Goal: Task Accomplishment & Management: Manage account settings

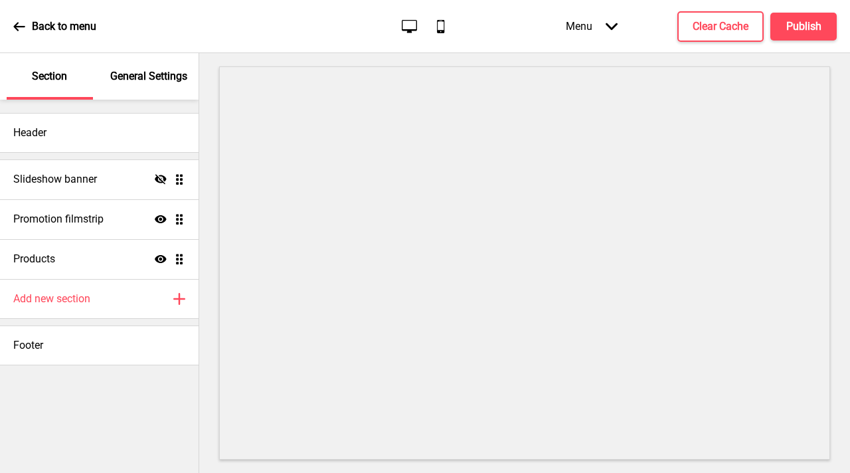
click at [145, 84] on div "General Settings" at bounding box center [149, 76] width 86 height 46
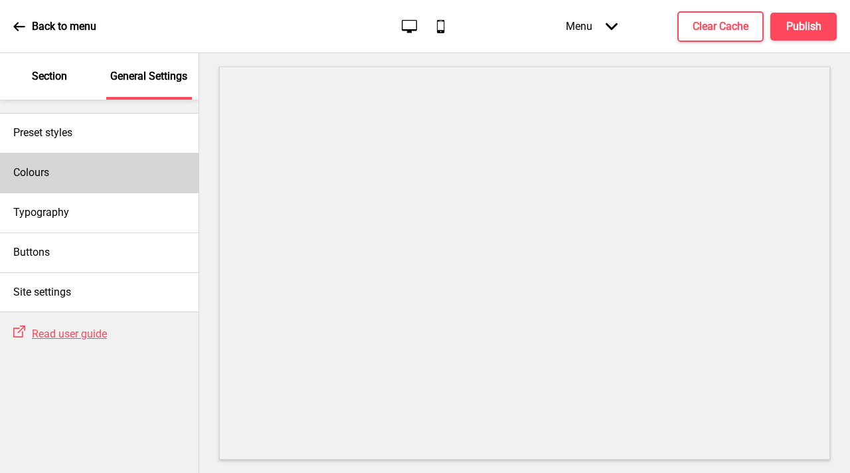
click at [110, 175] on div "Colours" at bounding box center [99, 173] width 198 height 40
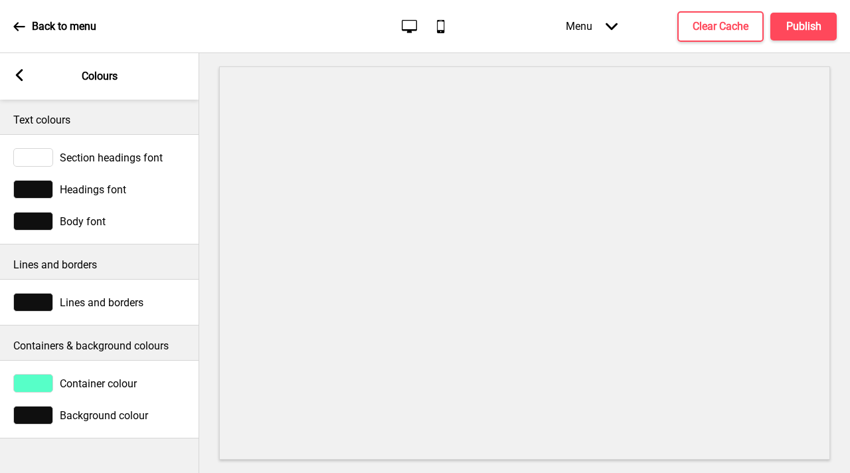
click at [17, 78] on rect at bounding box center [19, 75] width 12 height 12
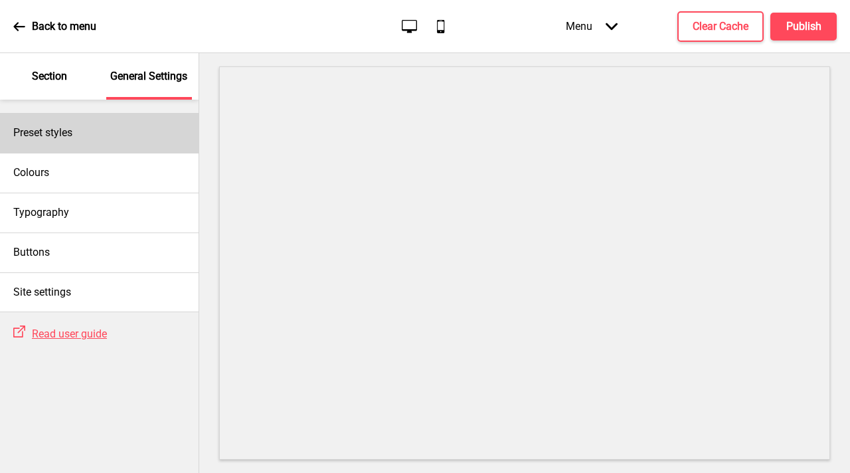
click at [64, 127] on h4 "Preset styles" at bounding box center [42, 132] width 59 height 15
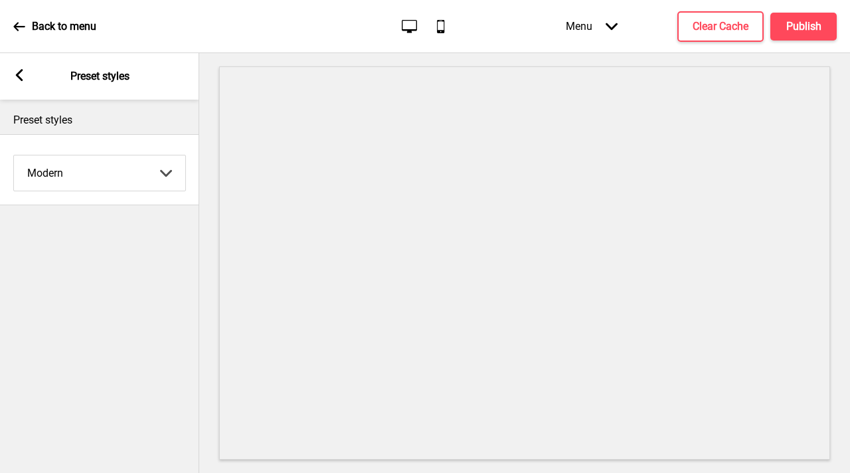
click at [90, 167] on select "Coffee Contrast Dark Earth Marine Minimalist Modern Oddle Pastel Yellow Fruits …" at bounding box center [99, 172] width 171 height 35
click at [14, 155] on select "Coffee Contrast Dark Earth Marine Minimalist Modern Oddle Pastel Yellow Fruits …" at bounding box center [99, 172] width 171 height 35
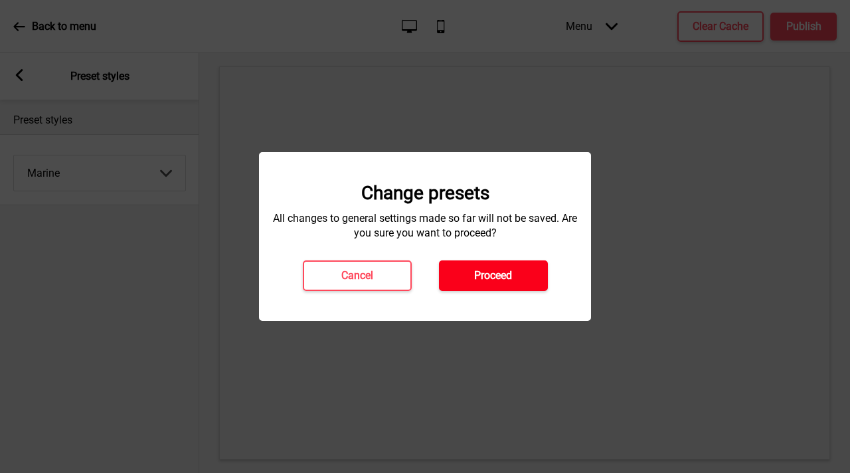
click at [475, 273] on h4 "Proceed" at bounding box center [493, 275] width 38 height 15
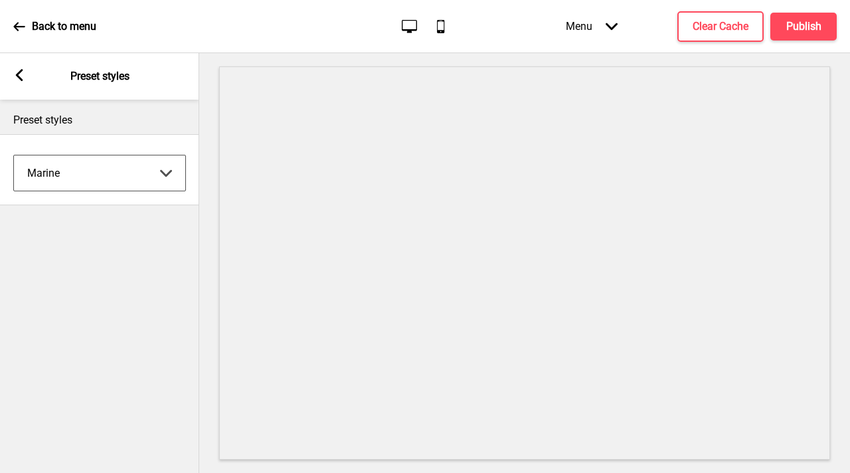
click at [123, 181] on select "Coffee Contrast Dark Earth Marine Minimalist Modern Oddle Pastel Yellow Fruits …" at bounding box center [99, 172] width 171 height 35
click at [14, 155] on select "Coffee Contrast Dark Earth Marine Minimalist Modern Oddle Pastel Yellow Fruits …" at bounding box center [99, 172] width 171 height 35
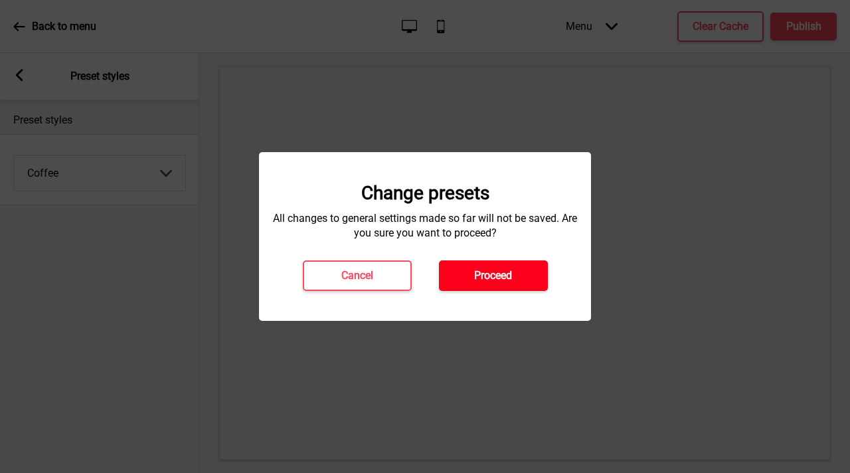
click at [510, 272] on h4 "Proceed" at bounding box center [493, 275] width 38 height 15
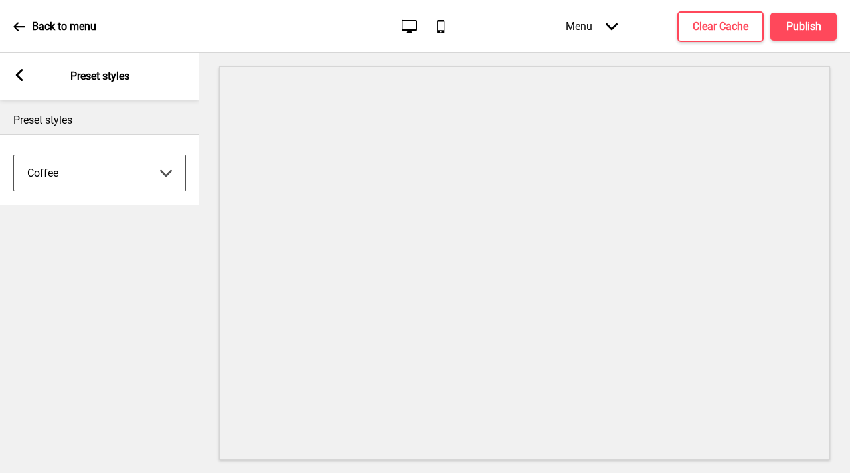
click at [165, 163] on select "Coffee Contrast Dark Earth Marine Minimalist Modern Oddle Pastel Yellow Fruits …" at bounding box center [99, 172] width 171 height 35
click at [14, 155] on select "Coffee Contrast Dark Earth Marine Minimalist Modern Oddle Pastel Yellow Fruits …" at bounding box center [99, 172] width 171 height 35
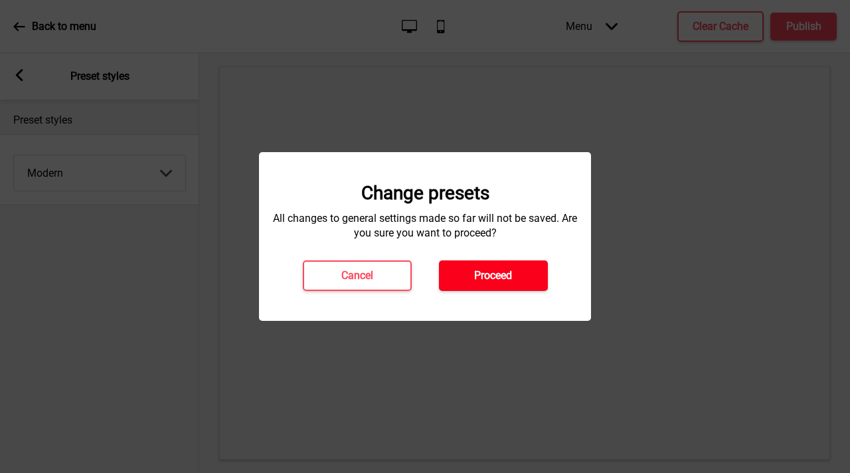
click at [510, 279] on h4 "Proceed" at bounding box center [493, 275] width 38 height 15
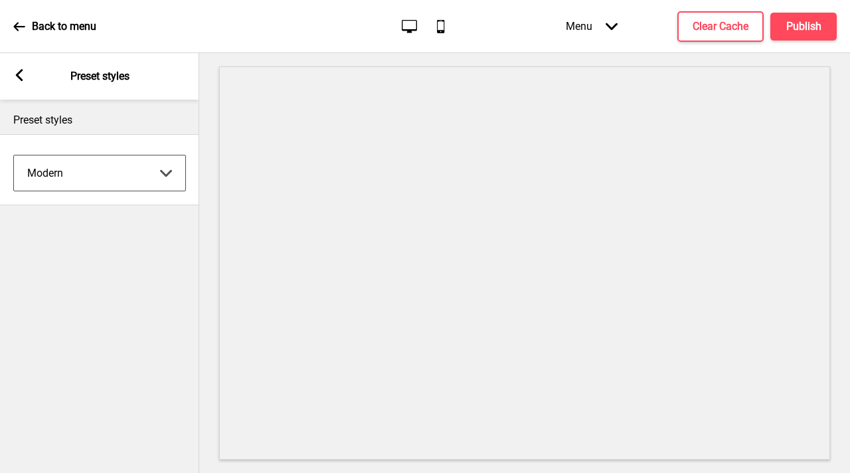
click at [92, 175] on select "Coffee Contrast Dark Earth Marine Minimalist Modern Oddle Pastel Yellow Fruits …" at bounding box center [99, 172] width 171 height 35
select select "pastel"
click at [14, 155] on select "Coffee Contrast Dark Earth Marine Minimalist Modern Oddle Pastel Yellow Fruits …" at bounding box center [99, 172] width 171 height 35
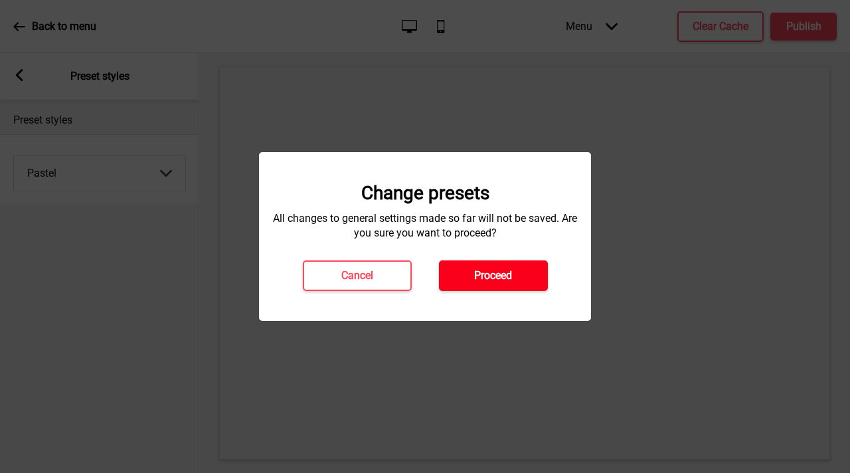
click at [474, 273] on h4 "Proceed" at bounding box center [493, 275] width 38 height 15
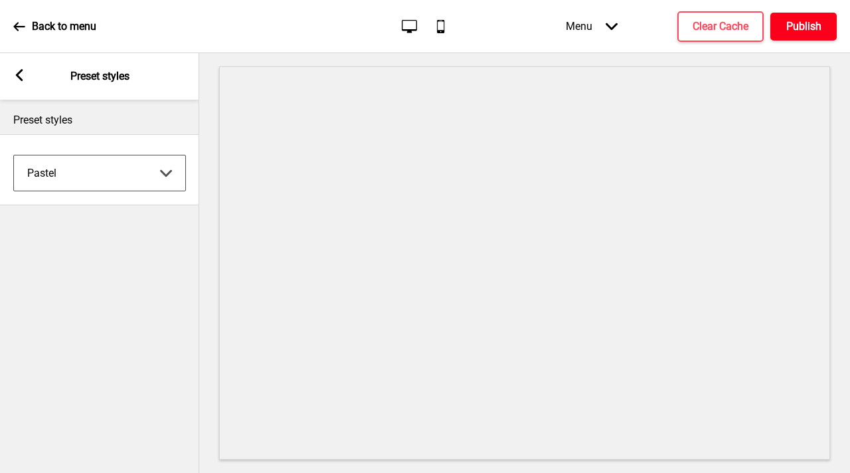
click at [801, 31] on h4 "Publish" at bounding box center [803, 26] width 35 height 15
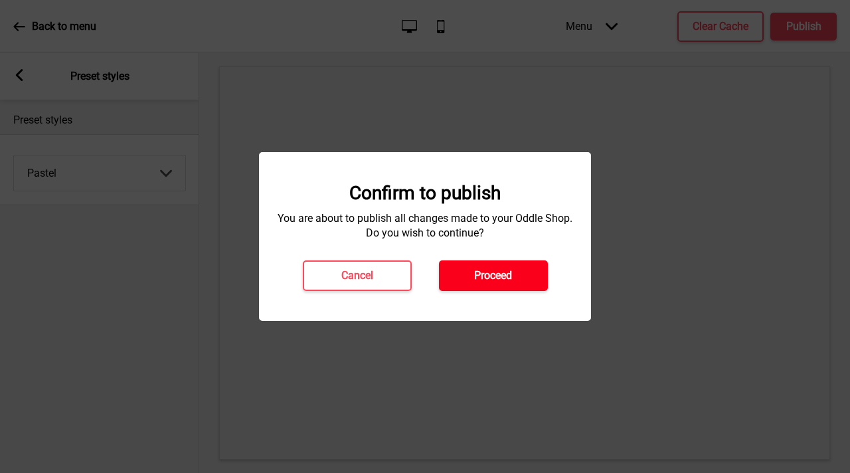
click at [498, 289] on button "Proceed" at bounding box center [493, 275] width 109 height 31
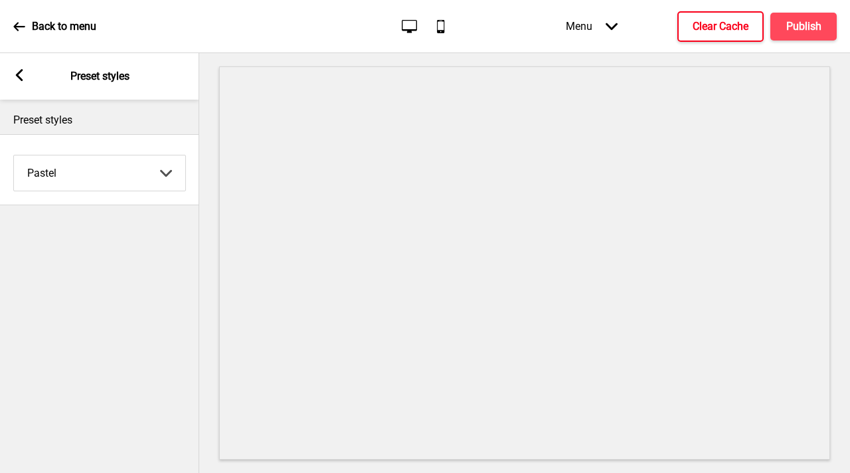
click at [747, 34] on button "Clear Cache" at bounding box center [720, 26] width 86 height 31
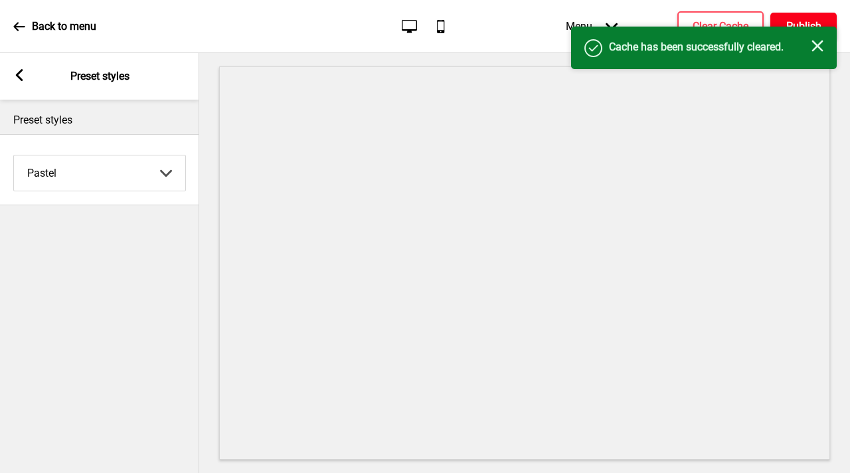
click at [797, 19] on h4 "Publish" at bounding box center [803, 26] width 35 height 15
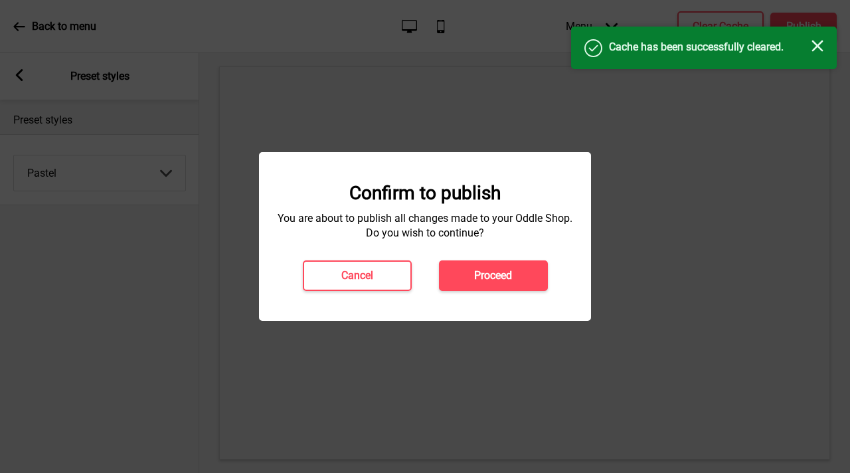
click at [509, 276] on h4 "Proceed" at bounding box center [493, 275] width 38 height 15
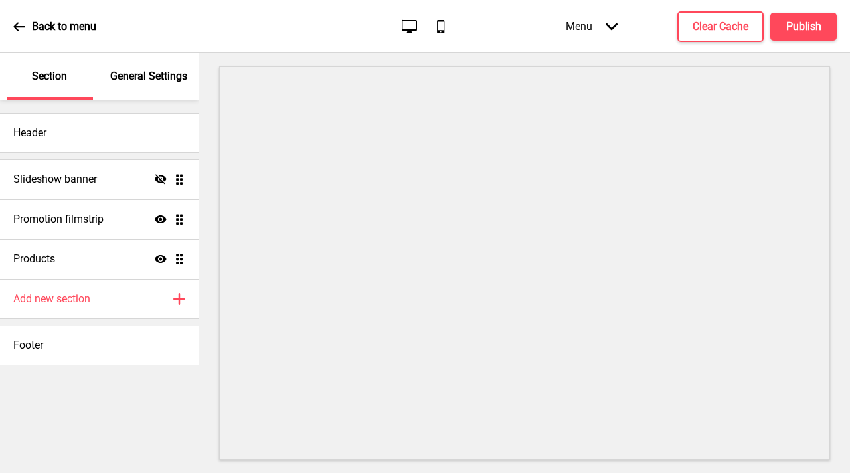
click at [158, 78] on p "General Settings" at bounding box center [148, 76] width 77 height 15
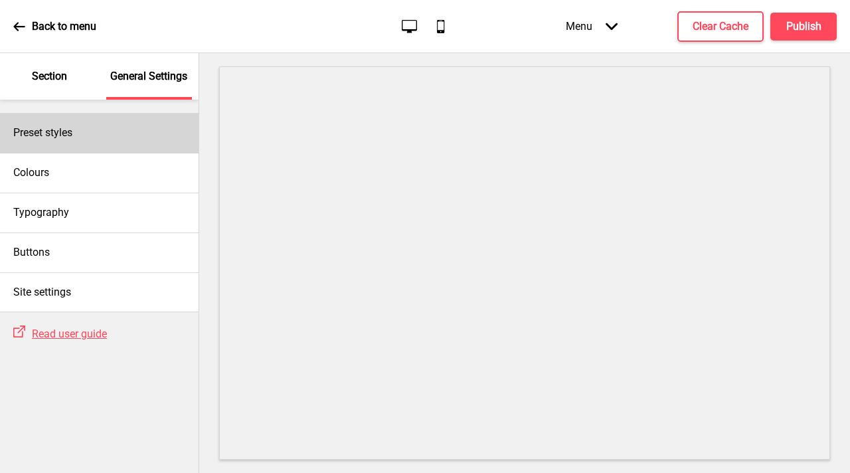
click at [96, 142] on div "Preset styles" at bounding box center [99, 133] width 198 height 40
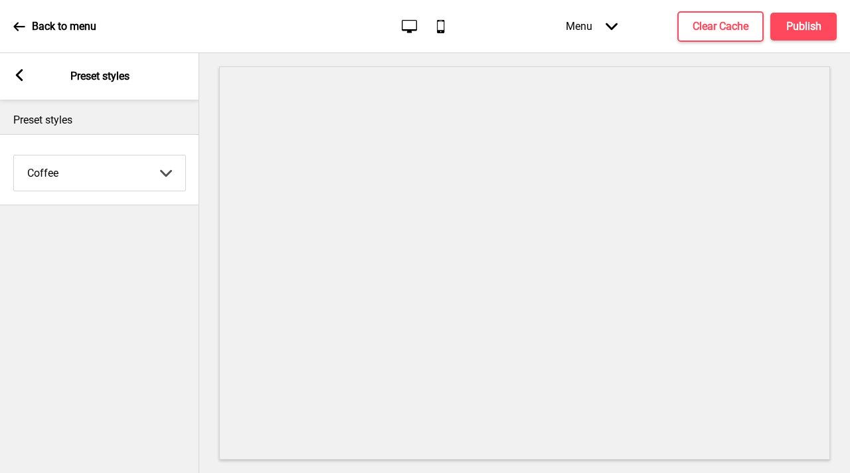
click at [102, 183] on select "Coffee Contrast Dark Earth Marine Minimalist Modern Oddle Pastel Yellow Fruits …" at bounding box center [99, 172] width 171 height 35
select select "pastel"
click at [14, 155] on select "Coffee Contrast Dark Earth Marine Minimalist Modern Oddle Pastel Yellow Fruits …" at bounding box center [99, 172] width 171 height 35
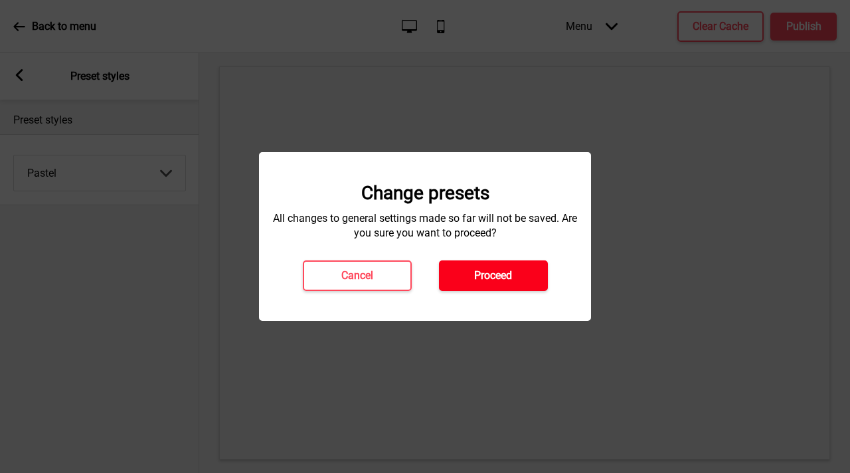
click at [495, 280] on h4 "Proceed" at bounding box center [493, 275] width 38 height 15
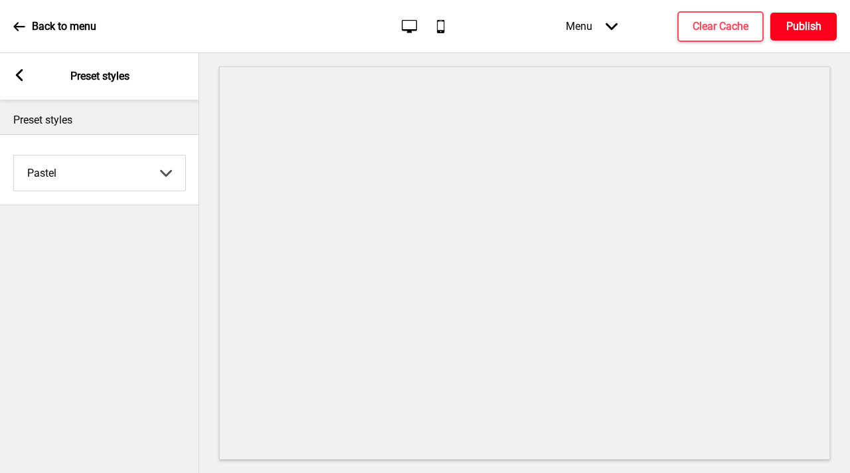
click at [815, 30] on h4 "Publish" at bounding box center [803, 26] width 35 height 15
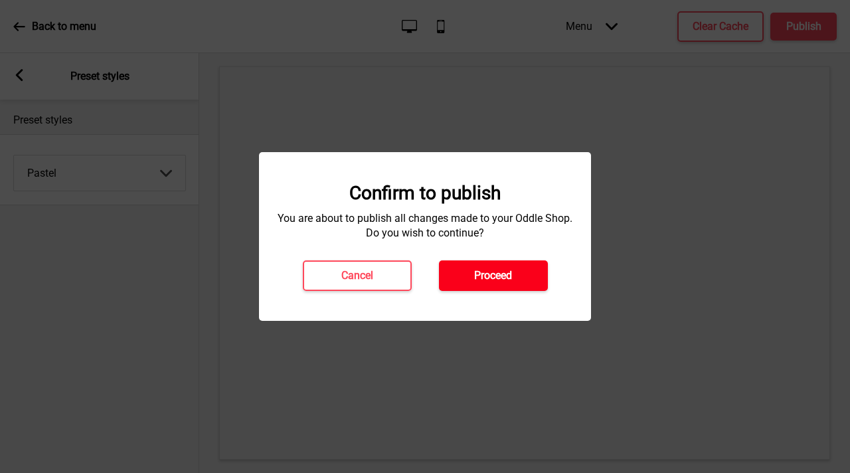
click at [497, 288] on button "Proceed" at bounding box center [493, 275] width 109 height 31
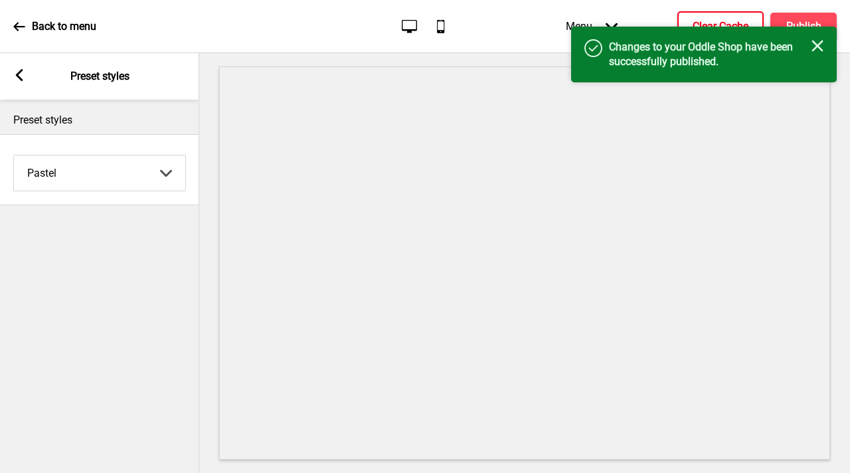
click at [692, 20] on h4 "Clear Cache" at bounding box center [720, 26] width 56 height 15
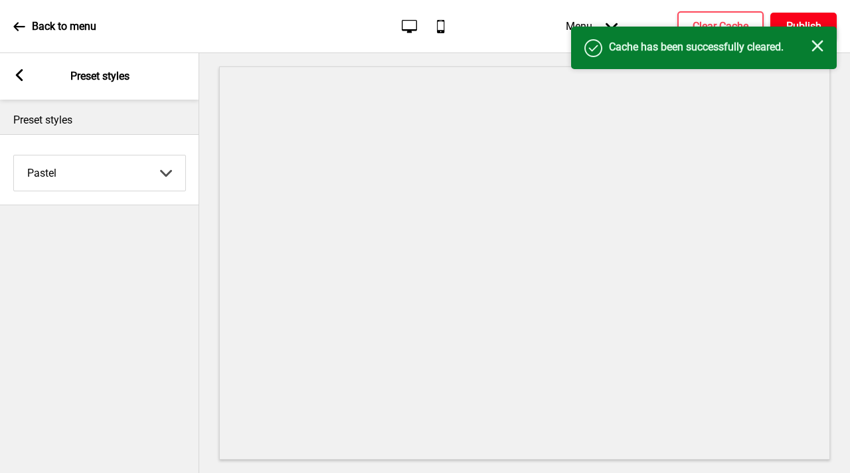
click at [813, 24] on h4 "Publish" at bounding box center [803, 26] width 35 height 15
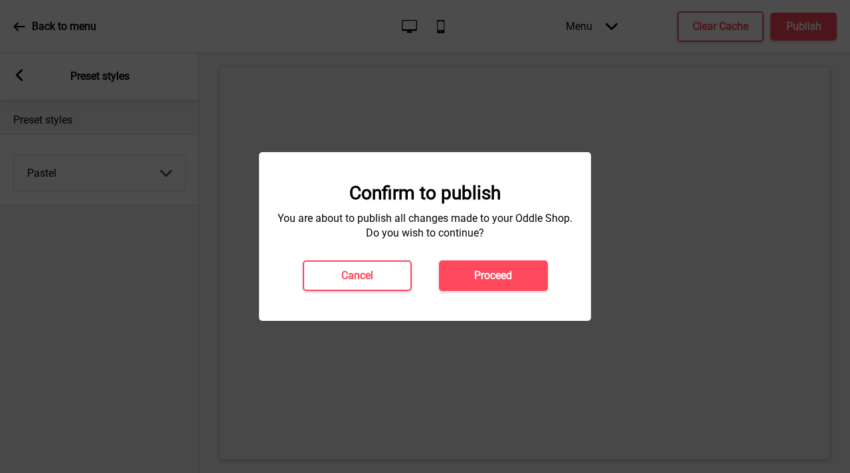
click at [516, 268] on button "Proceed" at bounding box center [493, 275] width 109 height 31
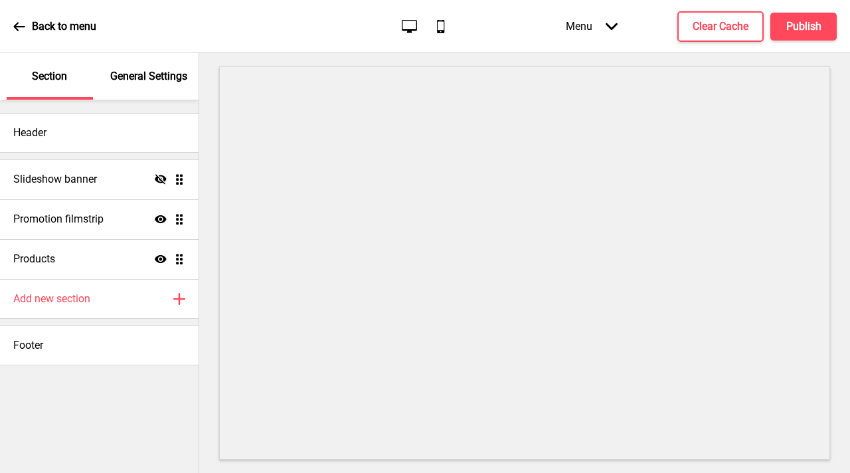
click at [183, 94] on div "General Settings" at bounding box center [149, 76] width 86 height 46
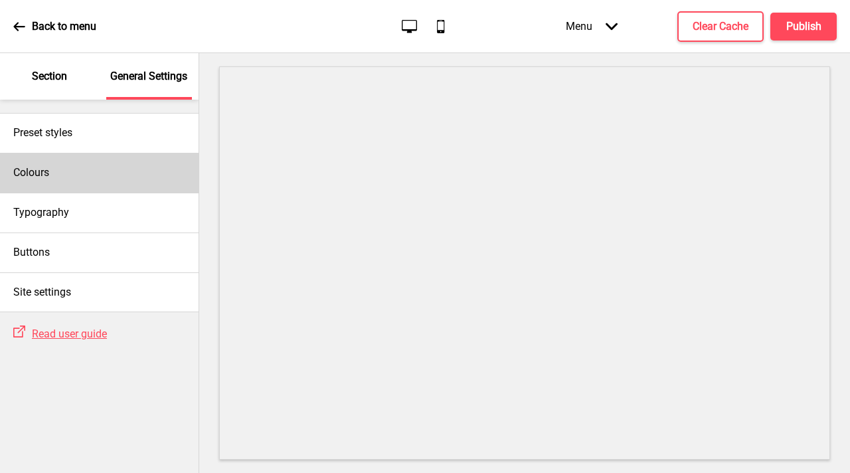
click at [100, 179] on div "Colours" at bounding box center [99, 173] width 198 height 40
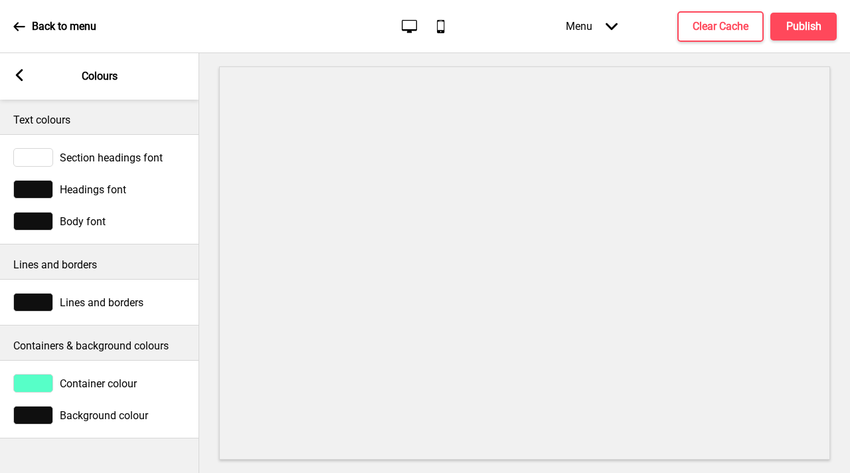
click at [19, 74] on icon at bounding box center [19, 75] width 7 height 12
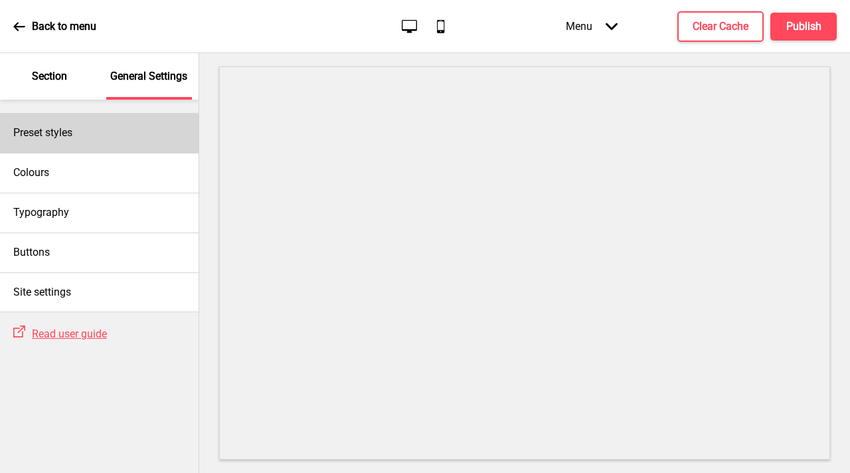
click at [78, 129] on div "Preset styles" at bounding box center [99, 133] width 198 height 40
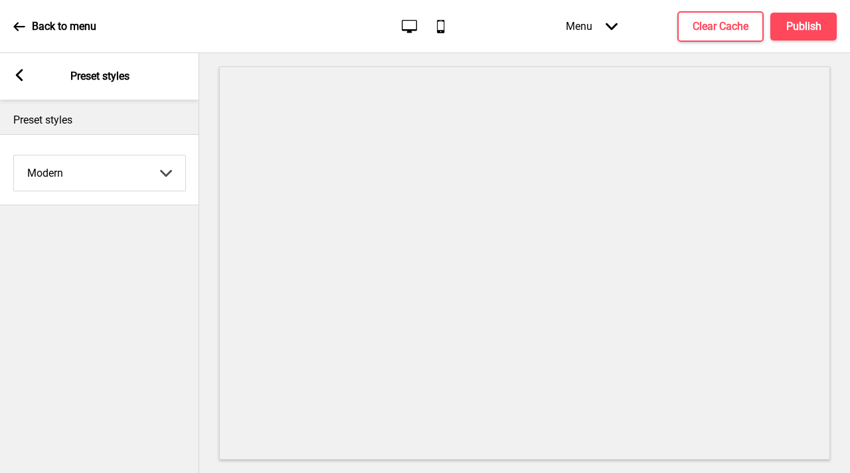
click at [152, 161] on select "Coffee Contrast Dark Earth Marine Minimalist Modern Oddle Pastel Yellow Fruits …" at bounding box center [99, 172] width 171 height 35
select select "pastel"
click at [14, 155] on select "Coffee Contrast Dark Earth Marine Minimalist Modern Oddle Pastel Yellow Fruits …" at bounding box center [99, 172] width 171 height 35
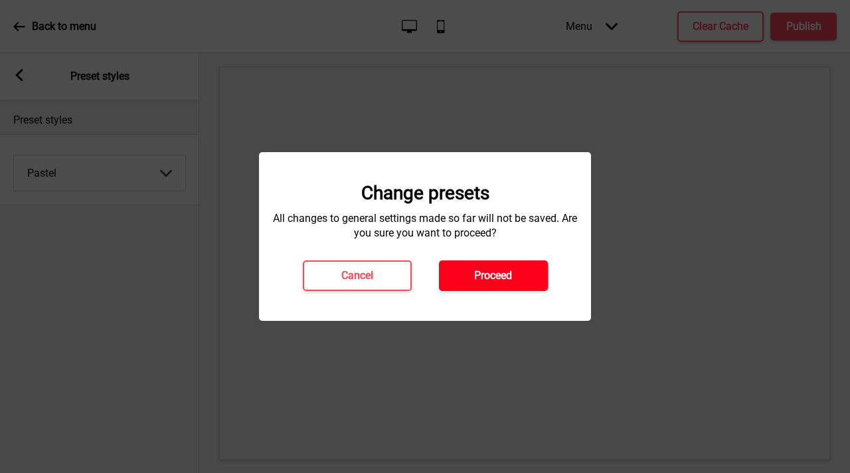
click at [495, 280] on h4 "Proceed" at bounding box center [493, 275] width 38 height 15
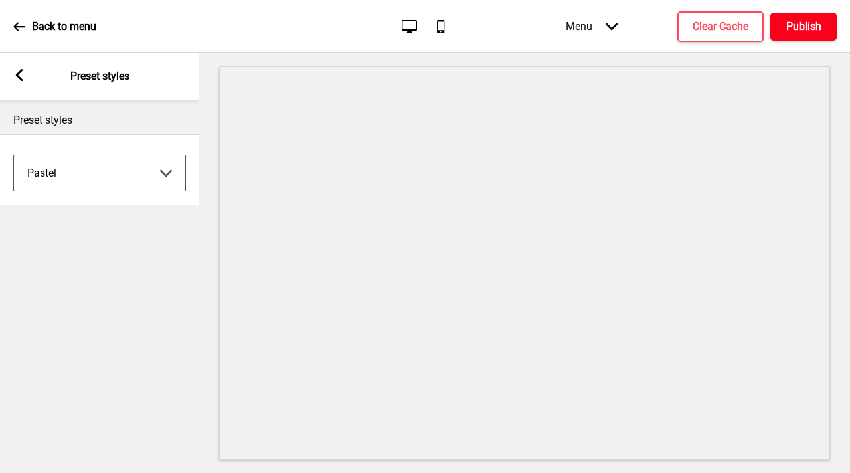
click at [818, 27] on h4 "Publish" at bounding box center [803, 26] width 35 height 15
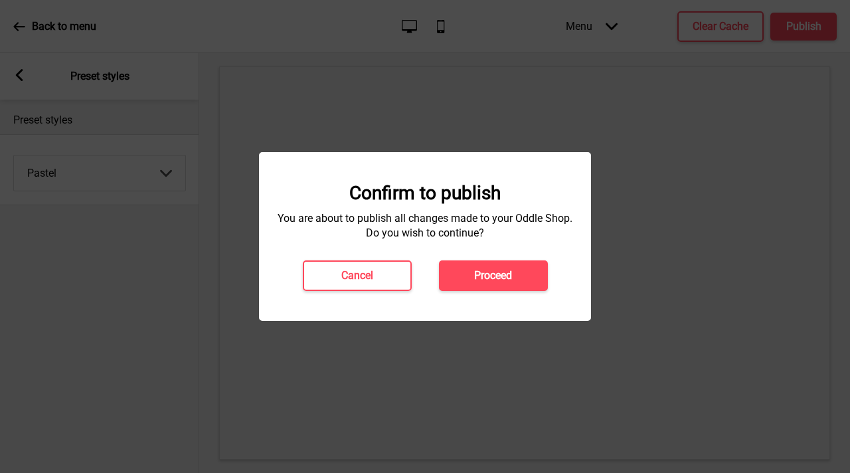
click at [482, 264] on button "Proceed" at bounding box center [493, 275] width 109 height 31
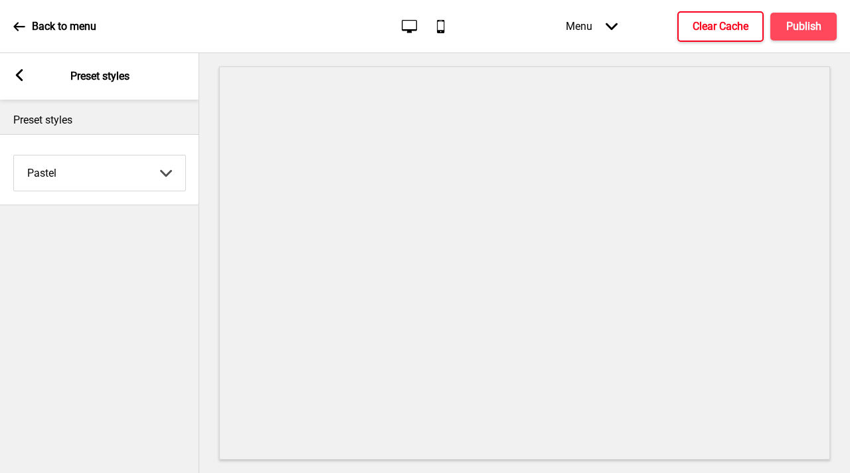
click at [713, 39] on button "Clear Cache" at bounding box center [720, 26] width 86 height 31
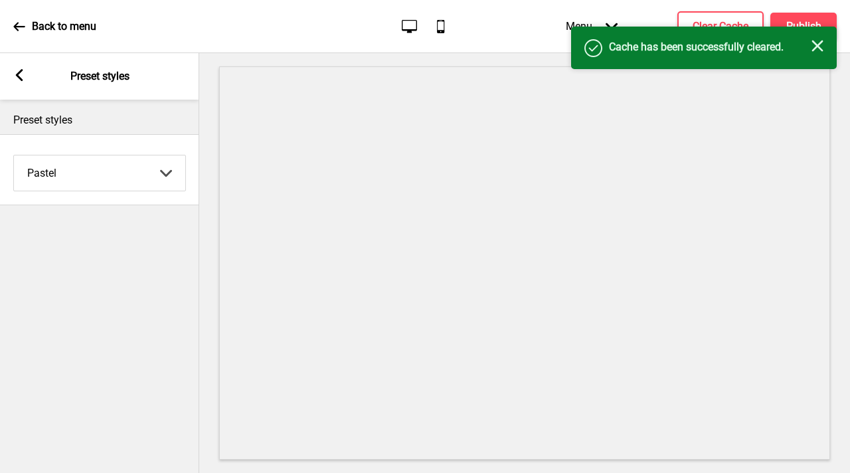
click at [797, 32] on div "Success Cache has been successfully cleared. Close" at bounding box center [704, 48] width 266 height 42
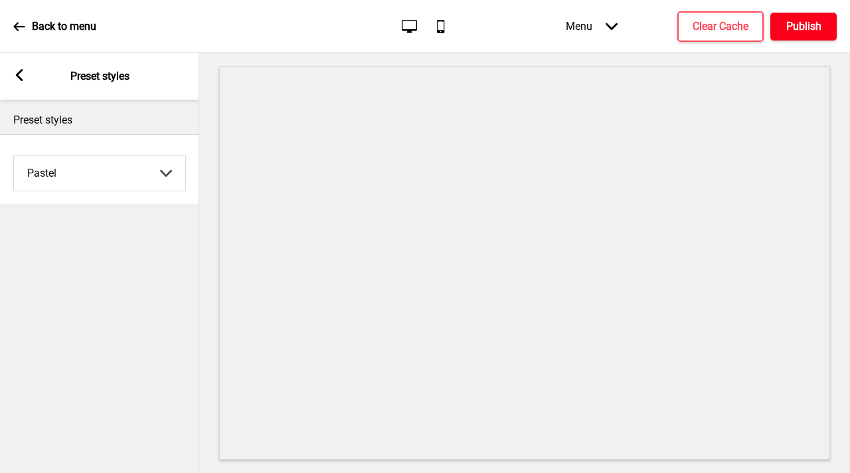
click at [797, 31] on h4 "Publish" at bounding box center [803, 26] width 35 height 15
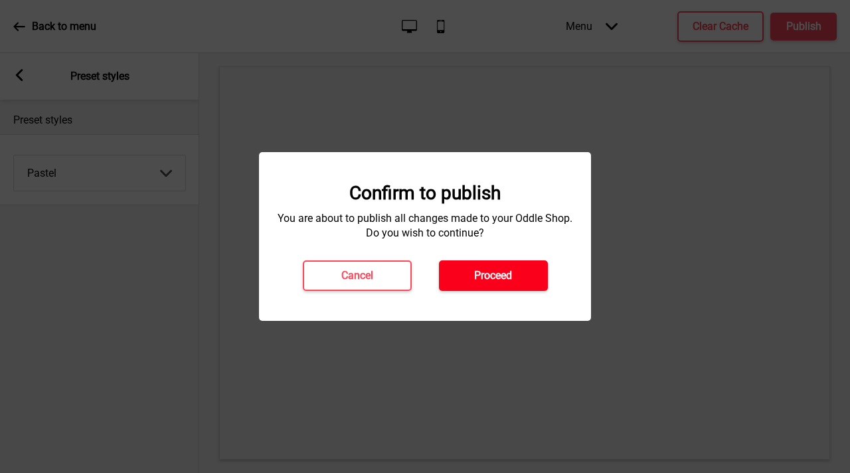
click at [489, 270] on h4 "Proceed" at bounding box center [493, 275] width 38 height 15
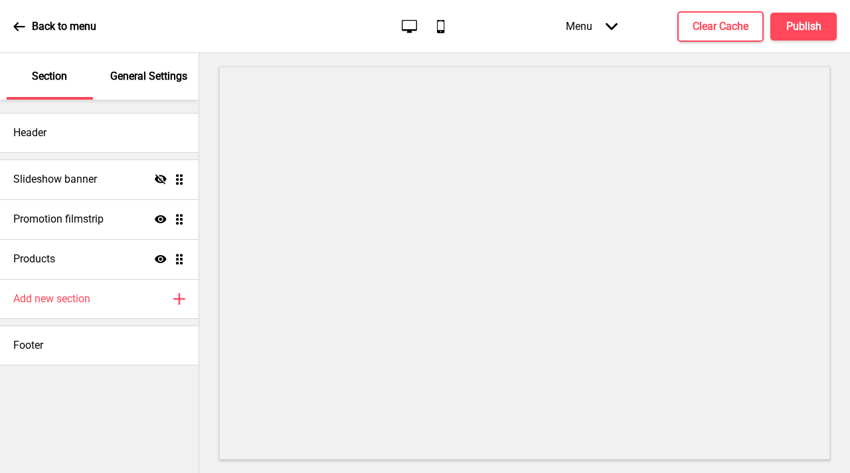
click at [161, 65] on div "General Settings" at bounding box center [149, 76] width 86 height 46
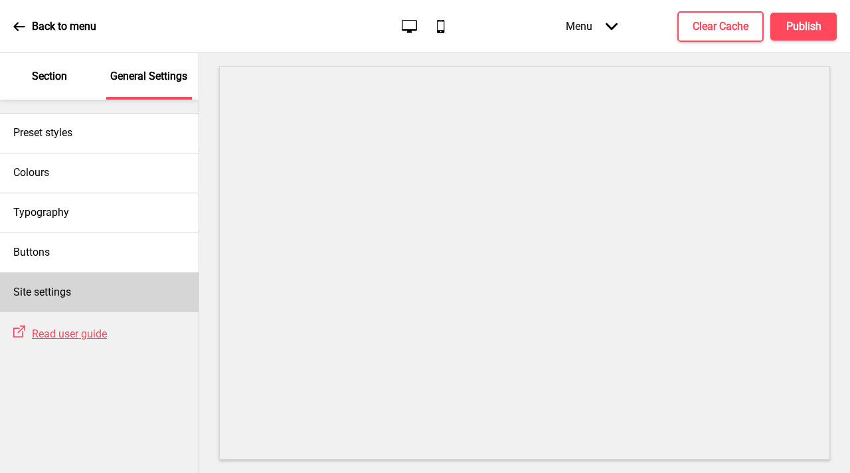
click at [73, 303] on div "Site settings" at bounding box center [99, 292] width 198 height 40
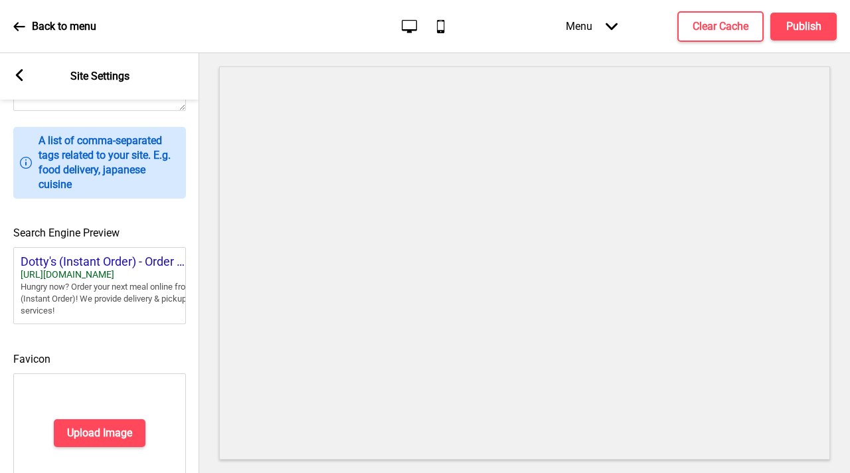
scroll to position [610, 0]
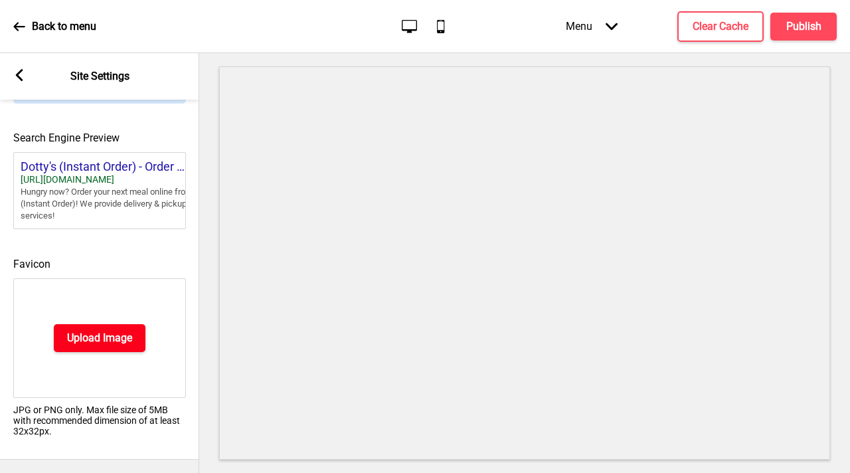
click at [82, 335] on button "Upload Image" at bounding box center [100, 338] width 92 height 28
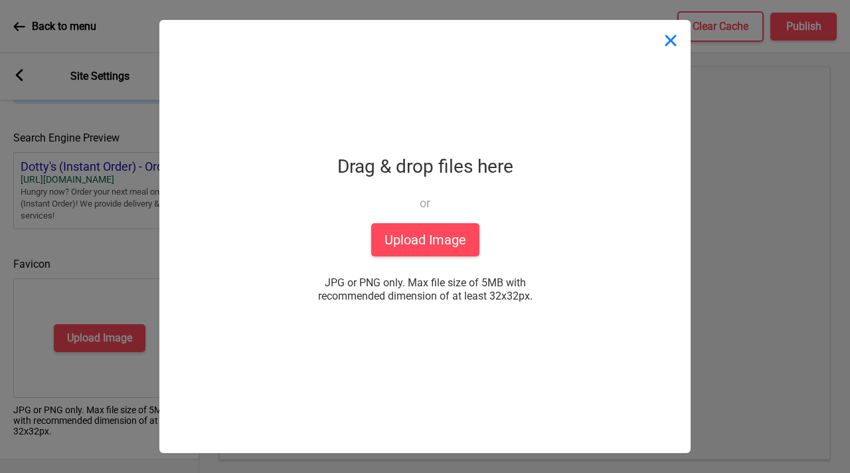
click at [675, 39] on button "Close" at bounding box center [671, 40] width 40 height 40
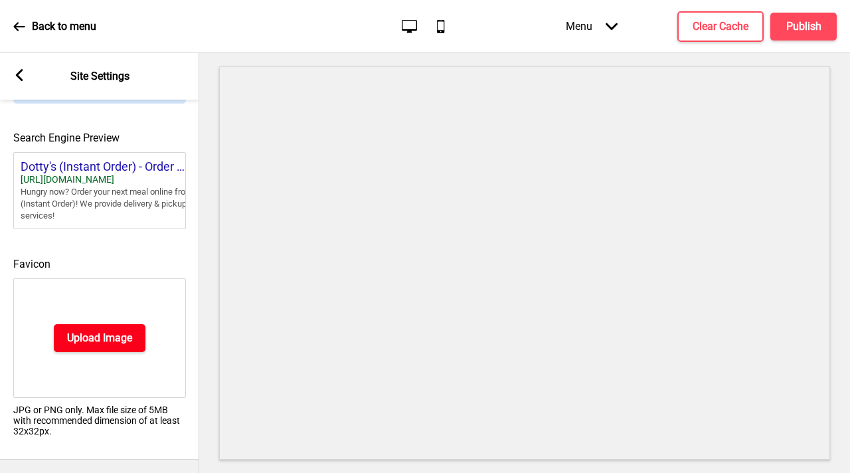
click at [107, 331] on h4 "Upload Image" at bounding box center [99, 338] width 65 height 15
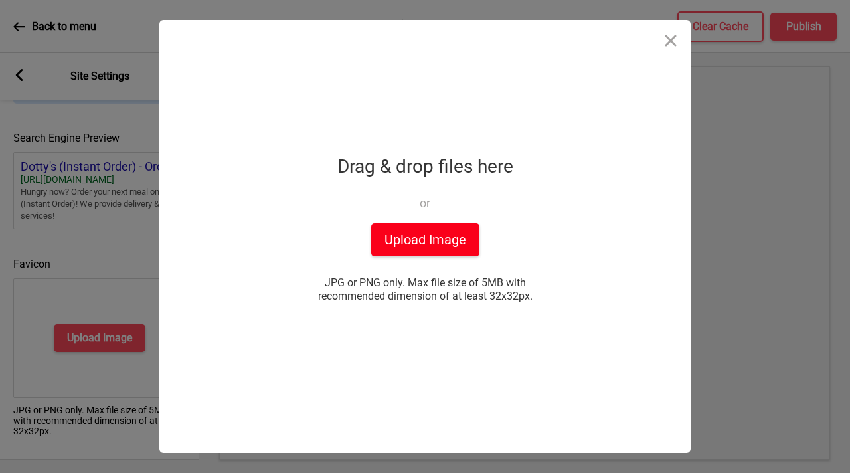
click at [428, 239] on button "Upload Image" at bounding box center [425, 239] width 108 height 33
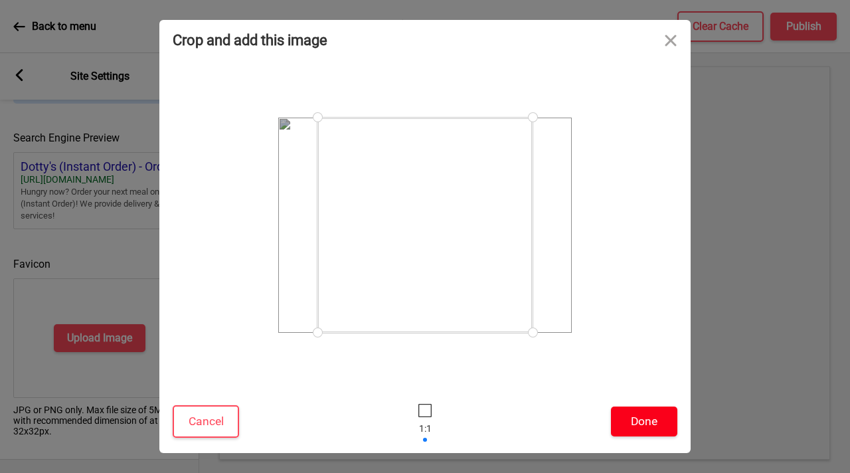
click at [639, 427] on button "Done" at bounding box center [644, 421] width 66 height 30
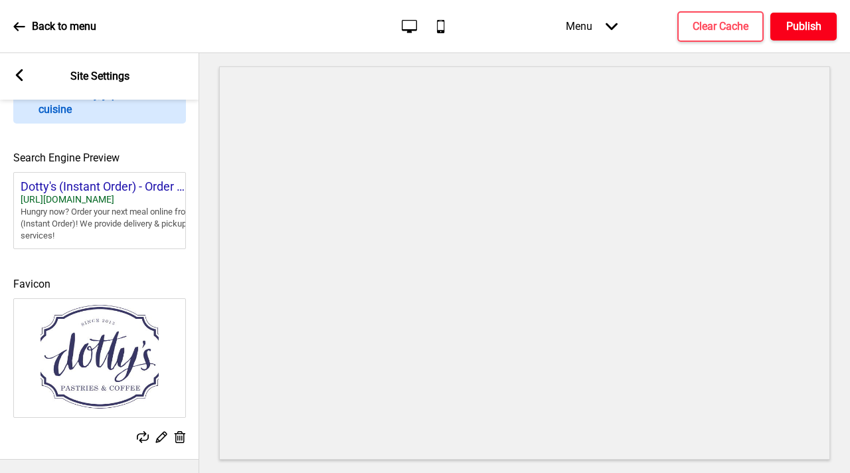
click at [807, 21] on h4 "Publish" at bounding box center [803, 26] width 35 height 15
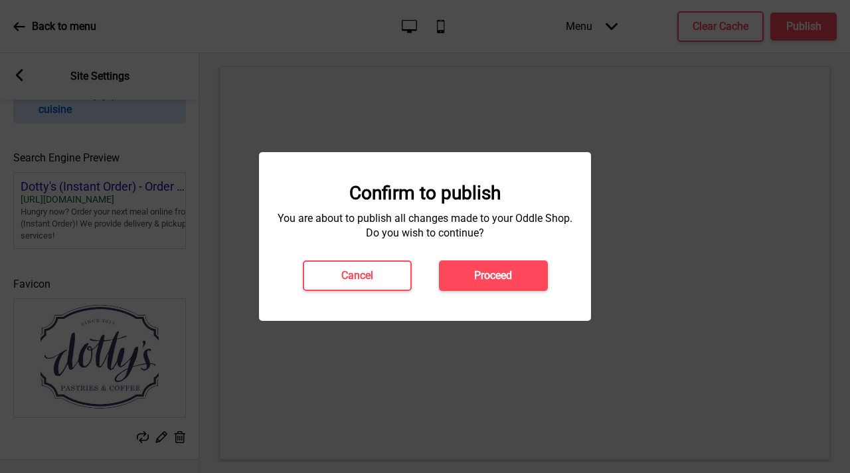
click at [519, 281] on button "Proceed" at bounding box center [493, 275] width 109 height 31
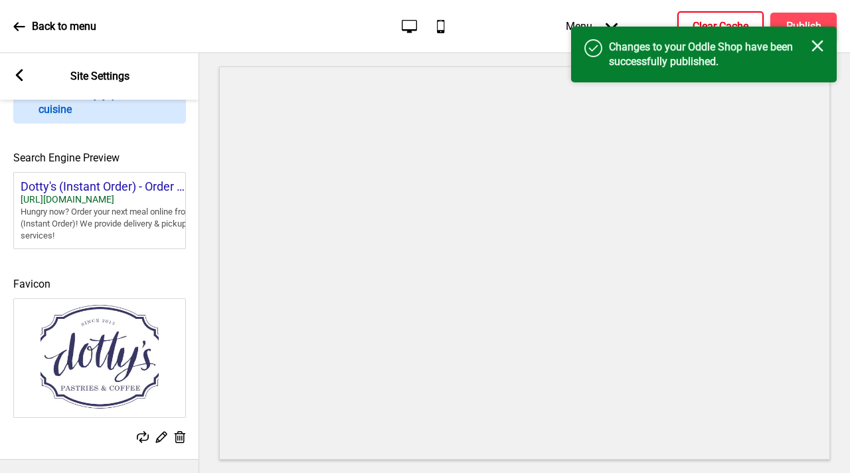
click at [687, 17] on button "Clear Cache" at bounding box center [720, 26] width 86 height 31
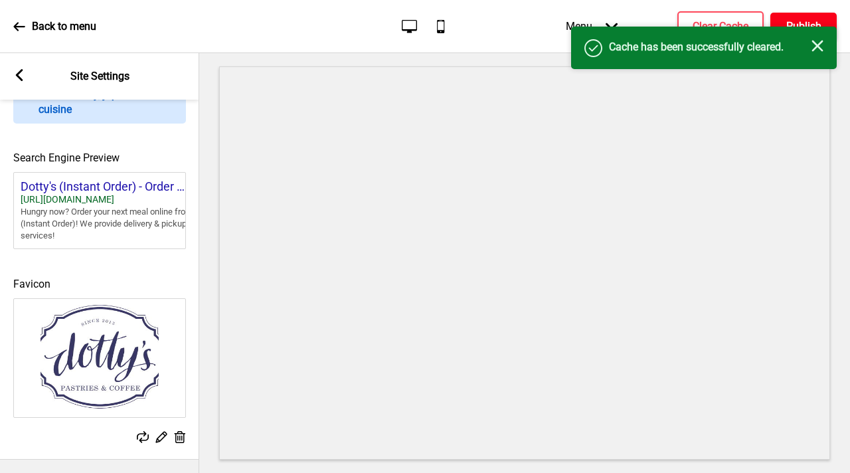
click at [806, 22] on h4 "Publish" at bounding box center [803, 26] width 35 height 15
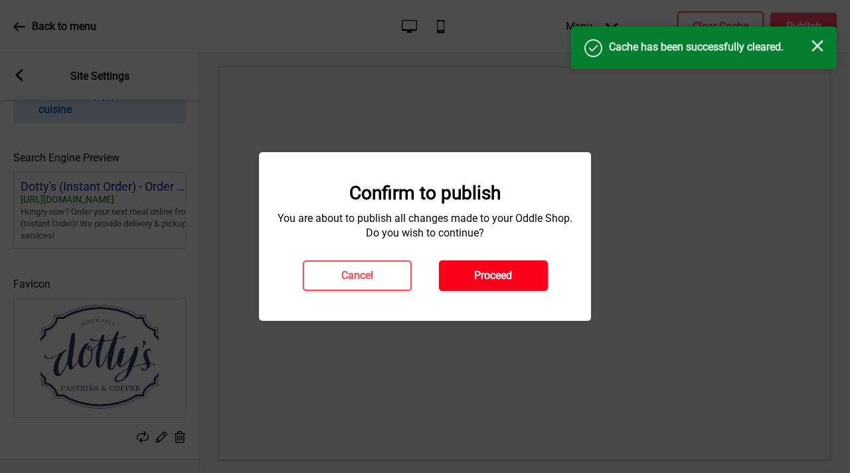
click at [506, 271] on h4 "Proceed" at bounding box center [493, 275] width 38 height 15
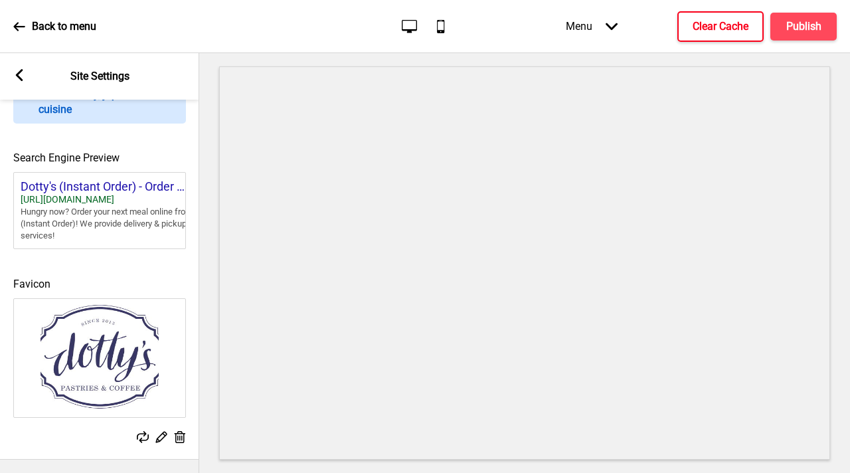
drag, startPoint x: 712, startPoint y: 29, endPoint x: 724, endPoint y: 31, distance: 11.5
click at [712, 29] on h4 "Clear Cache" at bounding box center [720, 26] width 56 height 15
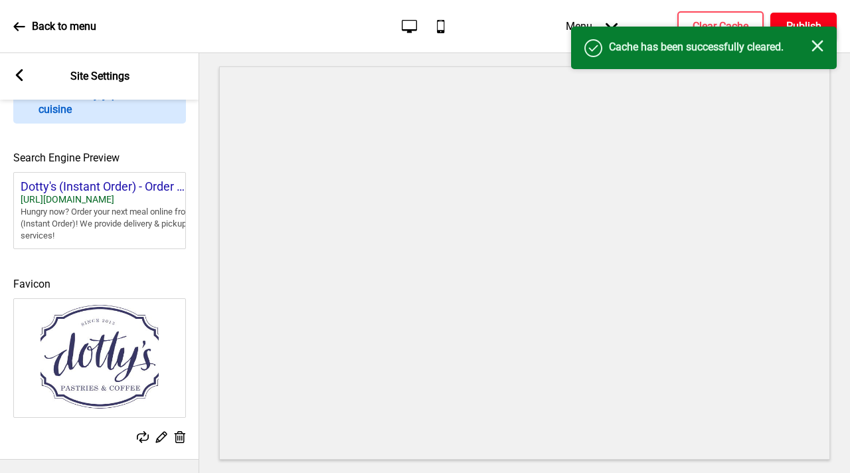
click at [812, 21] on h4 "Publish" at bounding box center [803, 26] width 35 height 15
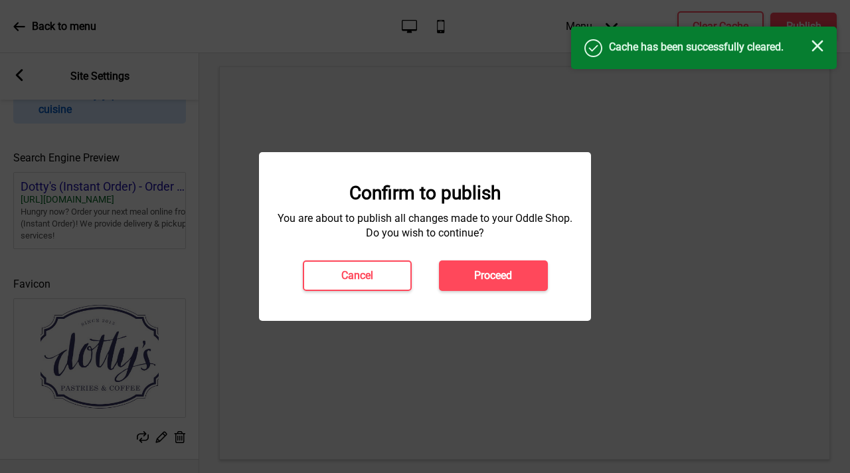
click at [503, 277] on h4 "Proceed" at bounding box center [493, 275] width 38 height 15
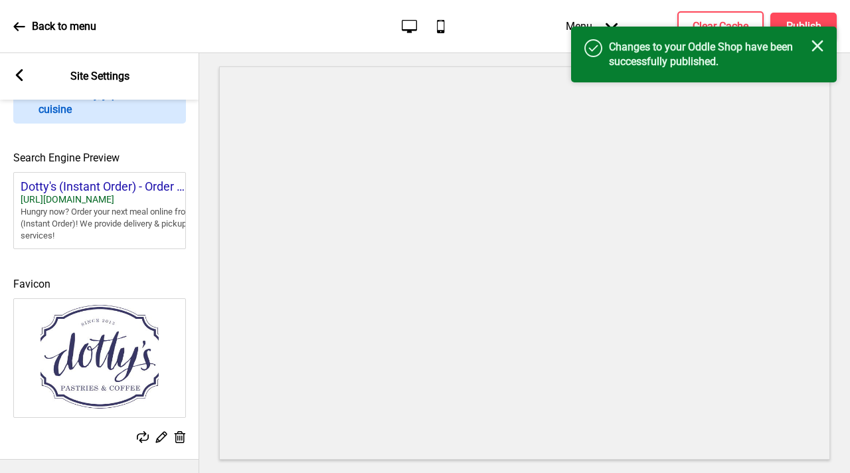
click at [19, 25] on icon at bounding box center [18, 26] width 11 height 9
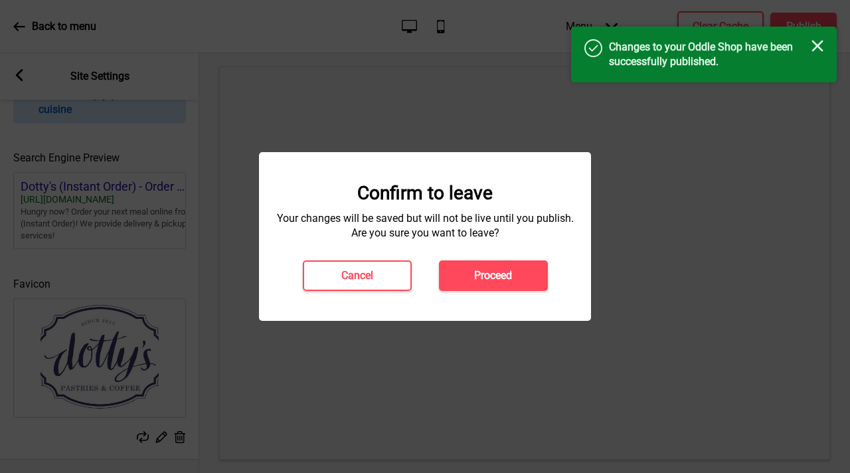
click at [457, 272] on button "Proceed" at bounding box center [493, 275] width 109 height 31
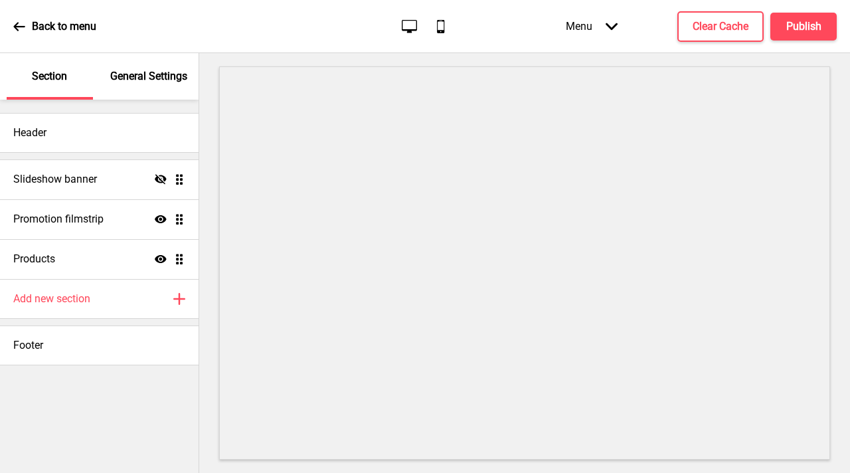
click at [141, 63] on div "General Settings" at bounding box center [149, 76] width 86 height 46
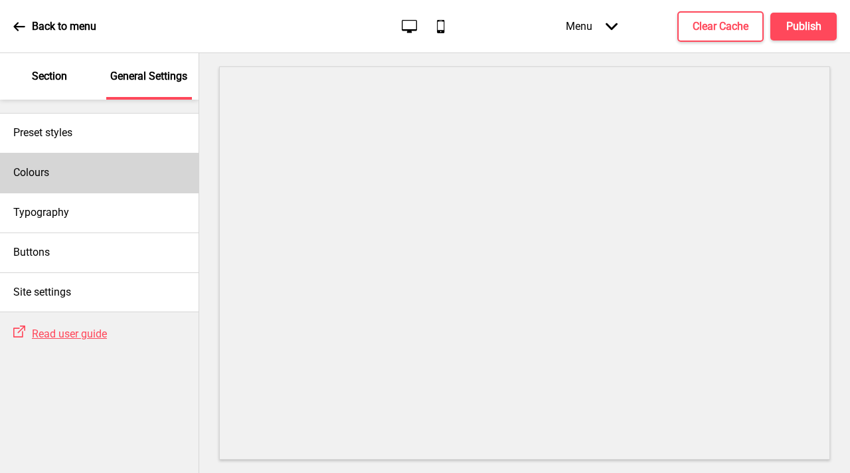
click at [68, 174] on div "Colours" at bounding box center [99, 173] width 198 height 40
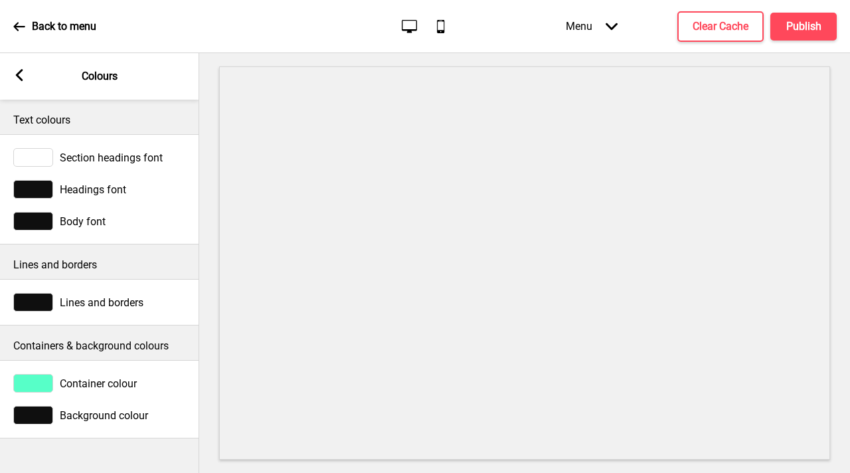
click at [27, 62] on div "Arrow left Colours" at bounding box center [99, 76] width 199 height 46
click at [19, 78] on icon at bounding box center [19, 75] width 7 height 12
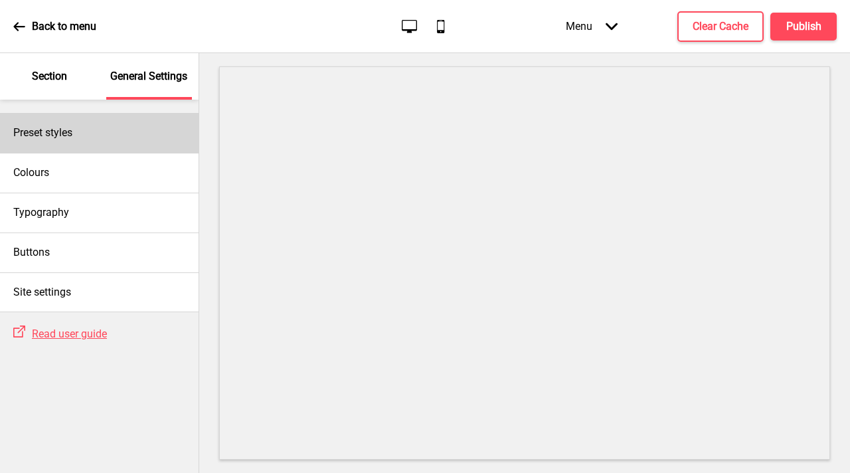
click at [110, 135] on div "Preset styles" at bounding box center [99, 133] width 198 height 40
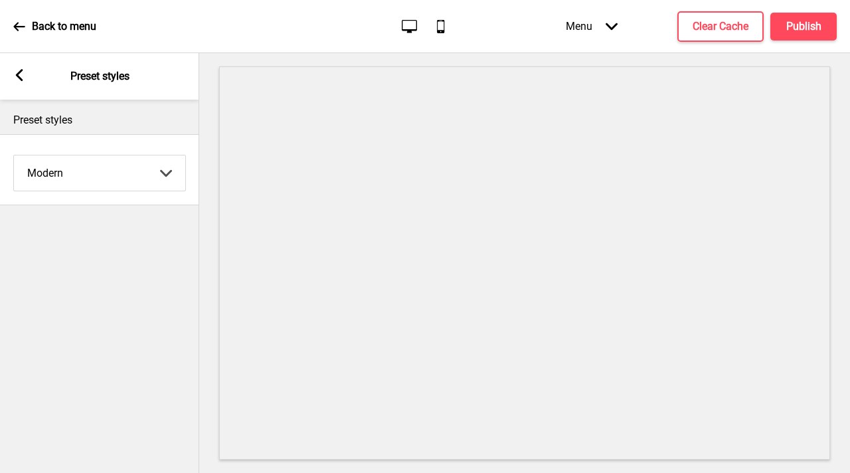
click at [163, 168] on select "Coffee Contrast Dark Earth Marine Minimalist Modern Oddle Pastel Yellow Fruits …" at bounding box center [99, 172] width 171 height 35
select select "pastel"
click at [14, 155] on select "Coffee Contrast Dark Earth Marine Minimalist Modern Oddle Pastel Yellow Fruits …" at bounding box center [99, 172] width 171 height 35
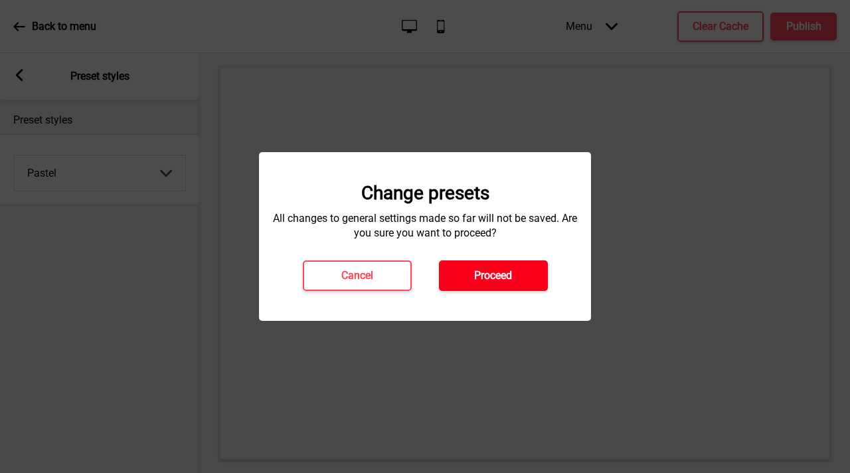
click at [486, 279] on h4 "Proceed" at bounding box center [493, 275] width 38 height 15
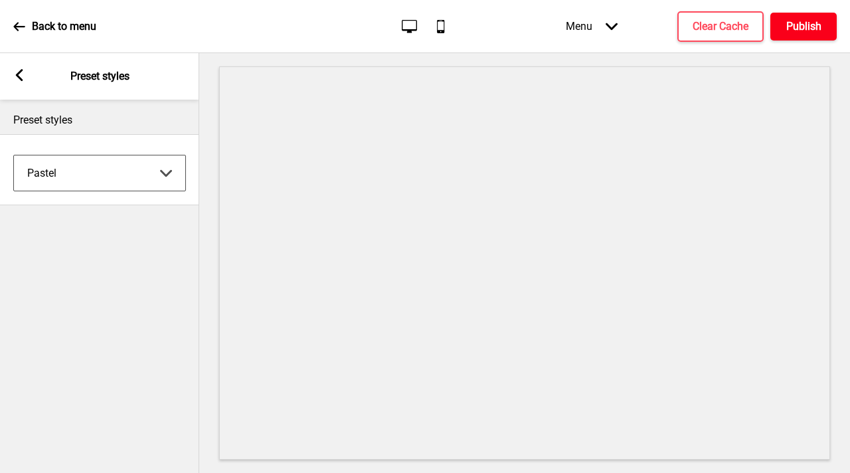
click at [812, 22] on h4 "Publish" at bounding box center [803, 26] width 35 height 15
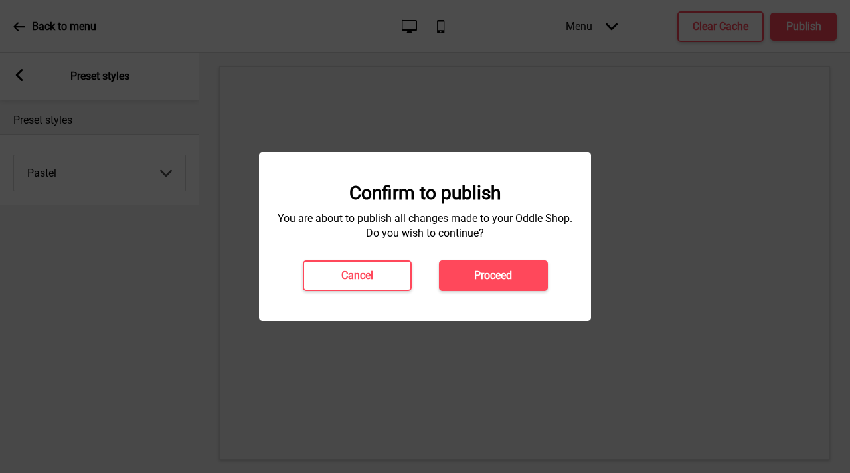
click at [491, 258] on div "Confirm to publish You are about to publish all changes made to your Oddle Shop…" at bounding box center [424, 236] width 305 height 109
click at [496, 278] on h4 "Proceed" at bounding box center [493, 275] width 38 height 15
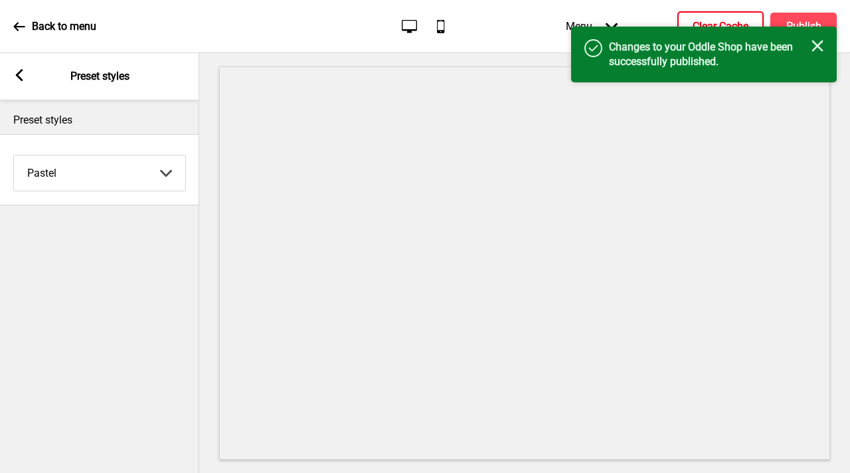
click at [738, 17] on button "Clear Cache" at bounding box center [720, 26] width 86 height 31
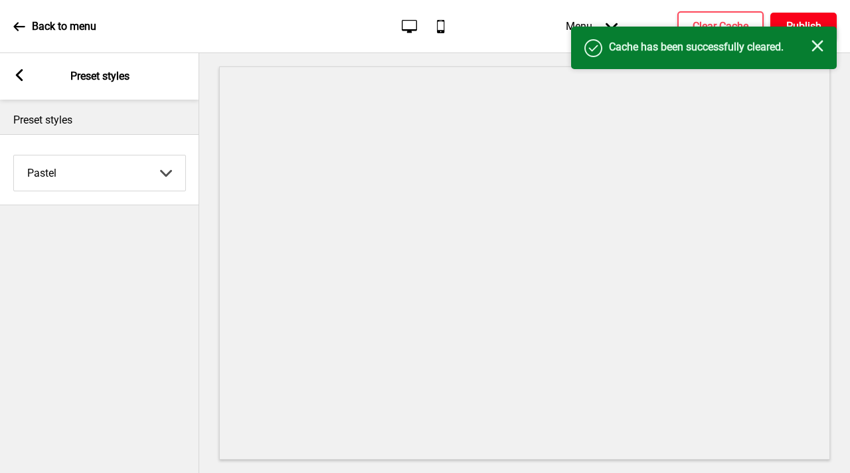
click at [810, 25] on h4 "Publish" at bounding box center [803, 26] width 35 height 15
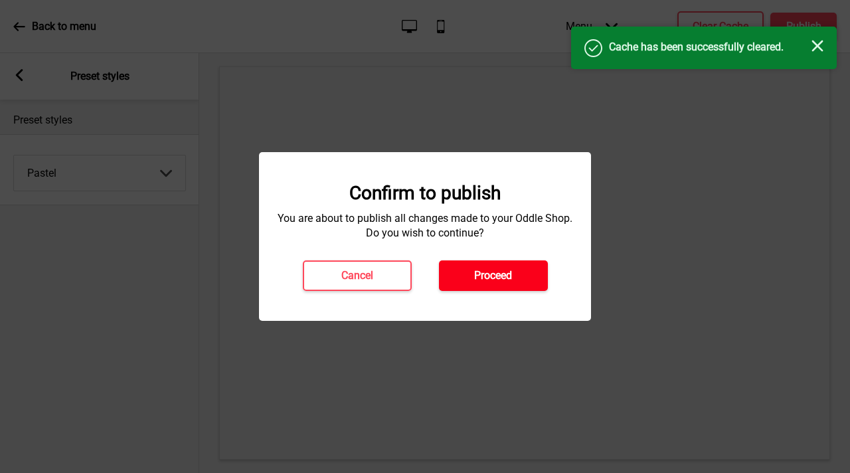
click at [489, 265] on button "Proceed" at bounding box center [493, 275] width 109 height 31
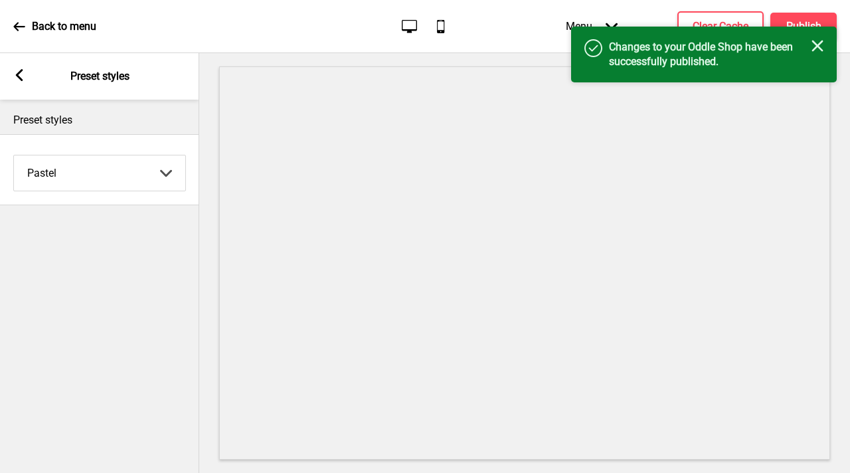
click at [11, 76] on div "Arrow left Preset styles" at bounding box center [99, 76] width 199 height 46
click at [14, 76] on rect at bounding box center [19, 75] width 12 height 12
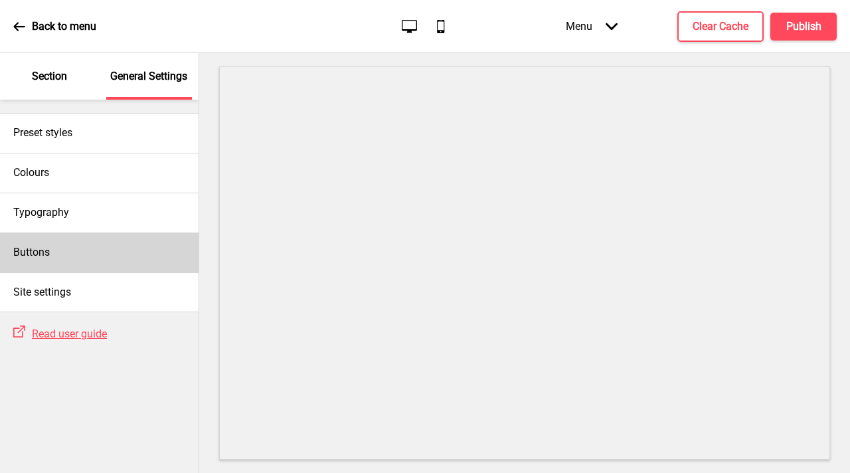
click at [95, 238] on div "Buttons" at bounding box center [99, 252] width 198 height 40
select select "square"
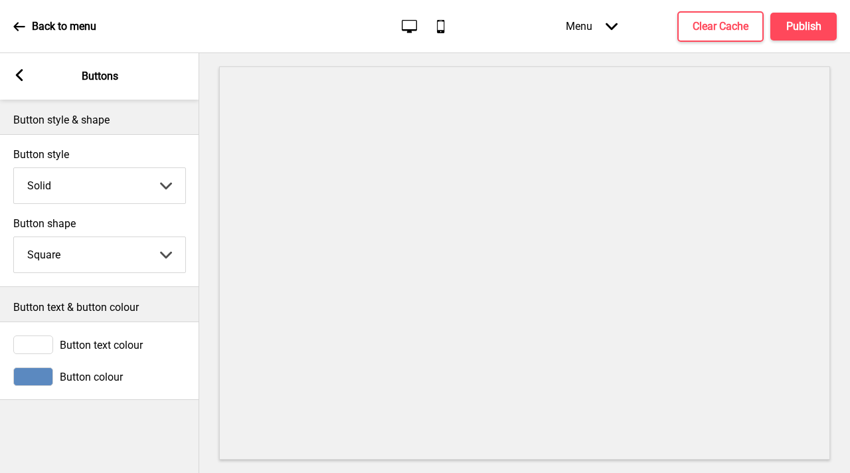
click at [22, 76] on rect at bounding box center [19, 75] width 12 height 12
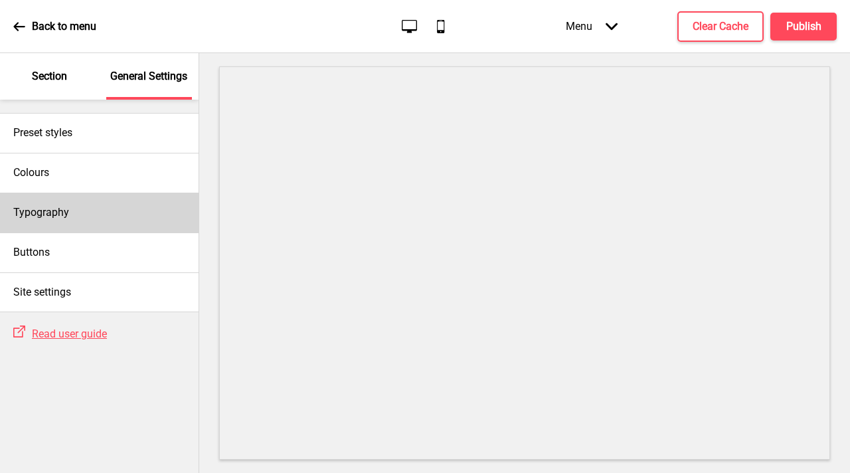
click at [89, 217] on div "Typography" at bounding box center [99, 213] width 198 height 40
select select "Roboto"
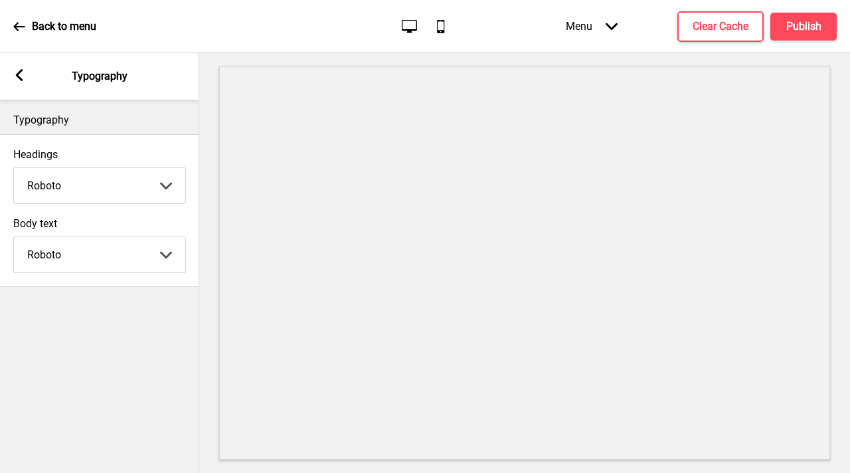
click at [16, 73] on rect at bounding box center [19, 75] width 12 height 12
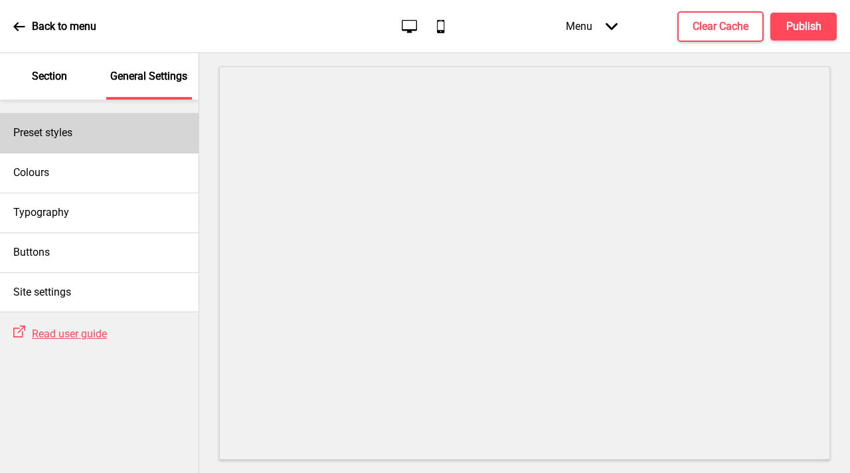
click at [72, 138] on h4 "Preset styles" at bounding box center [42, 132] width 59 height 15
select select "pastel"
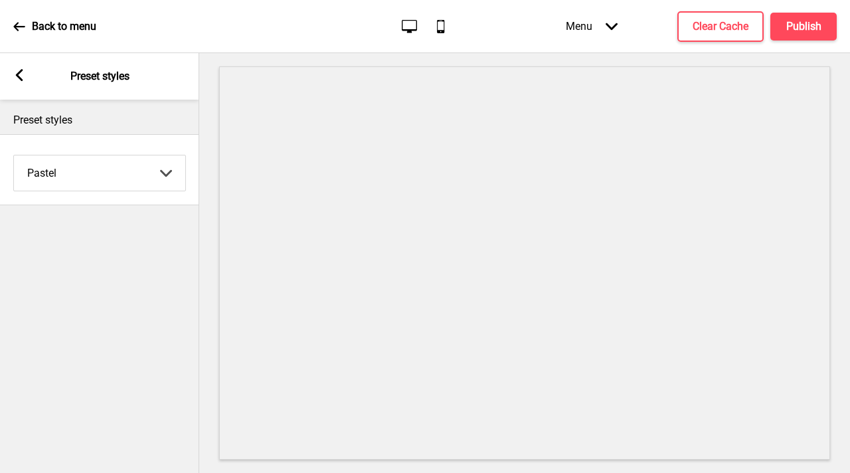
click at [26, 75] on div "Arrow left Preset styles" at bounding box center [99, 76] width 199 height 46
click at [15, 76] on rect at bounding box center [19, 75] width 12 height 12
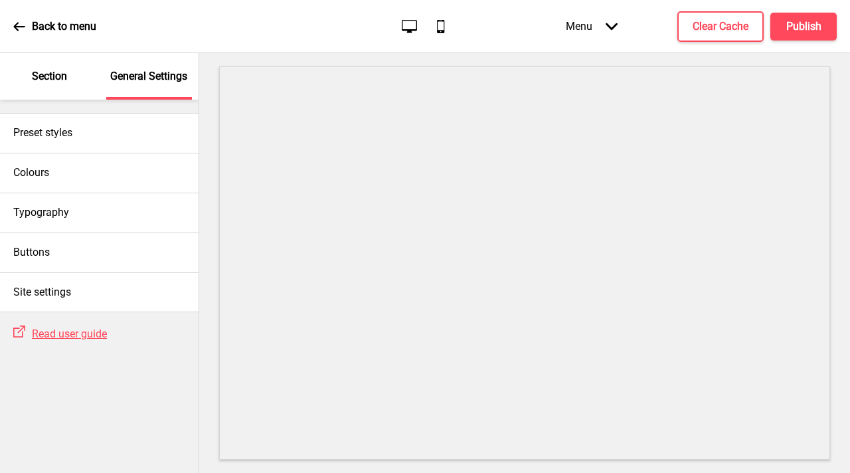
click at [27, 71] on div "Section" at bounding box center [50, 76] width 86 height 46
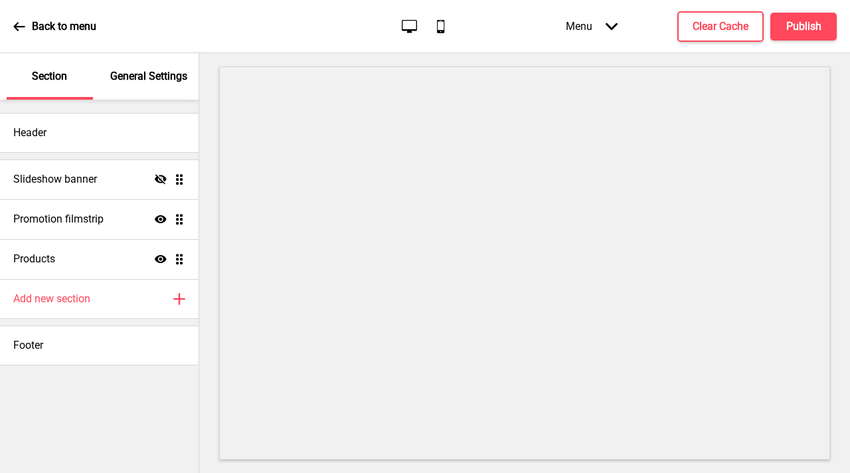
click at [37, 71] on p "Section" at bounding box center [49, 76] width 35 height 15
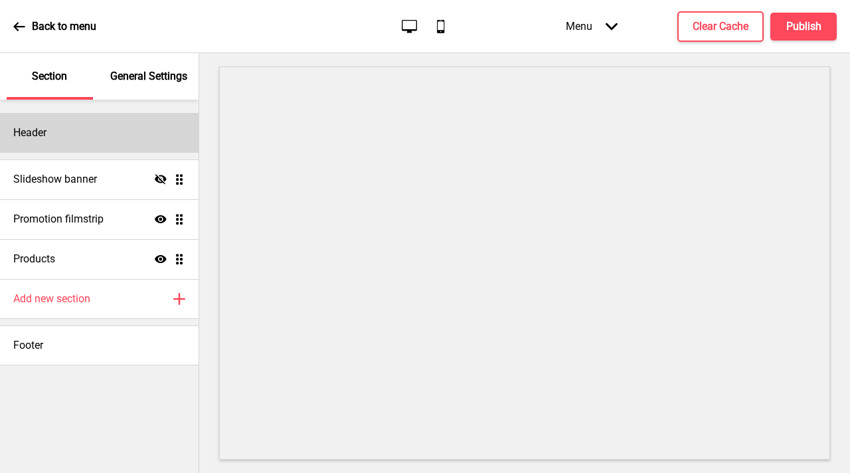
click at [70, 121] on div "Header" at bounding box center [99, 133] width 198 height 40
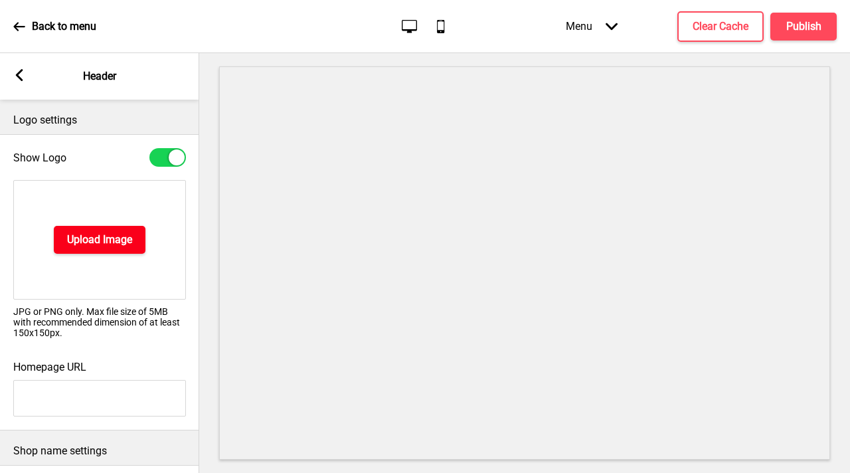
click at [97, 245] on h4 "Upload Image" at bounding box center [99, 239] width 65 height 15
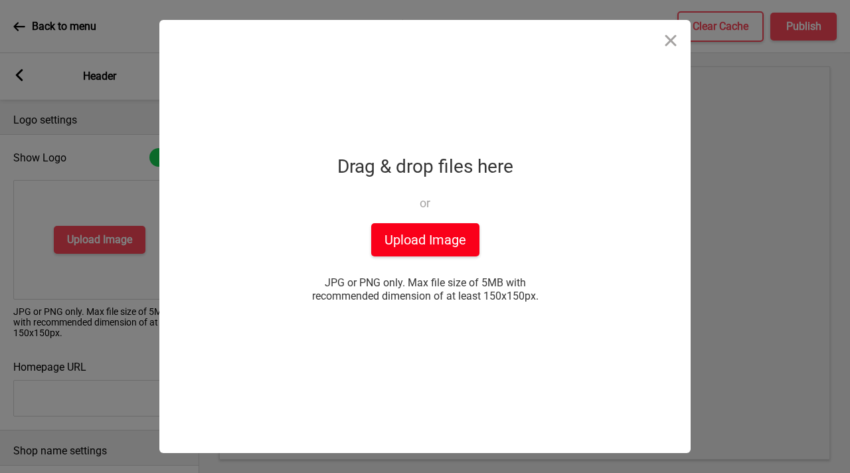
click at [428, 240] on button "Upload Image" at bounding box center [425, 239] width 108 height 33
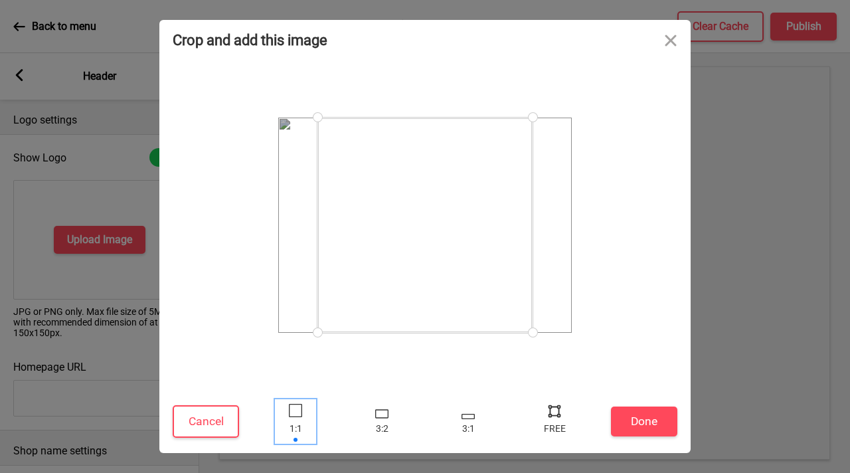
click at [299, 413] on div at bounding box center [295, 410] width 13 height 13
click at [634, 427] on button "Done" at bounding box center [644, 421] width 66 height 30
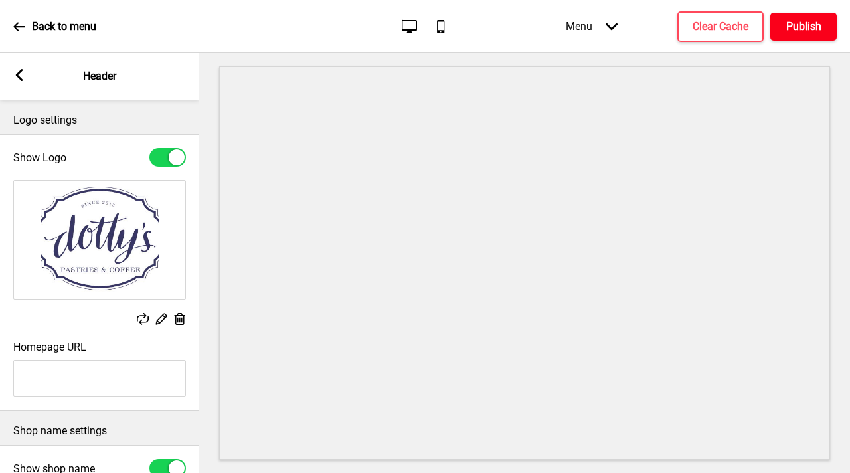
click at [822, 34] on button "Publish" at bounding box center [803, 27] width 66 height 28
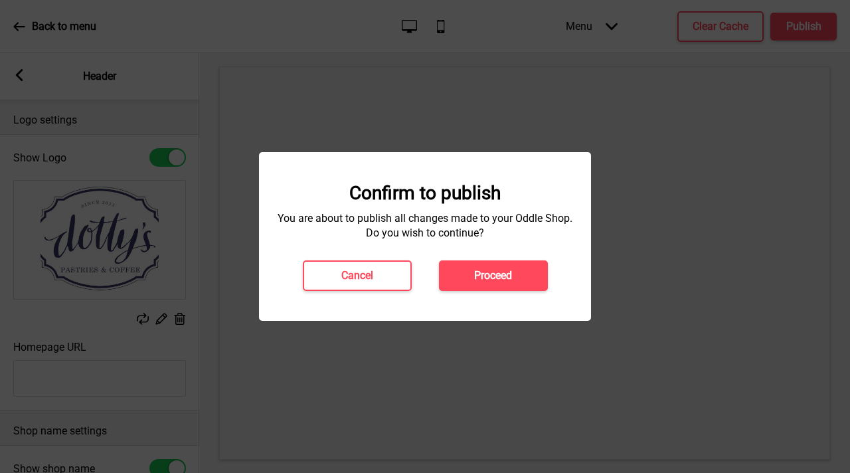
click at [510, 278] on h4 "Proceed" at bounding box center [493, 275] width 38 height 15
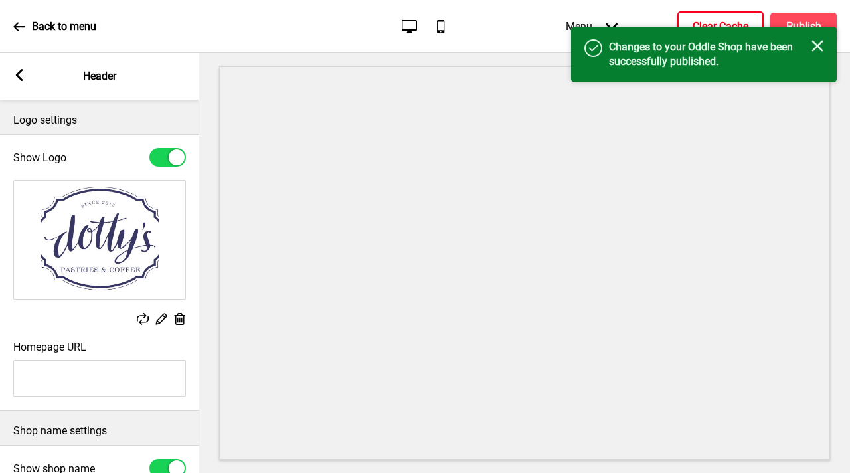
click at [716, 22] on h4 "Clear Cache" at bounding box center [720, 26] width 56 height 15
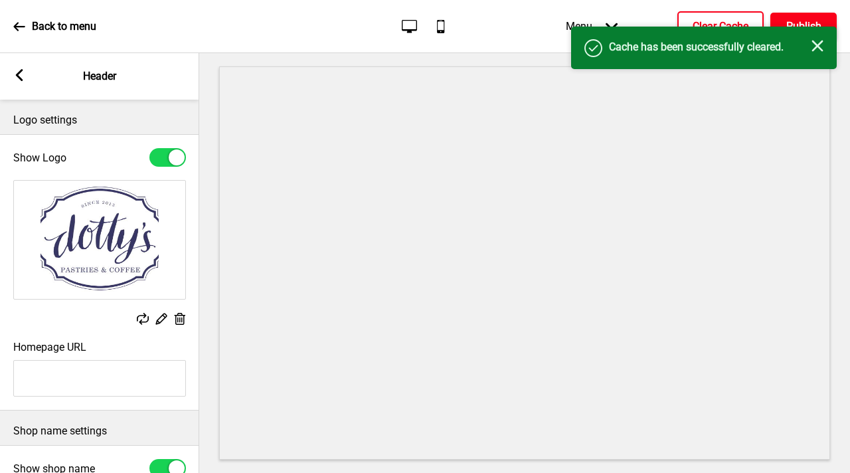
click at [808, 21] on h4 "Publish" at bounding box center [803, 26] width 35 height 15
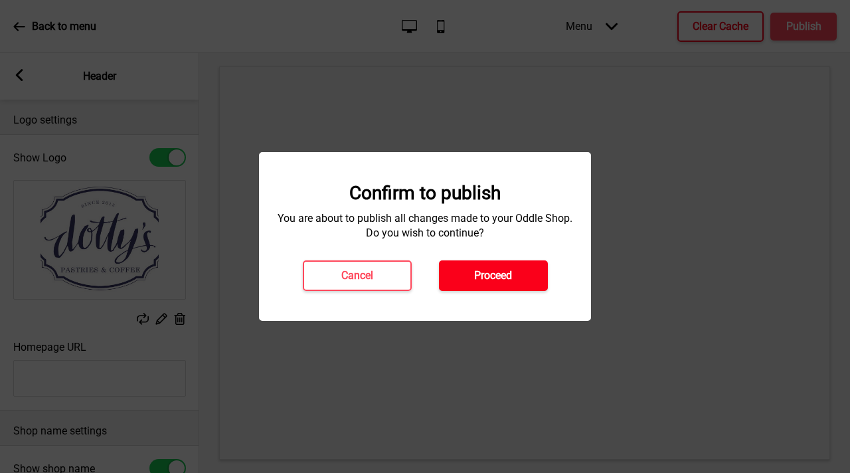
click at [499, 268] on h4 "Proceed" at bounding box center [493, 275] width 38 height 15
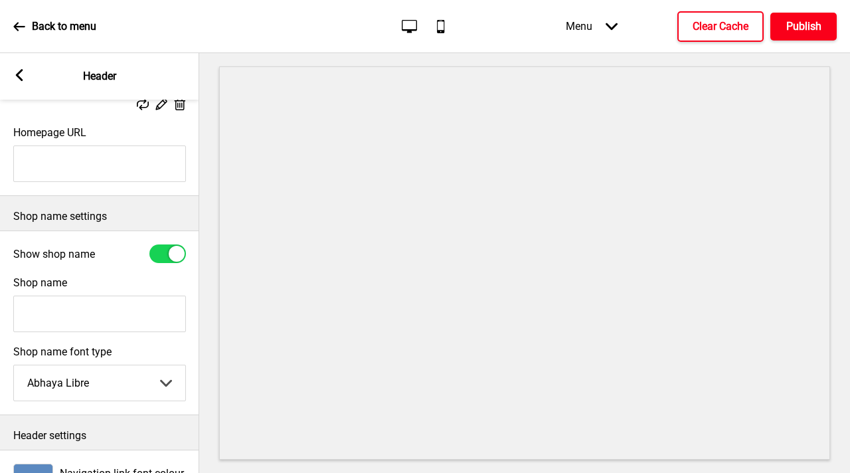
scroll to position [293, 0]
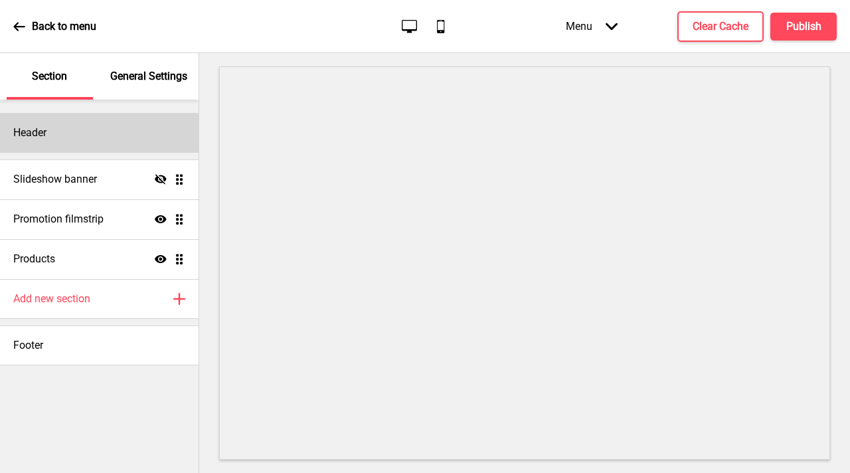
click at [105, 141] on div "Header" at bounding box center [99, 133] width 198 height 40
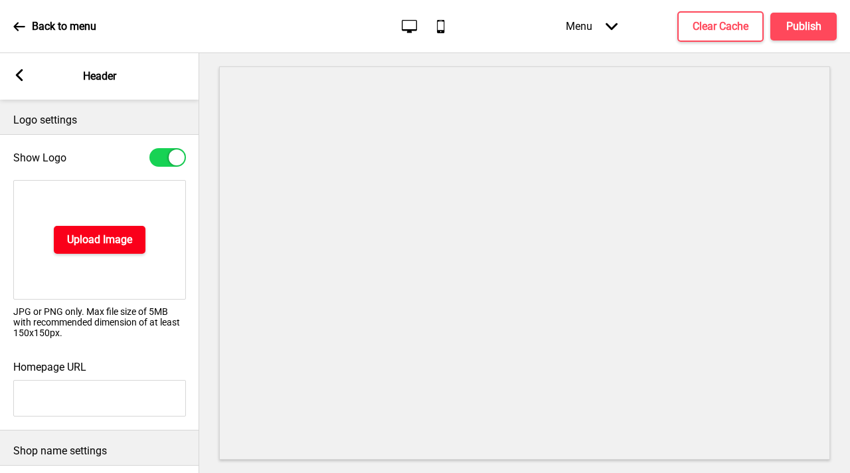
click at [120, 252] on button "Upload Image" at bounding box center [100, 240] width 92 height 28
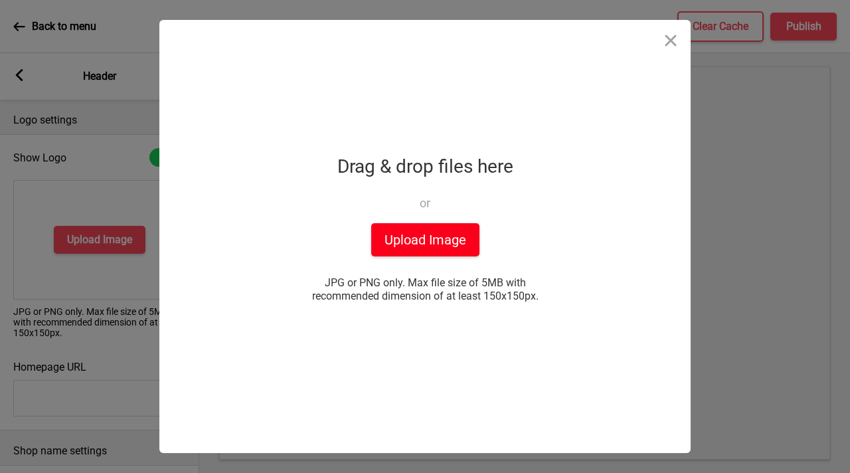
click at [413, 232] on button "Upload Image" at bounding box center [425, 239] width 108 height 33
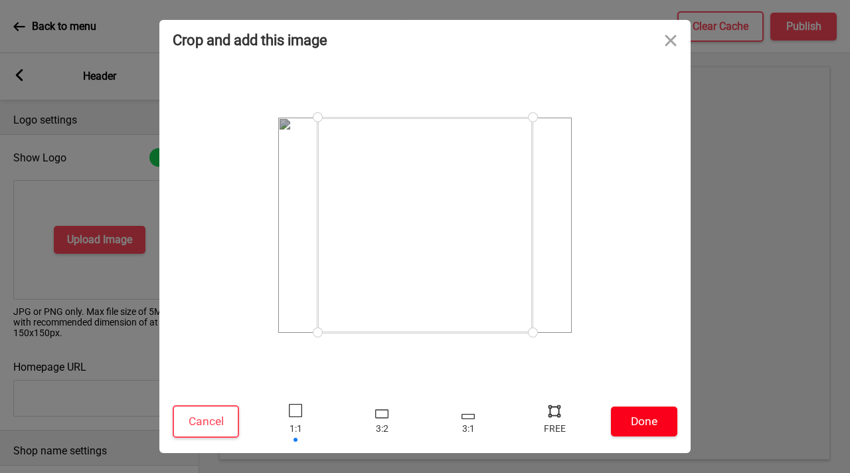
click at [645, 424] on button "Done" at bounding box center [644, 421] width 66 height 30
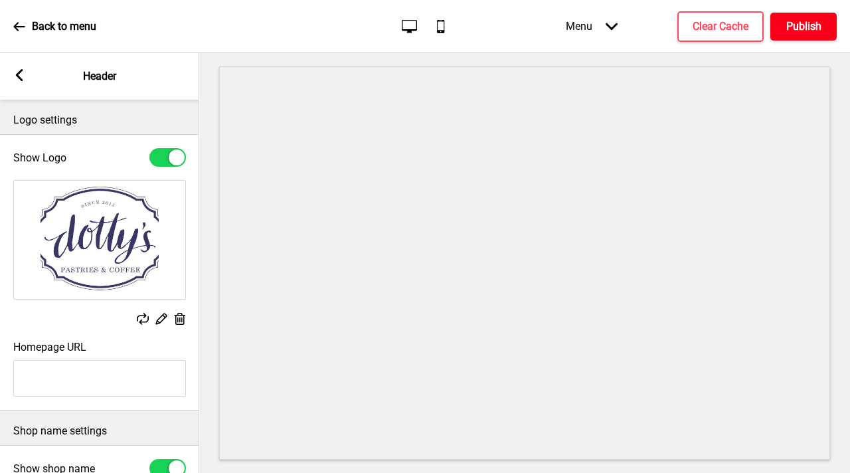
click at [808, 27] on h4 "Publish" at bounding box center [803, 26] width 35 height 15
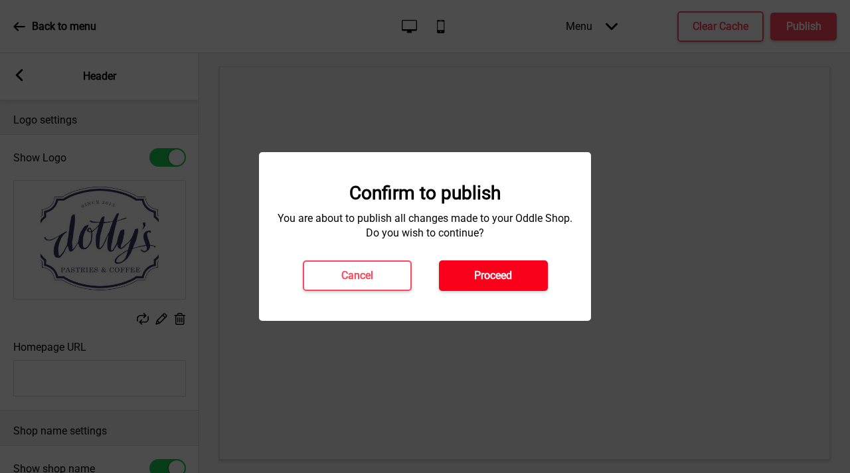
click at [506, 273] on h4 "Proceed" at bounding box center [493, 275] width 38 height 15
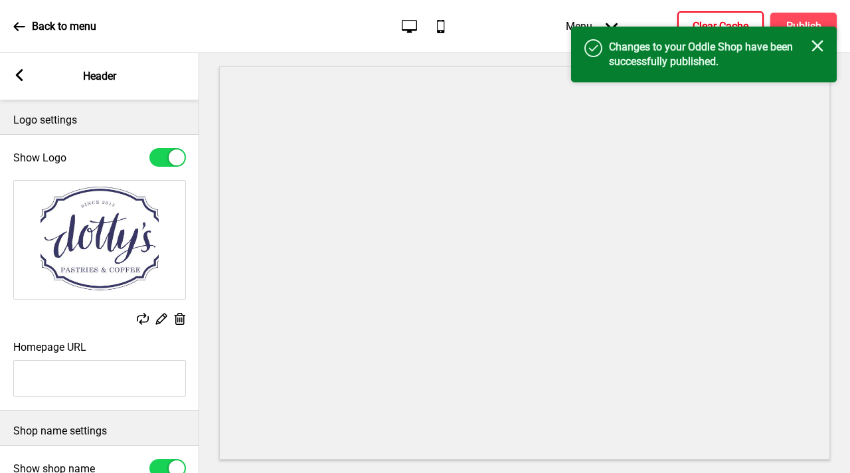
click at [701, 13] on button "Clear Cache" at bounding box center [720, 26] width 86 height 31
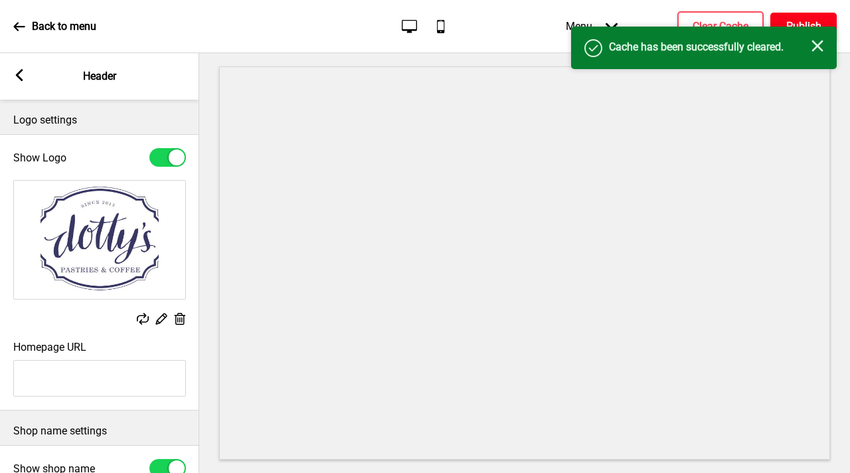
click at [799, 21] on h4 "Publish" at bounding box center [803, 26] width 35 height 15
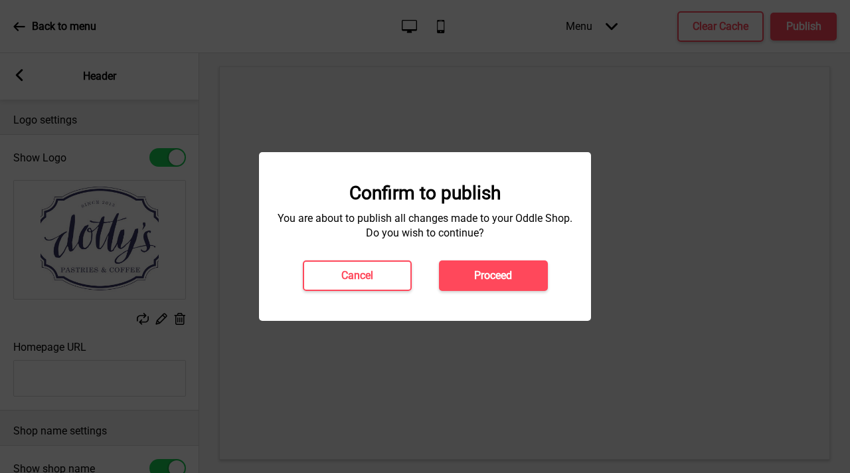
click at [513, 264] on button "Proceed" at bounding box center [493, 275] width 109 height 31
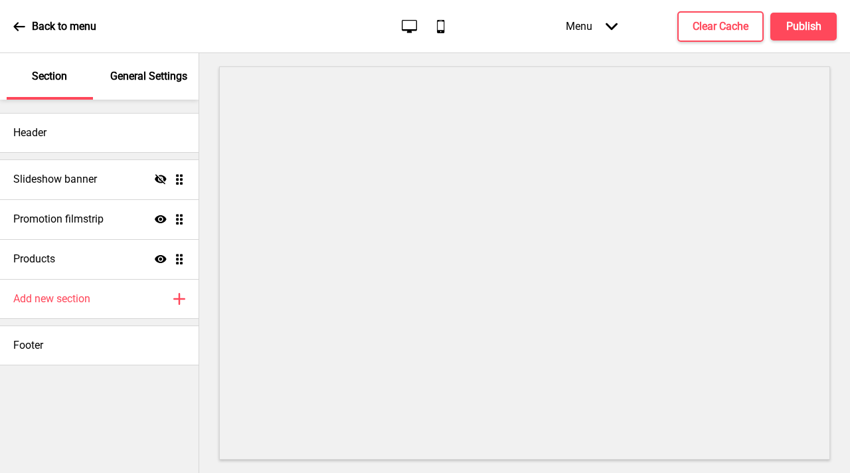
click at [112, 185] on div "Slideshow banner Hide Drag" at bounding box center [99, 179] width 198 height 40
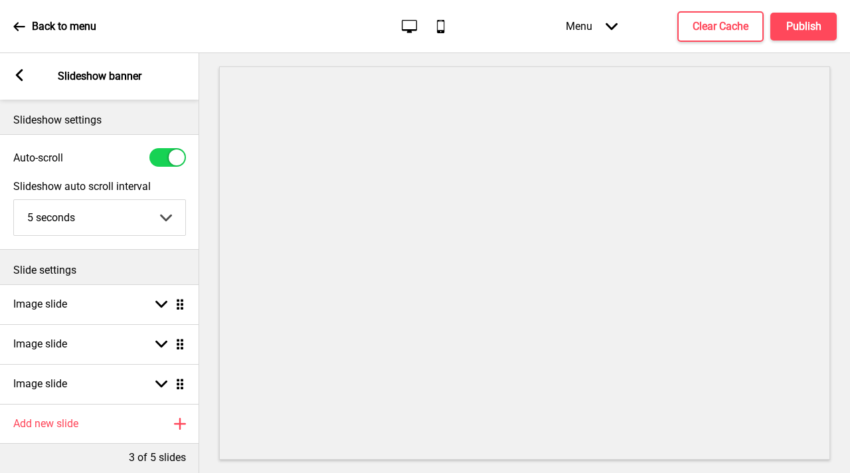
click at [63, 25] on p "Back to menu" at bounding box center [64, 26] width 64 height 15
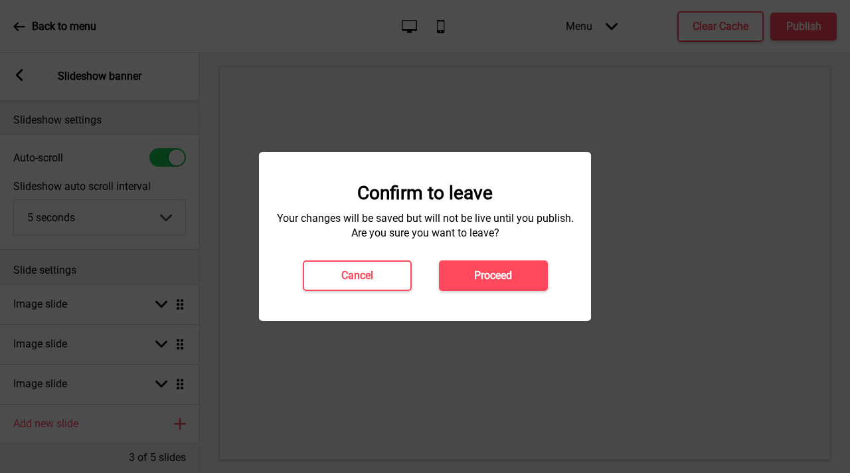
click at [491, 268] on button "Proceed" at bounding box center [493, 275] width 109 height 31
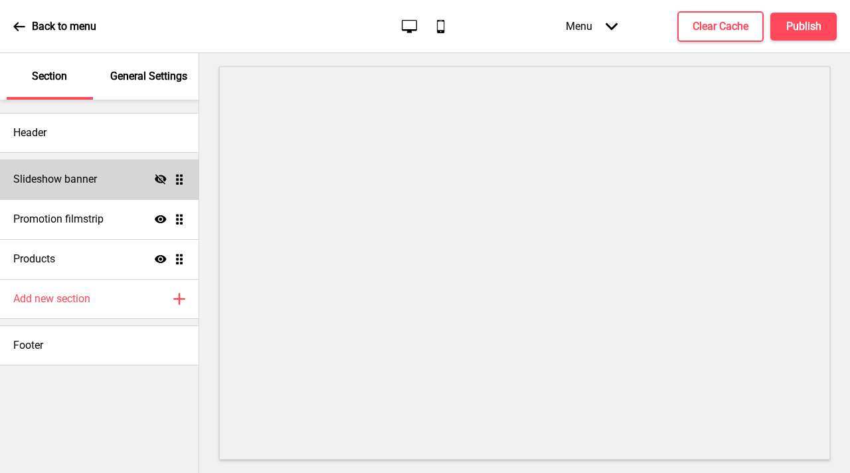
click at [100, 184] on div "Slideshow banner Hide Drag" at bounding box center [99, 179] width 198 height 40
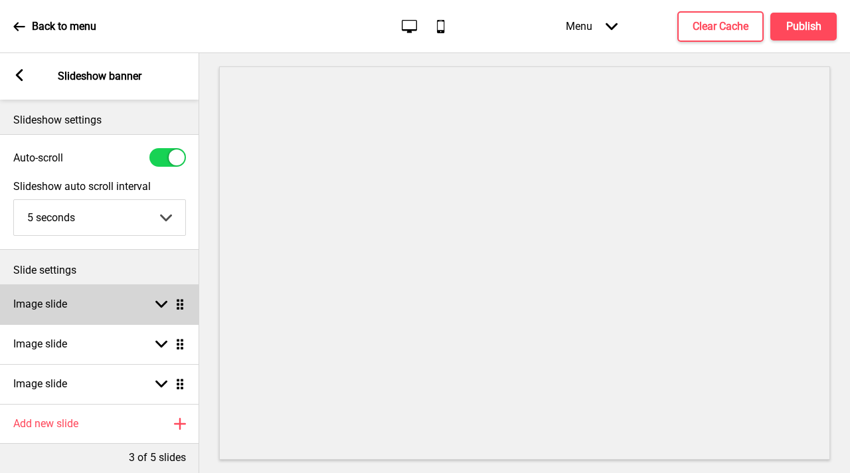
click at [157, 309] on div "Image slide Arrow down Drag" at bounding box center [99, 304] width 199 height 40
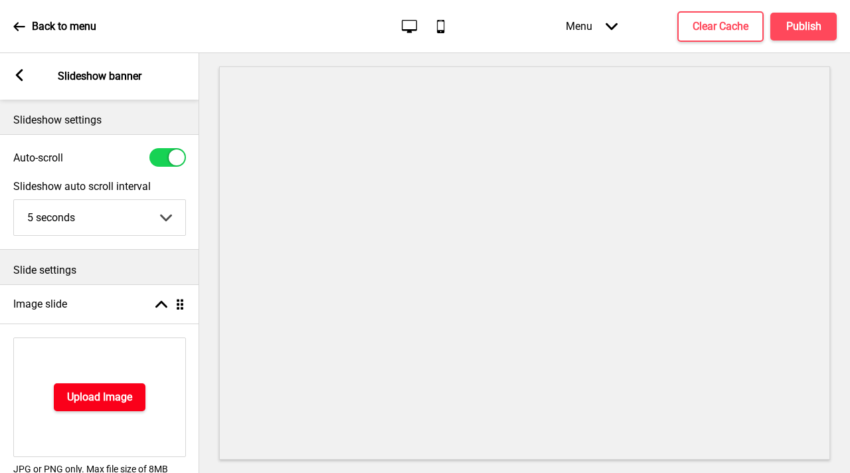
click at [105, 398] on h4 "Upload Image" at bounding box center [99, 397] width 65 height 15
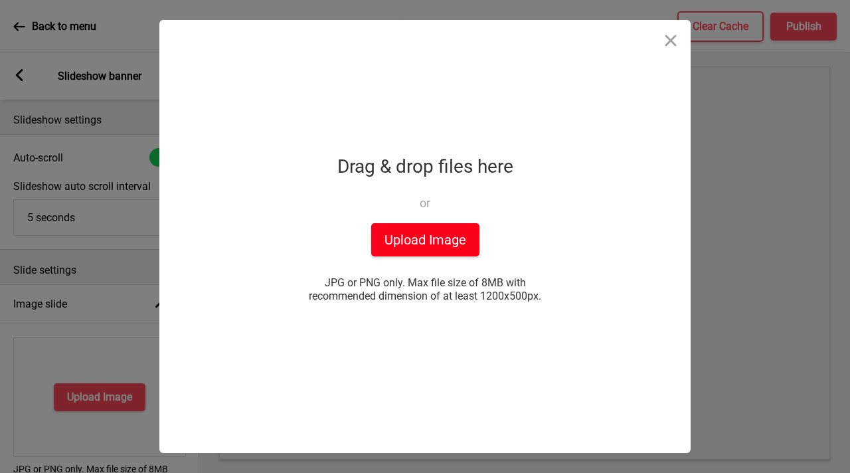
click at [406, 233] on button "Upload Image" at bounding box center [425, 239] width 108 height 33
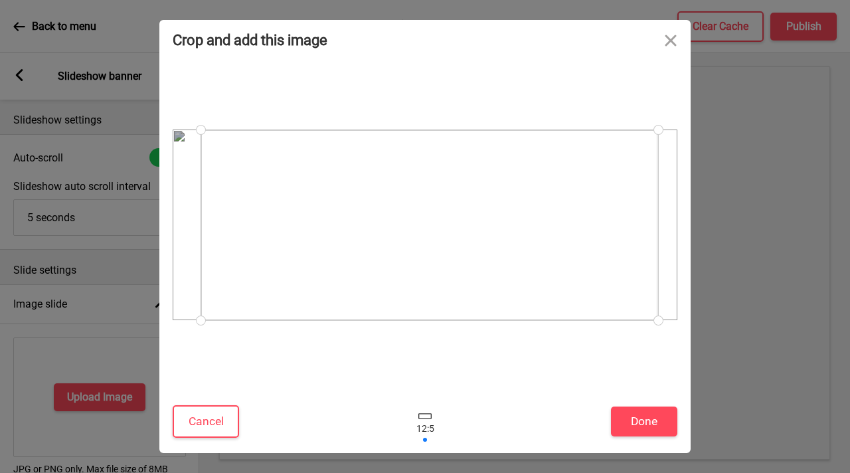
click at [589, 285] on div at bounding box center [428, 224] width 457 height 191
click at [637, 418] on button "Done" at bounding box center [644, 421] width 66 height 30
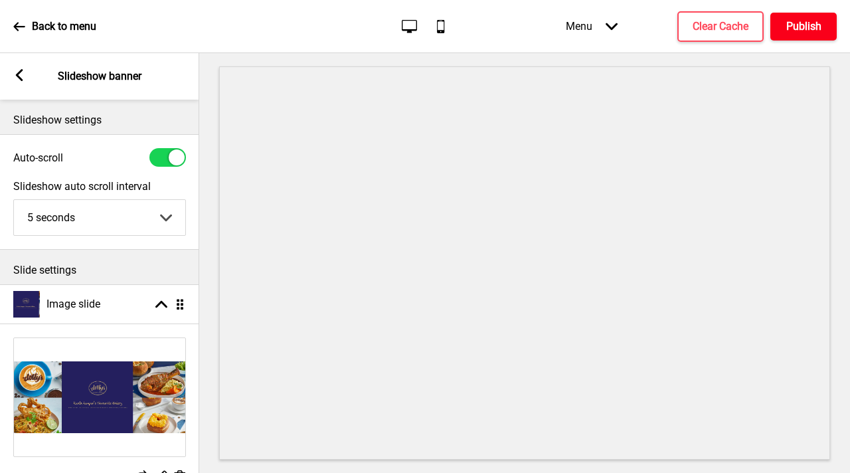
click at [789, 28] on h4 "Publish" at bounding box center [803, 26] width 35 height 15
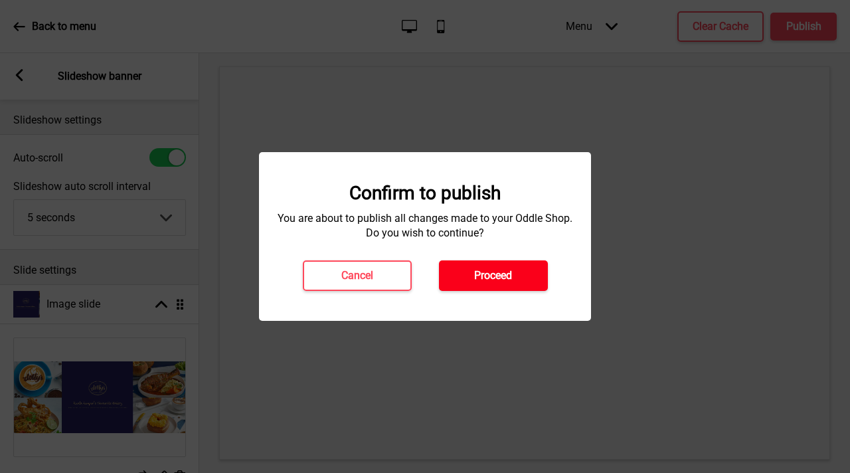
click at [532, 275] on button "Proceed" at bounding box center [493, 275] width 109 height 31
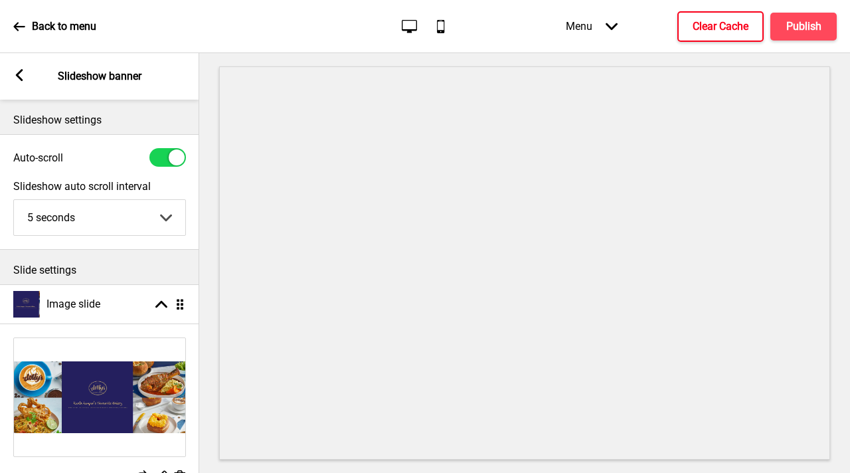
click at [711, 13] on button "Clear Cache" at bounding box center [720, 26] width 86 height 31
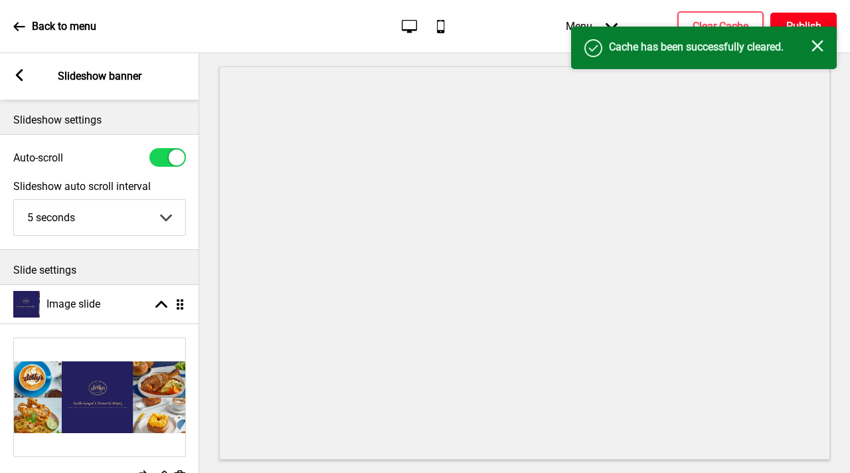
click at [792, 19] on h4 "Publish" at bounding box center [803, 26] width 35 height 15
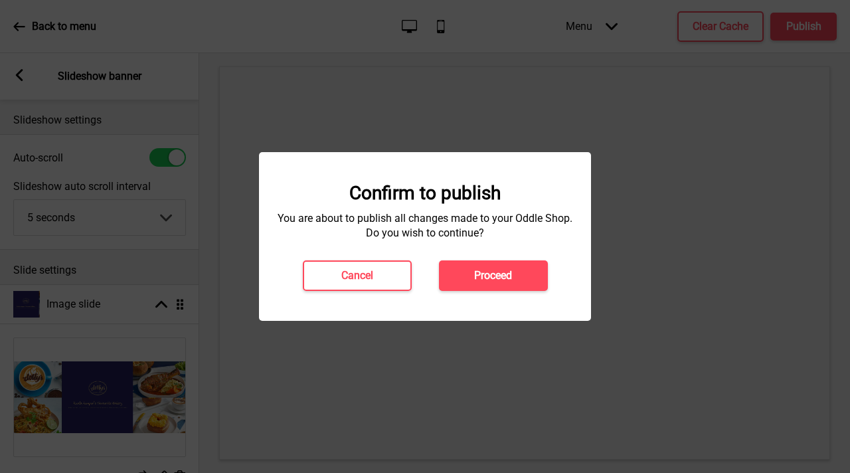
drag, startPoint x: 509, startPoint y: 276, endPoint x: 515, endPoint y: 281, distance: 7.6
click at [509, 277] on h4 "Proceed" at bounding box center [493, 275] width 38 height 15
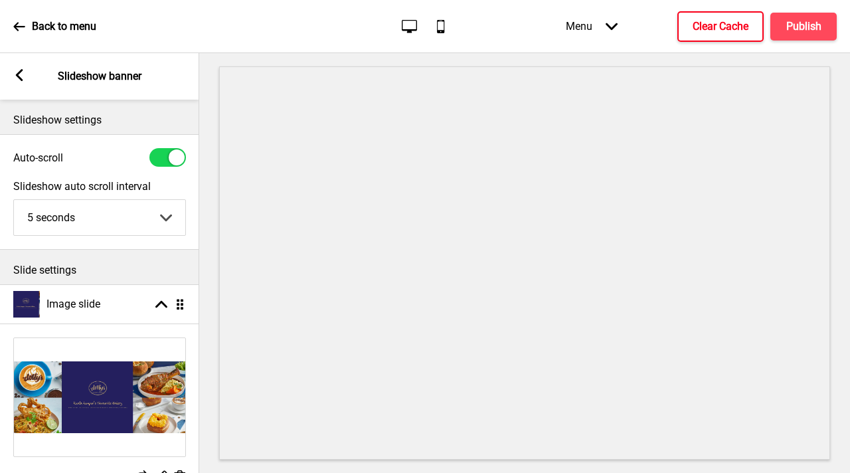
click at [741, 23] on h4 "Clear Cache" at bounding box center [720, 26] width 56 height 15
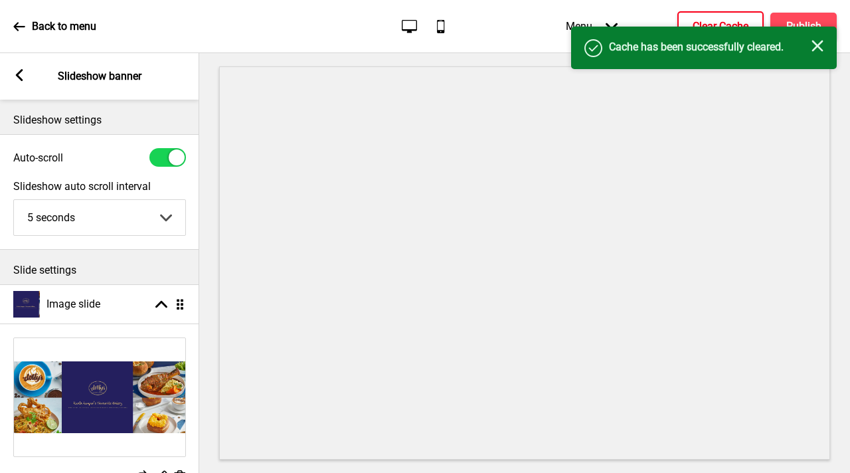
click at [791, 28] on div "Success Cache has been successfully cleared. Close" at bounding box center [704, 48] width 266 height 42
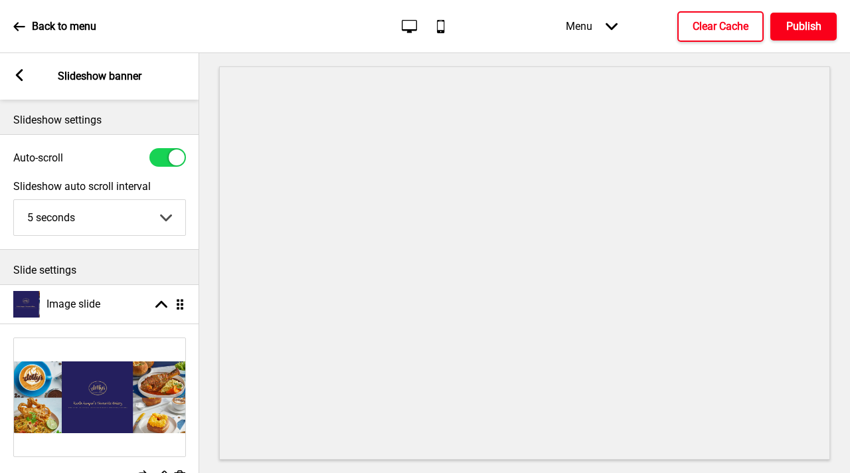
click at [791, 28] on h4 "Publish" at bounding box center [803, 26] width 35 height 15
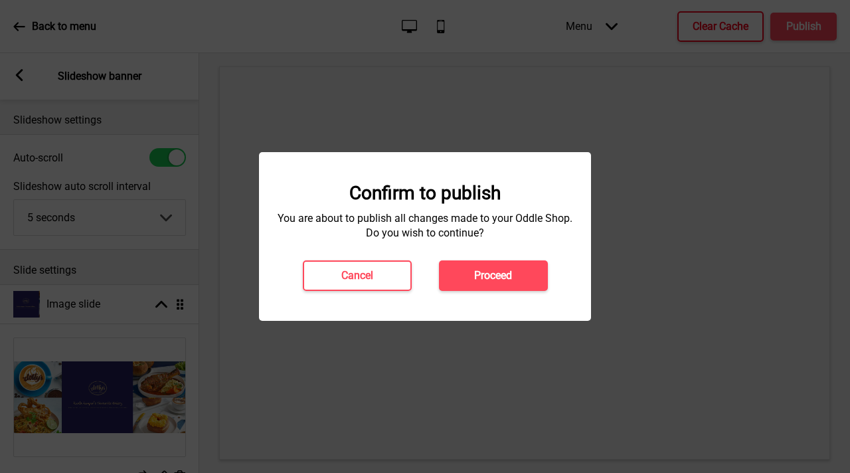
drag, startPoint x: 483, startPoint y: 270, endPoint x: 475, endPoint y: 260, distance: 13.3
click at [483, 270] on h4 "Proceed" at bounding box center [493, 275] width 38 height 15
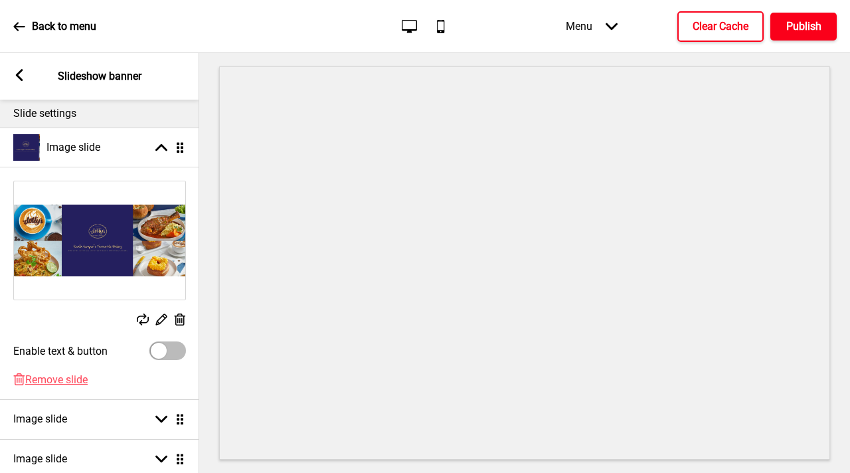
scroll to position [145, 0]
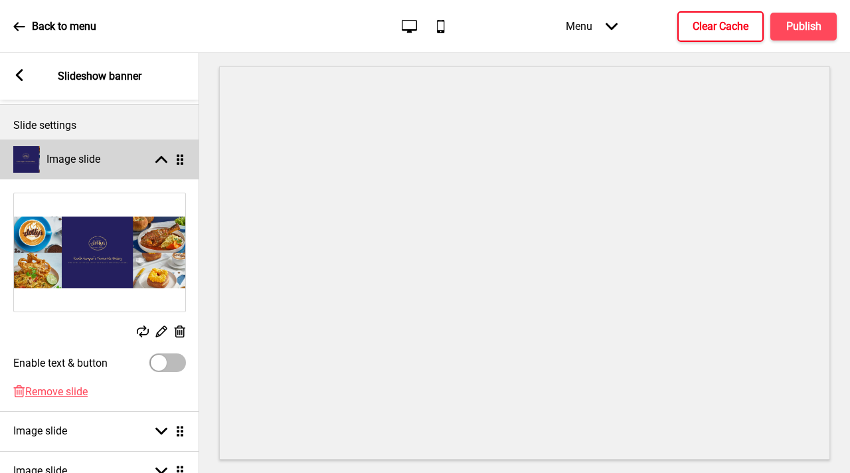
click at [163, 169] on div "Image slide Arrow up Drag" at bounding box center [99, 159] width 199 height 40
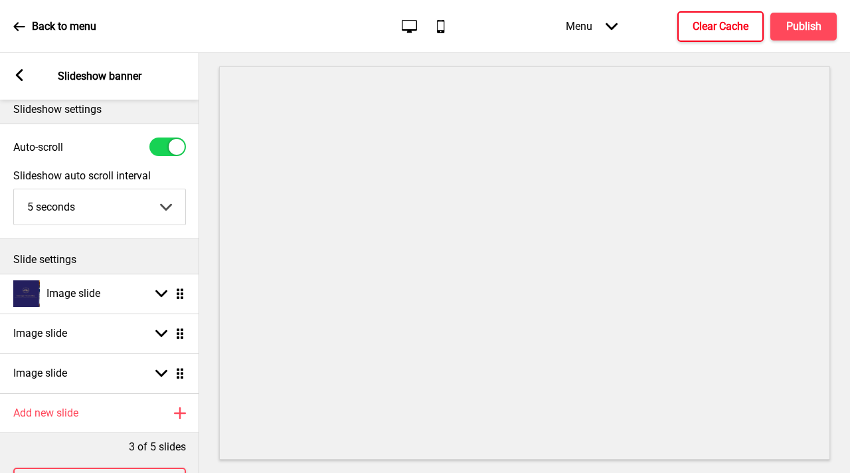
scroll to position [25, 0]
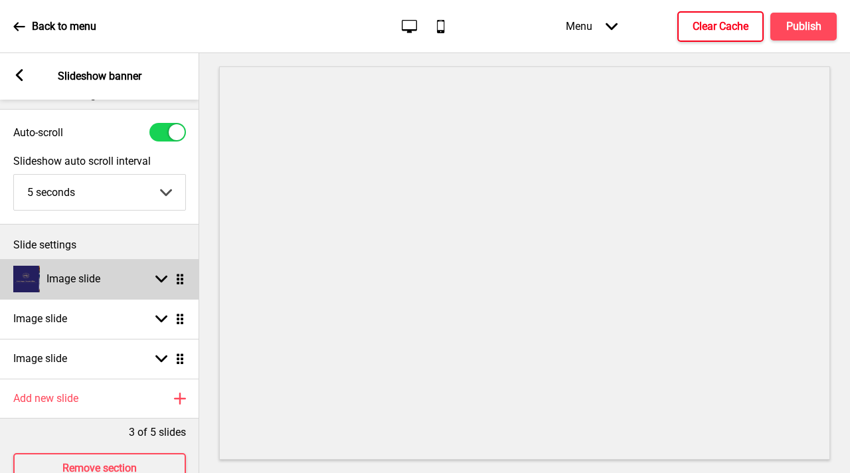
click at [166, 276] on icon at bounding box center [161, 278] width 12 height 7
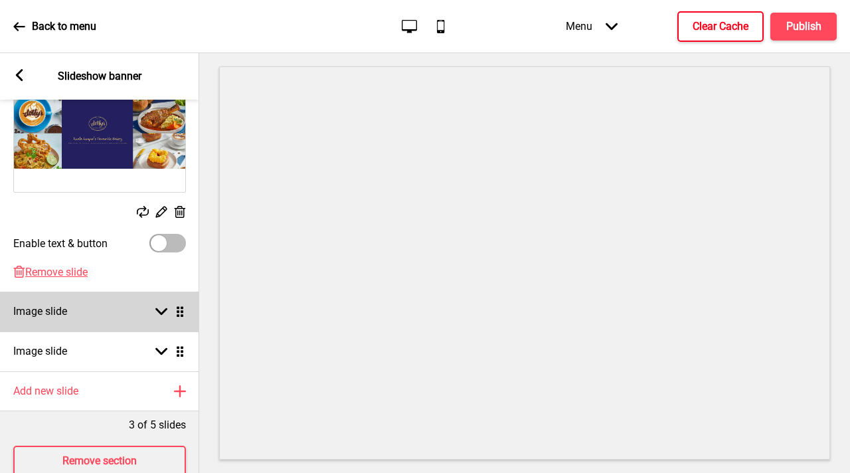
scroll to position [303, 0]
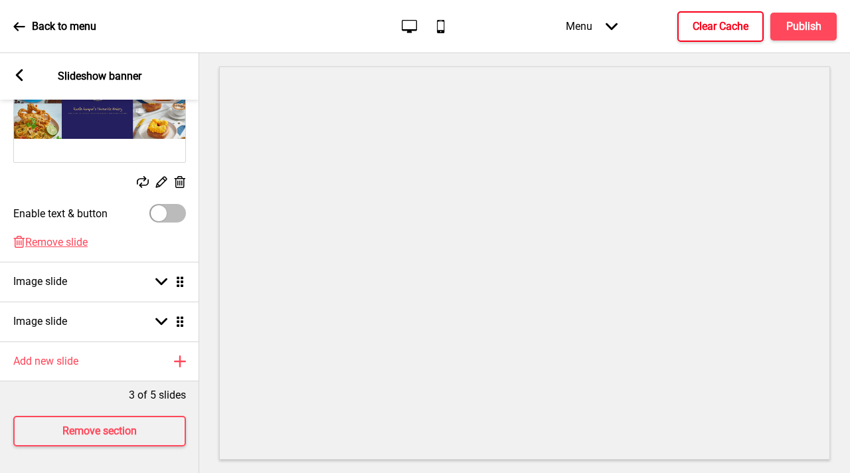
click at [159, 205] on div at bounding box center [159, 213] width 16 height 16
checkbox input "true"
select select "right"
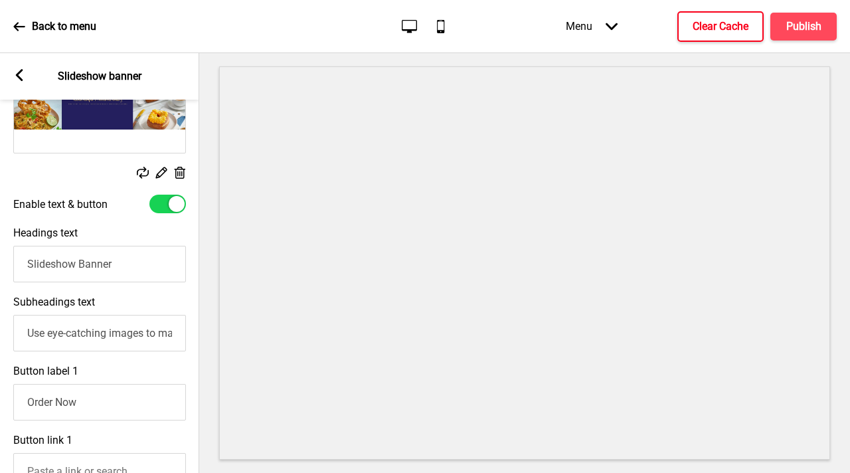
click at [160, 203] on div at bounding box center [167, 203] width 37 height 19
checkbox input "false"
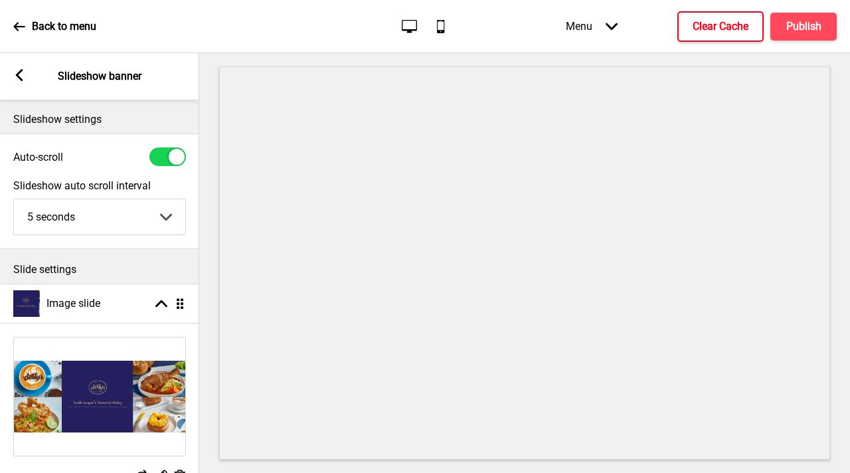
scroll to position [0, 0]
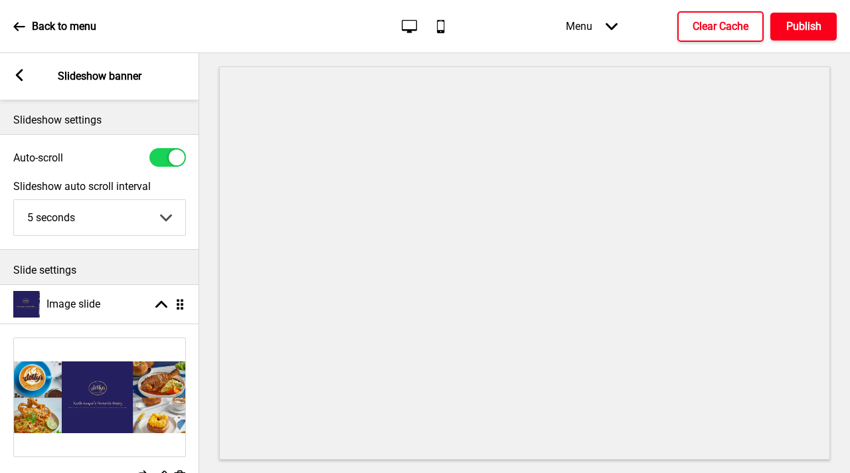
click at [808, 21] on h4 "Publish" at bounding box center [803, 26] width 35 height 15
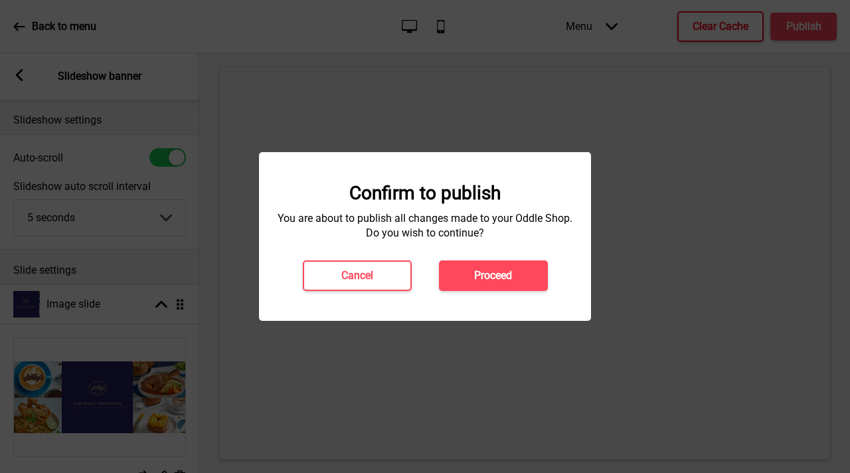
click at [494, 281] on h4 "Proceed" at bounding box center [493, 275] width 38 height 15
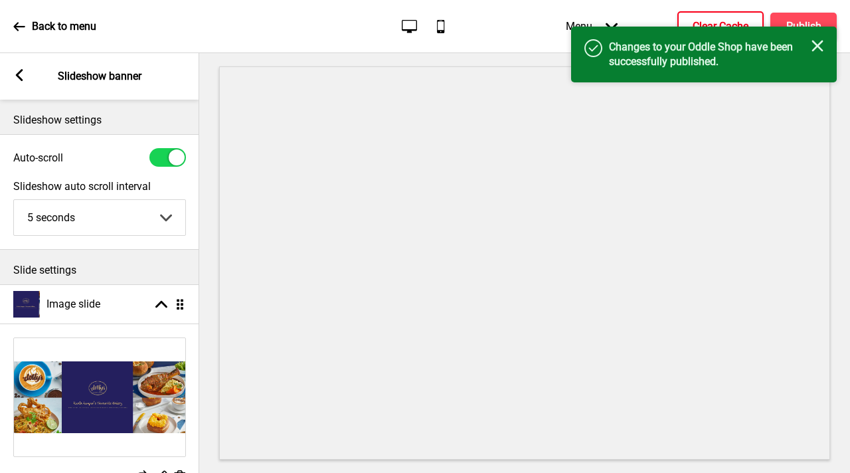
click at [741, 27] on div "Success Changes to your Oddle Shop have been successfully published. Close" at bounding box center [704, 55] width 266 height 56
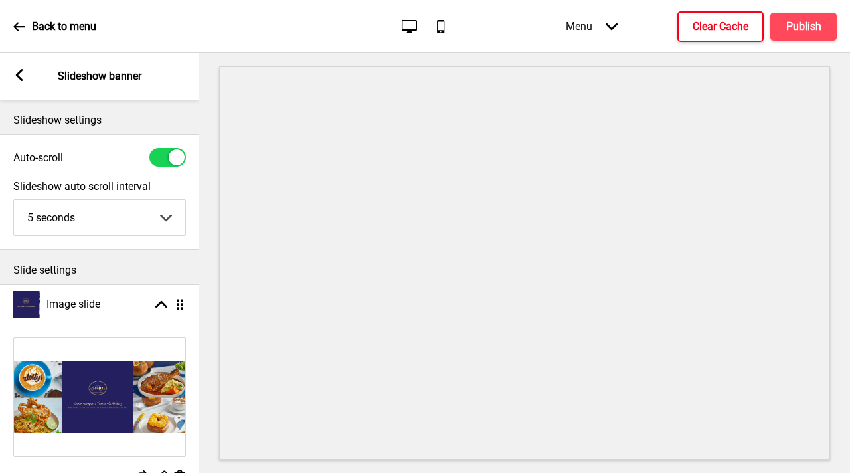
click at [756, 28] on button "Clear Cache" at bounding box center [720, 26] width 86 height 31
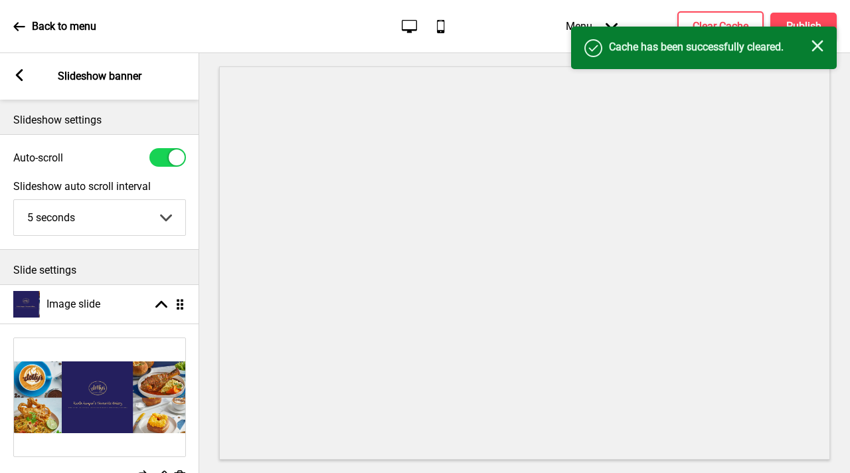
click at [811, 28] on div "Success Cache has been successfully cleared. Close" at bounding box center [704, 48] width 266 height 42
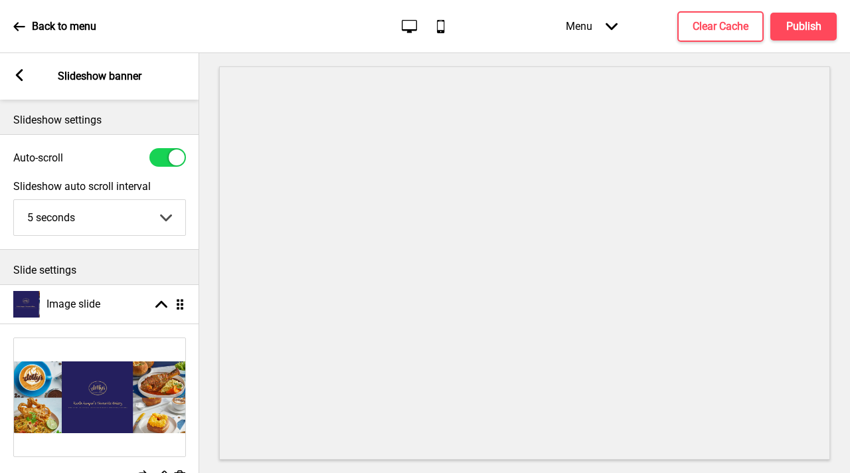
click at [18, 24] on icon at bounding box center [19, 27] width 12 height 12
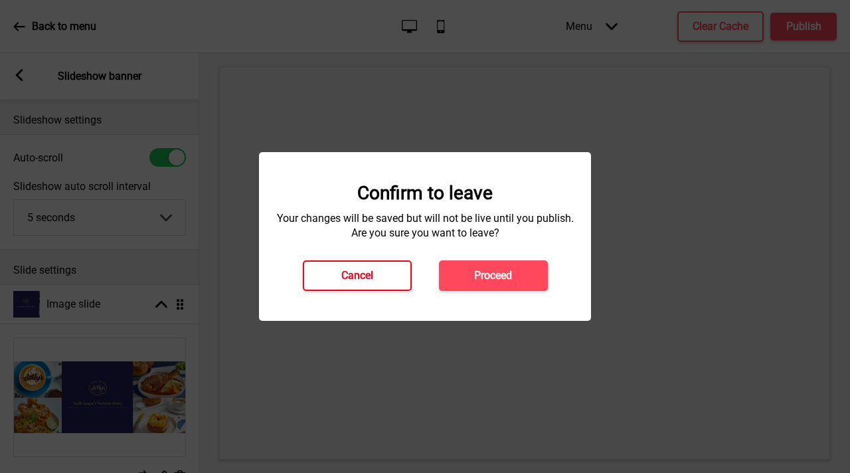
click at [388, 279] on button "Cancel" at bounding box center [357, 275] width 109 height 31
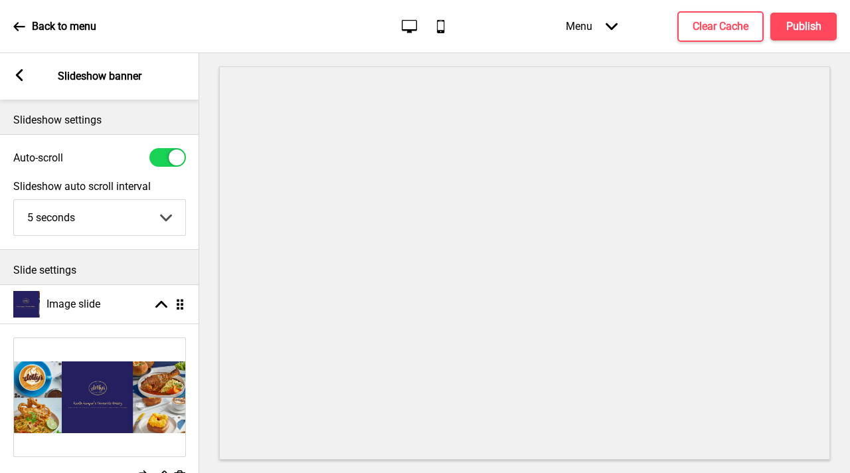
click at [17, 72] on rect at bounding box center [19, 75] width 12 height 12
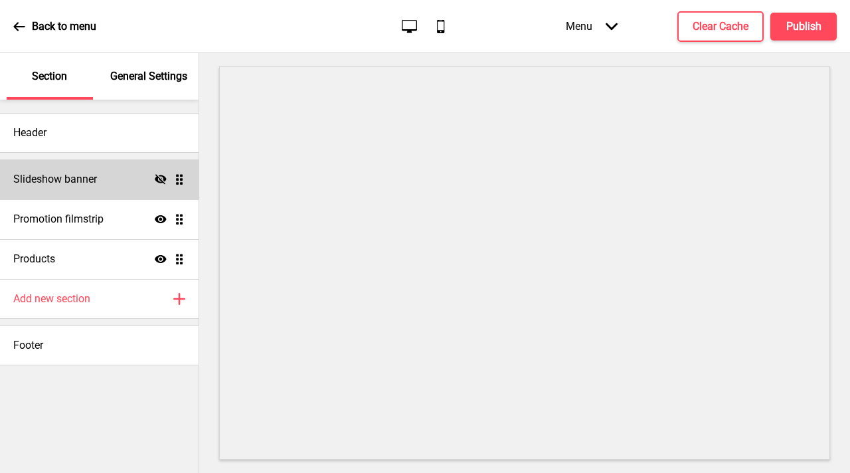
click at [153, 184] on div "Slideshow banner Hide Drag" at bounding box center [99, 179] width 198 height 40
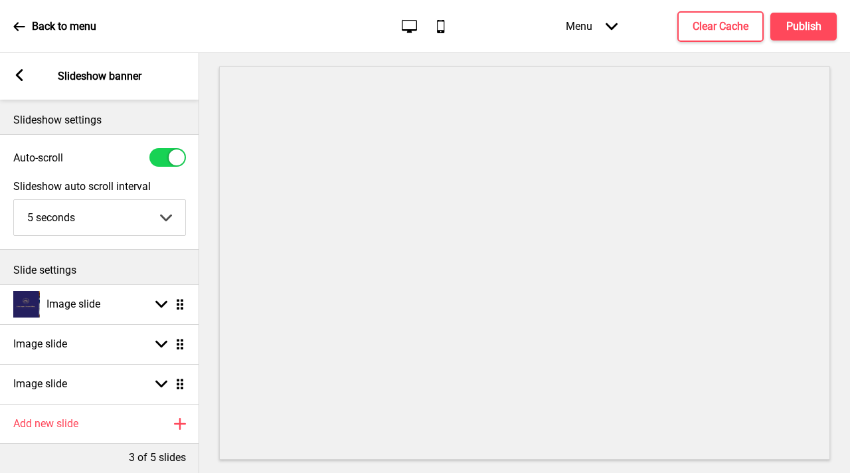
click at [23, 68] on div "Arrow left Slideshow banner" at bounding box center [99, 76] width 199 height 46
click at [19, 78] on icon at bounding box center [19, 75] width 7 height 12
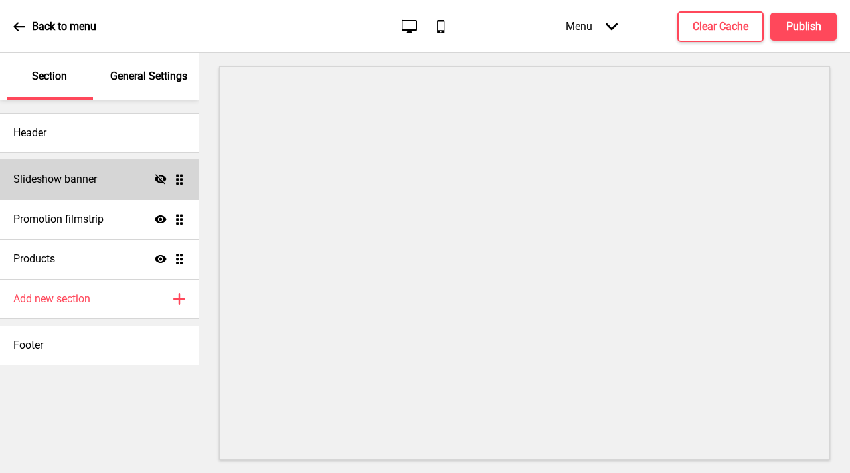
click at [157, 172] on div "Slideshow banner Hide Drag" at bounding box center [99, 179] width 198 height 40
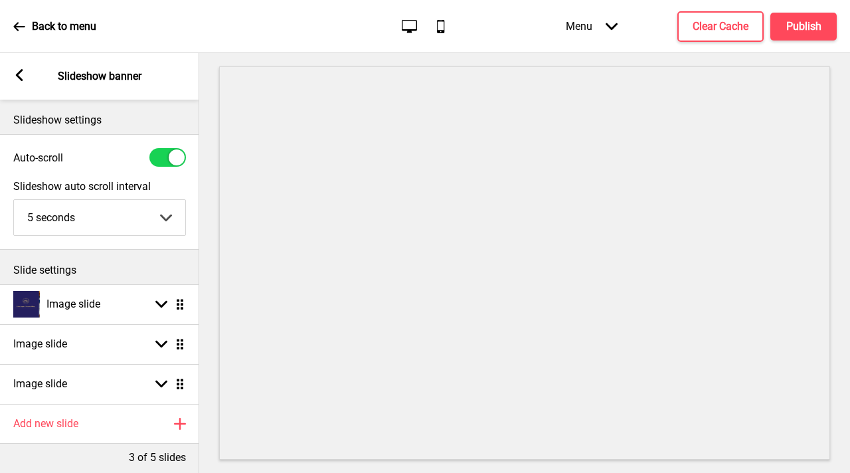
click at [24, 78] on rect at bounding box center [19, 75] width 12 height 12
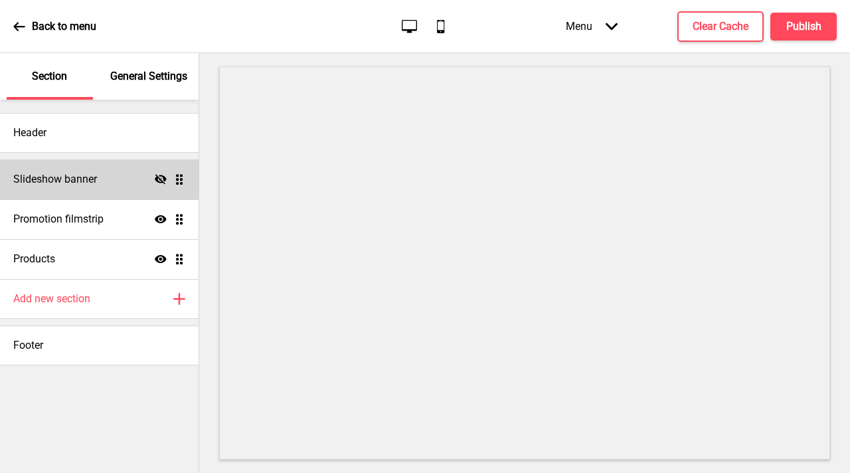
click at [161, 179] on icon "Hide" at bounding box center [161, 179] width 12 height 12
click at [161, 179] on icon at bounding box center [161, 179] width 12 height 8
click at [161, 179] on icon "Hide" at bounding box center [161, 179] width 12 height 12
click at [124, 74] on p "General Settings" at bounding box center [148, 76] width 77 height 15
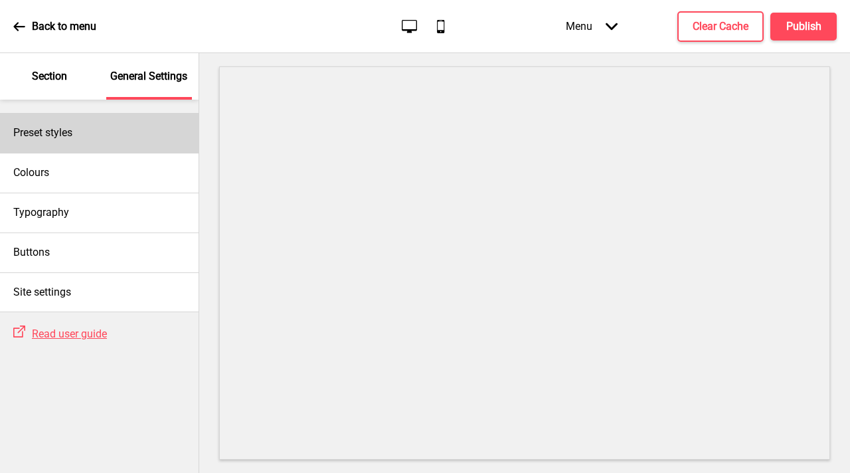
click at [151, 146] on div "Preset styles" at bounding box center [99, 133] width 198 height 40
select select "pastel"
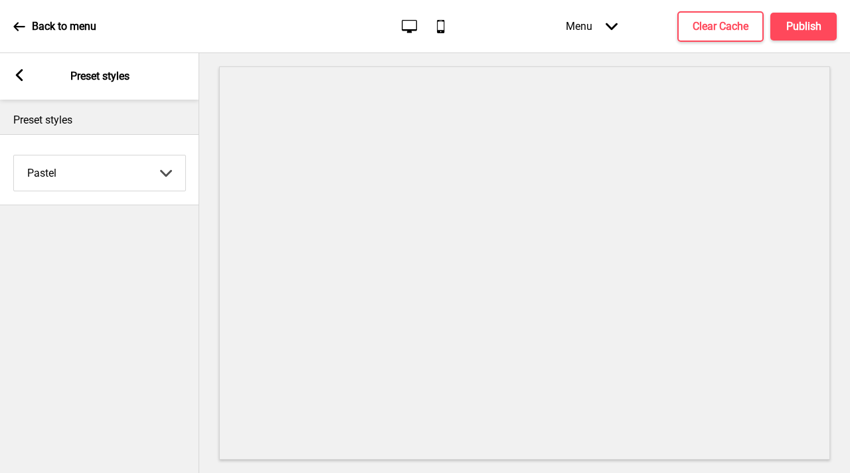
click at [39, 80] on div "Arrow left Preset styles" at bounding box center [99, 76] width 199 height 46
click at [27, 81] on div "Arrow left Preset styles" at bounding box center [99, 76] width 199 height 46
click at [17, 79] on rect at bounding box center [19, 75] width 12 height 12
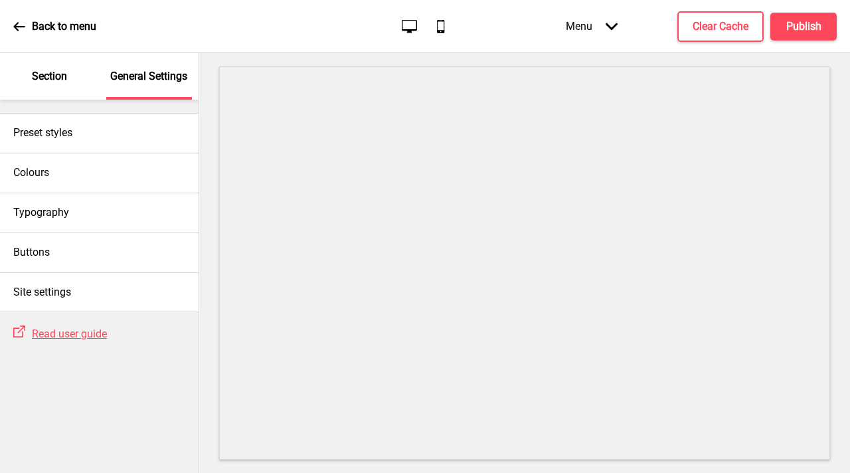
click at [29, 79] on div "Section" at bounding box center [50, 76] width 86 height 46
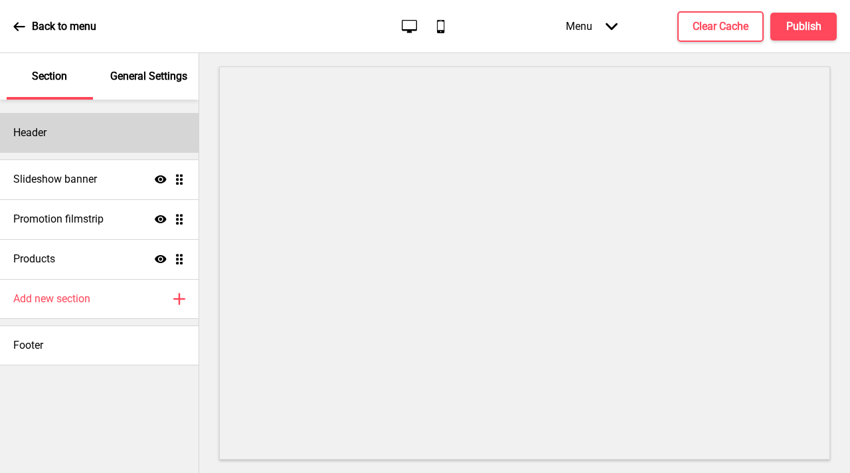
click at [114, 131] on div "Header" at bounding box center [99, 133] width 198 height 40
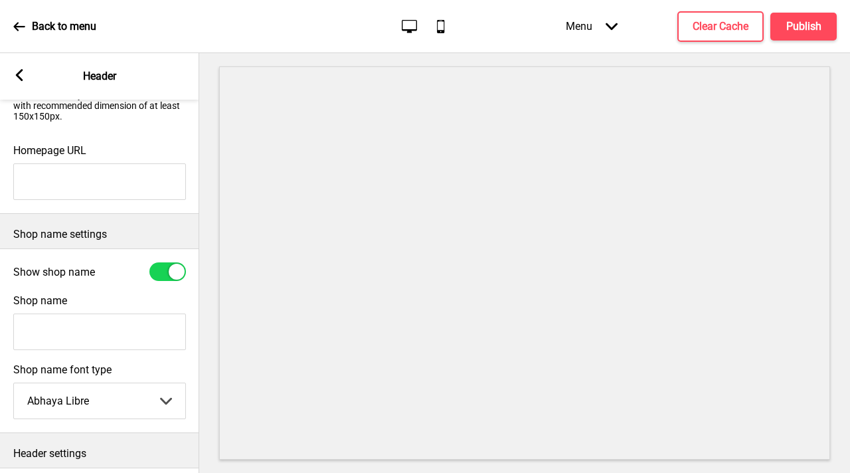
scroll to position [313, 0]
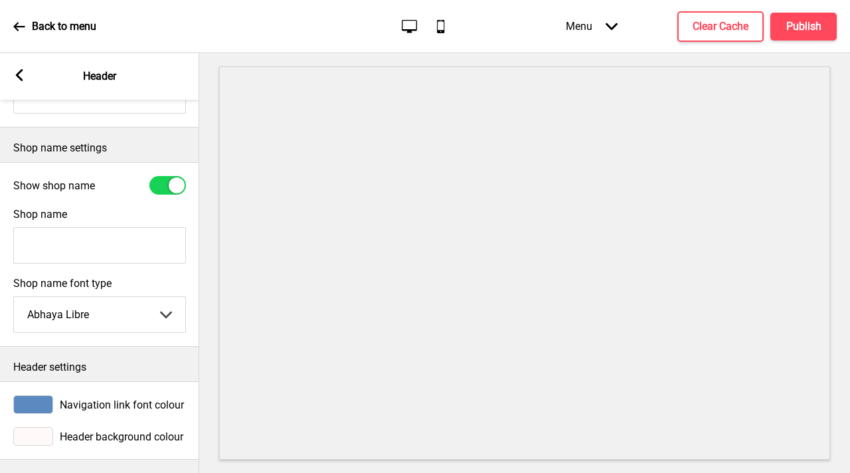
click at [80, 231] on input "Shop name" at bounding box center [99, 245] width 173 height 37
type input "Dotty's Pastries and Coffee"
click at [820, 30] on h4 "Publish" at bounding box center [803, 26] width 35 height 15
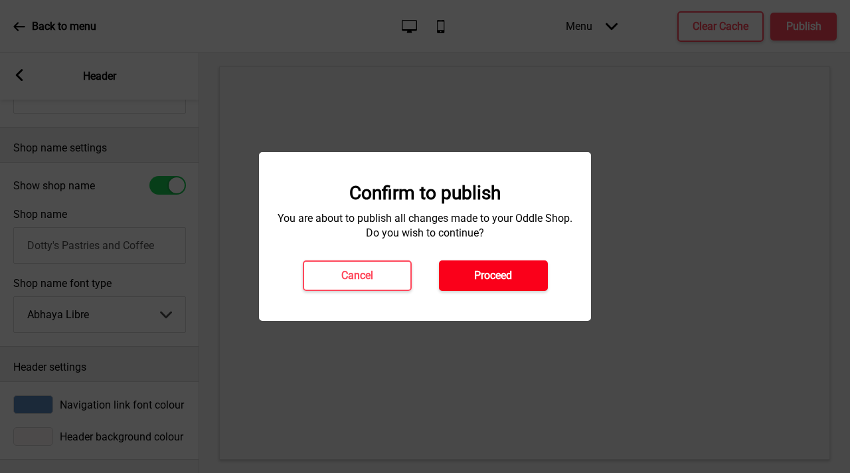
click at [479, 285] on button "Proceed" at bounding box center [493, 275] width 109 height 31
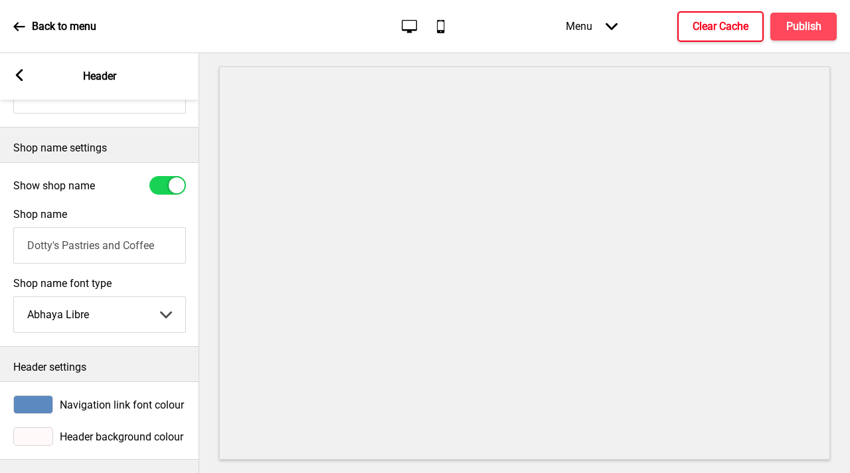
click at [718, 27] on h4 "Clear Cache" at bounding box center [720, 26] width 56 height 15
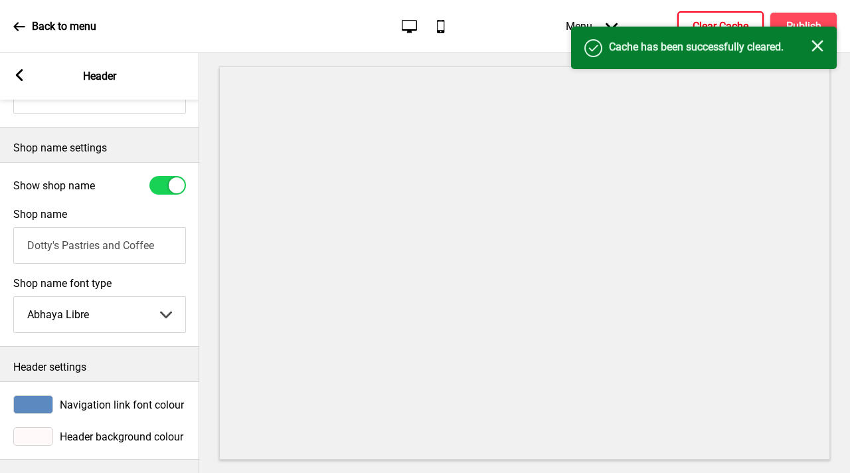
click at [19, 77] on icon at bounding box center [19, 75] width 7 height 12
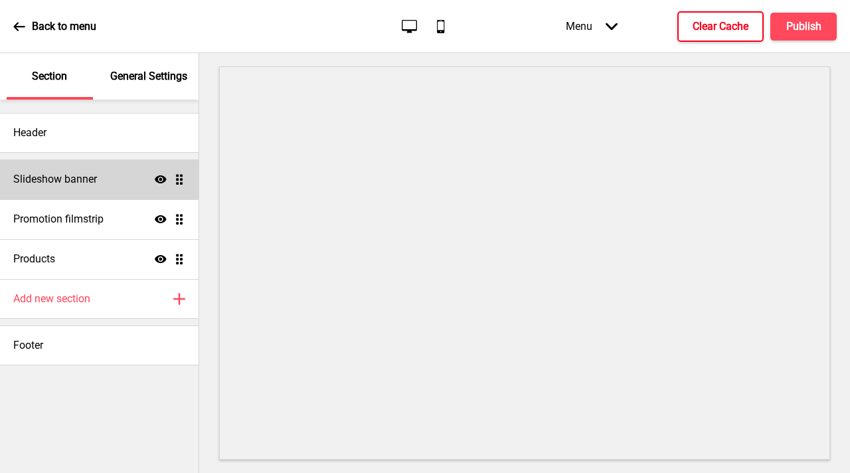
click at [118, 190] on div "Slideshow banner Show Drag" at bounding box center [99, 179] width 198 height 40
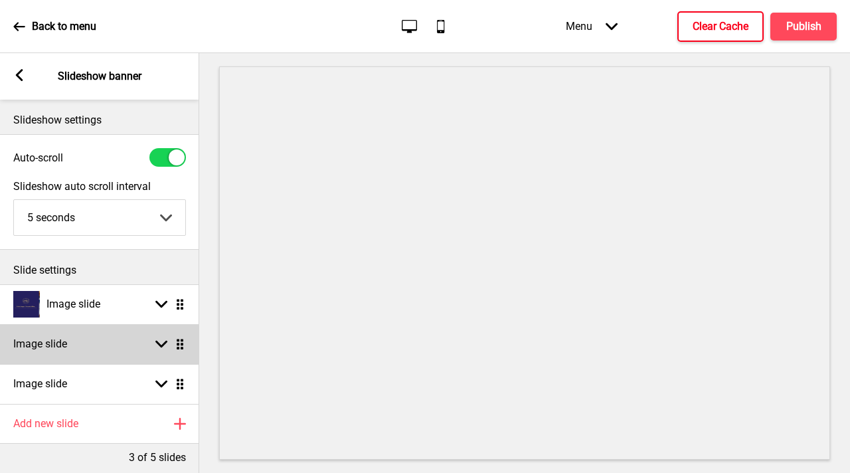
click at [160, 345] on icon at bounding box center [161, 344] width 12 height 7
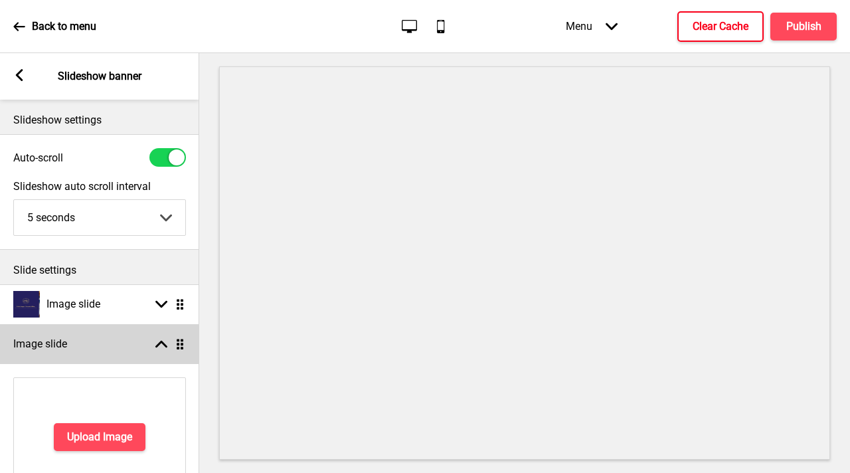
click at [160, 345] on rect at bounding box center [161, 344] width 12 height 12
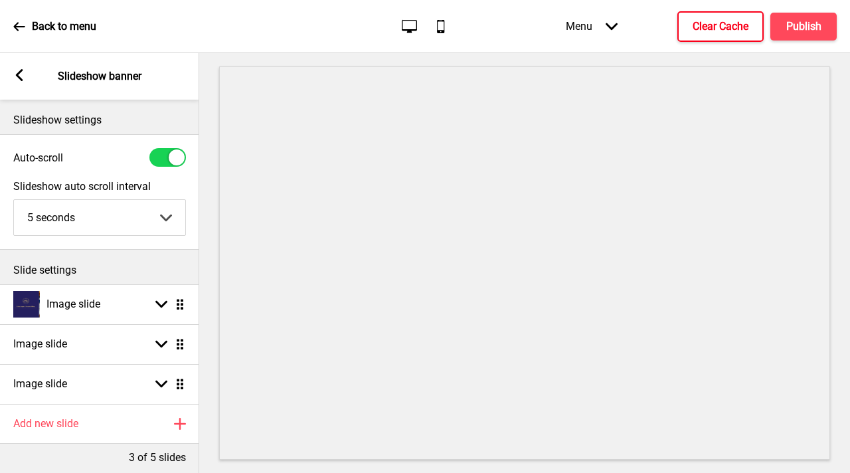
click at [15, 73] on rect at bounding box center [19, 75] width 12 height 12
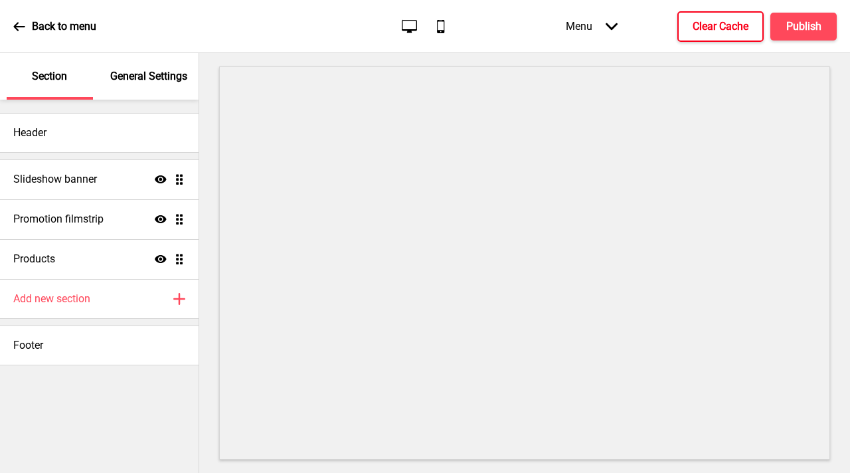
click at [139, 74] on p "General Settings" at bounding box center [148, 76] width 77 height 15
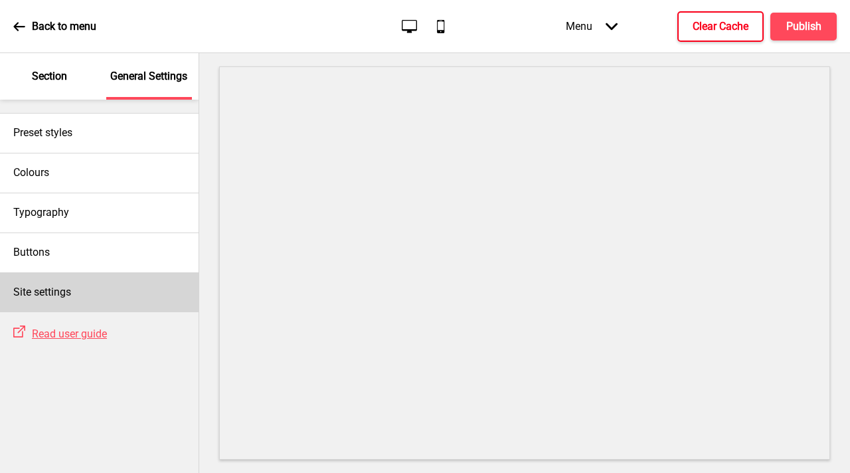
click at [86, 308] on div "Site settings" at bounding box center [99, 292] width 198 height 40
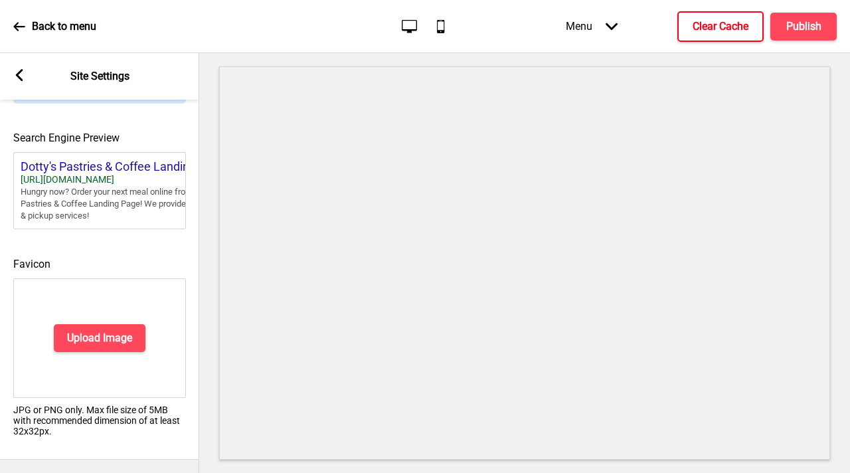
scroll to position [610, 0]
click at [119, 324] on button "Upload Image" at bounding box center [100, 338] width 92 height 28
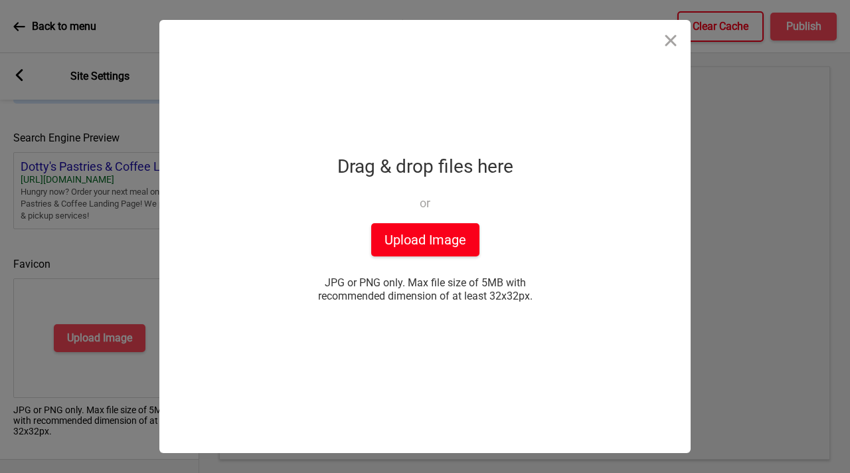
click at [447, 245] on button "Upload Image" at bounding box center [425, 239] width 108 height 33
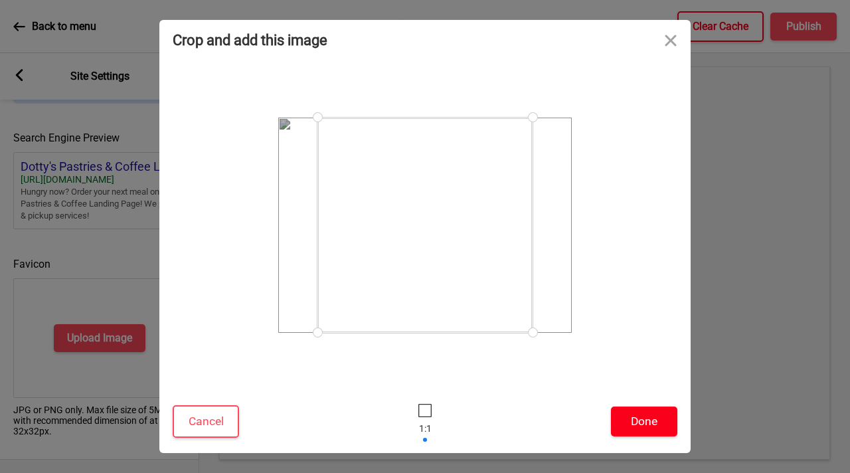
click at [639, 421] on button "Done" at bounding box center [644, 421] width 66 height 30
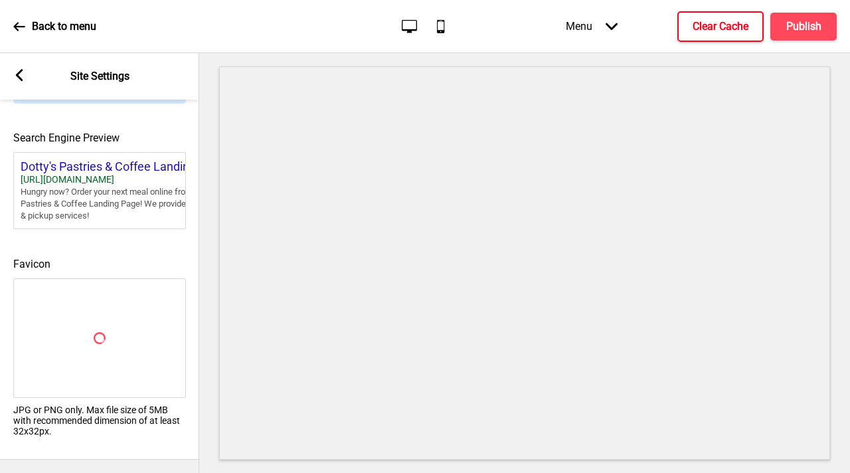
scroll to position [589, 0]
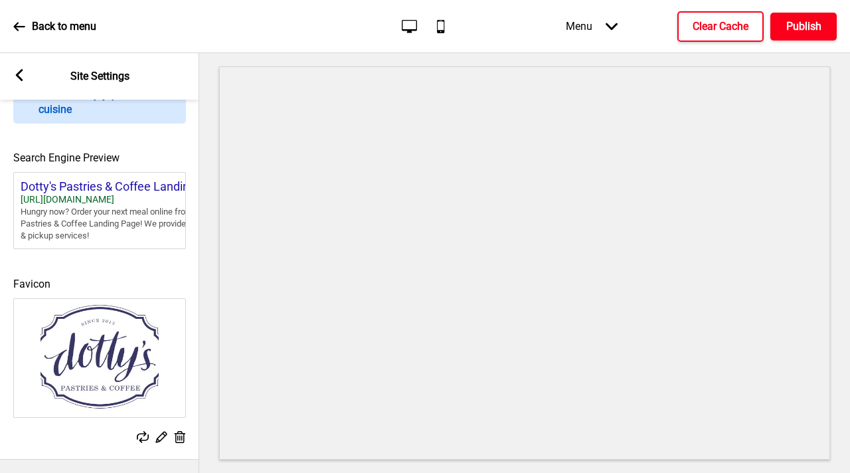
click at [805, 29] on h4 "Publish" at bounding box center [803, 26] width 35 height 15
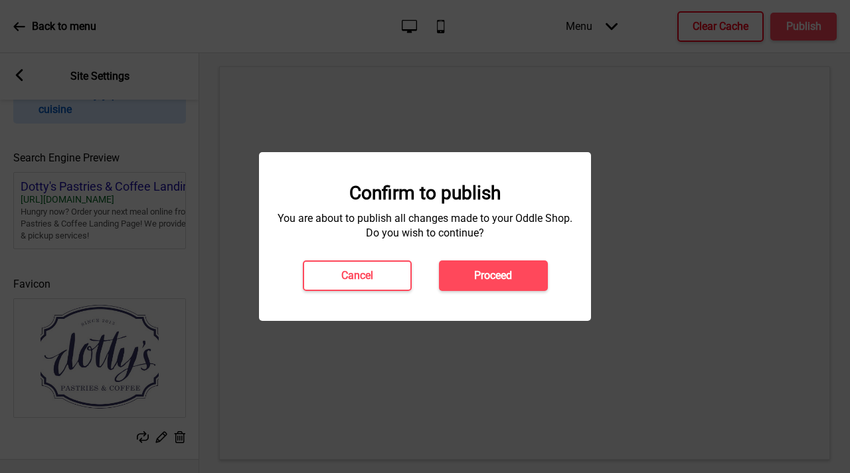
click at [488, 257] on div "Confirm to publish You are about to publish all changes made to your Oddle Shop…" at bounding box center [424, 236] width 305 height 109
click at [489, 273] on h4 "Proceed" at bounding box center [493, 275] width 38 height 15
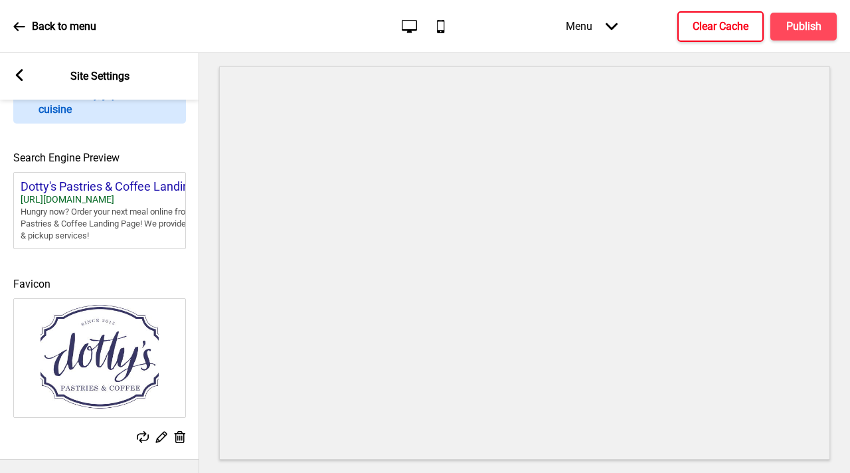
click at [727, 29] on h4 "Clear Cache" at bounding box center [720, 26] width 56 height 15
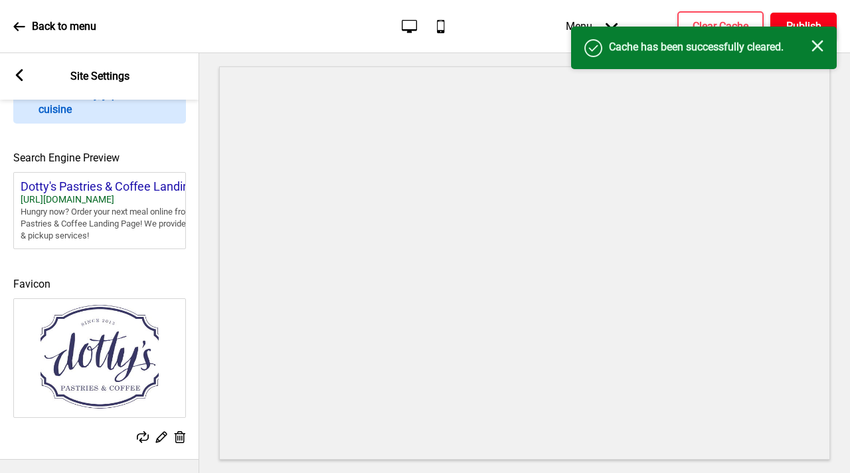
click at [813, 25] on h4 "Publish" at bounding box center [803, 26] width 35 height 15
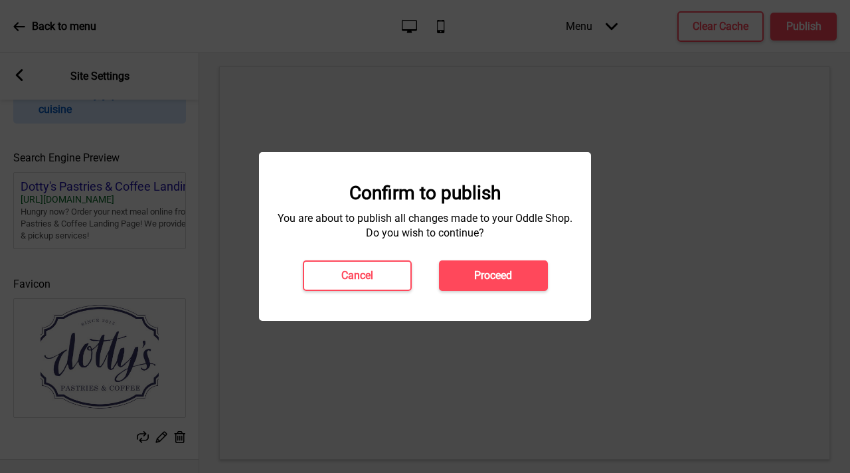
click at [513, 268] on button "Proceed" at bounding box center [493, 275] width 109 height 31
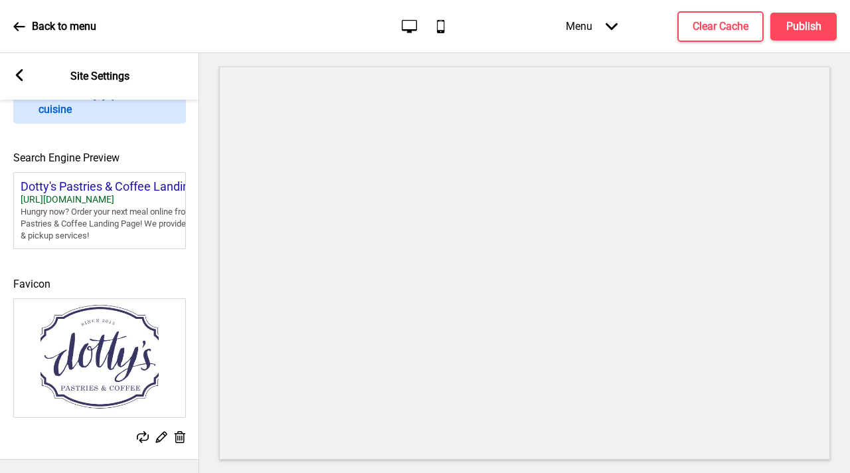
click at [20, 72] on icon at bounding box center [19, 75] width 7 height 12
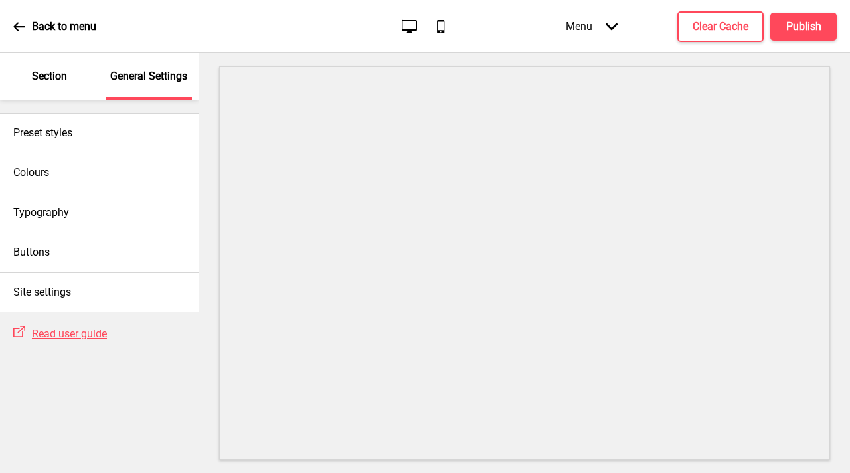
click at [68, 82] on div "Section" at bounding box center [50, 76] width 86 height 46
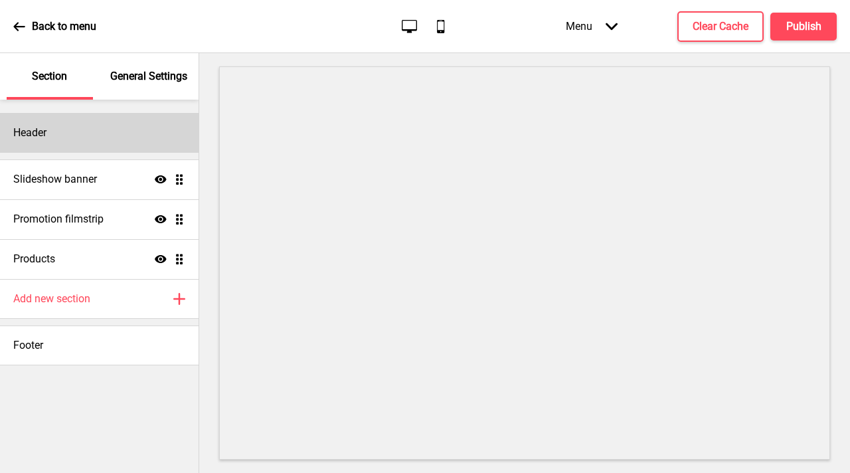
click at [127, 130] on div "Header" at bounding box center [99, 133] width 198 height 40
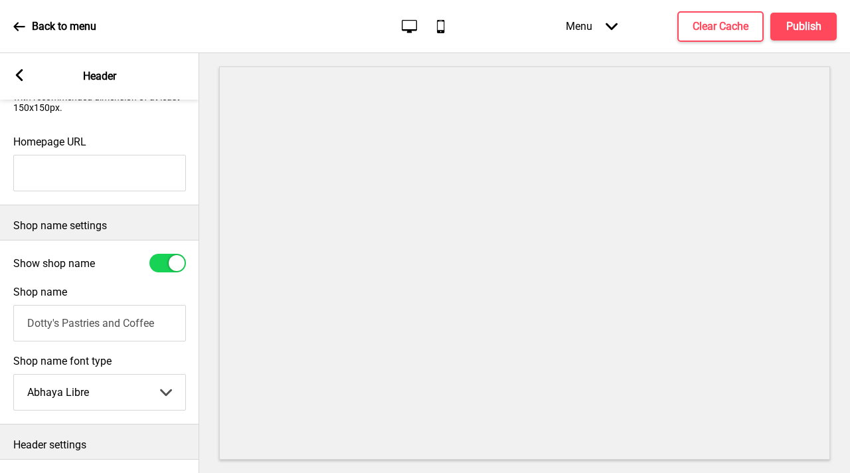
scroll to position [313, 0]
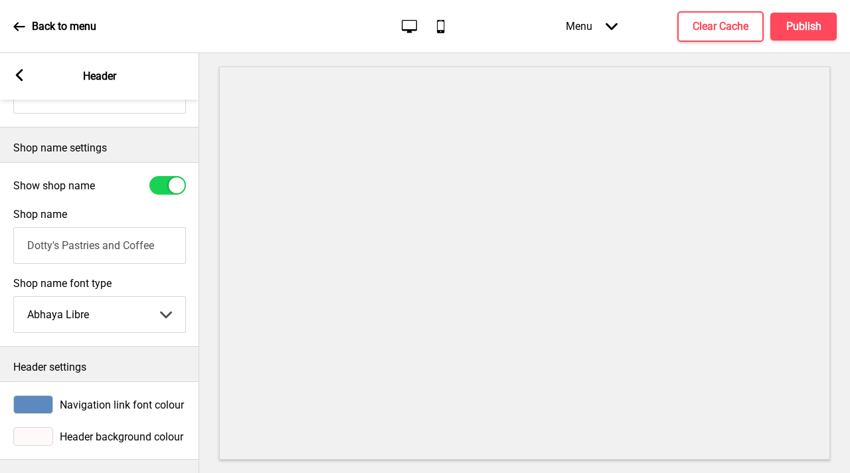
click at [121, 236] on input "Dotty's Pastries and Coffee" at bounding box center [99, 245] width 173 height 37
type input "Dotty's Pastries & Coffee"
click at [819, 21] on h4 "Publish" at bounding box center [803, 26] width 35 height 15
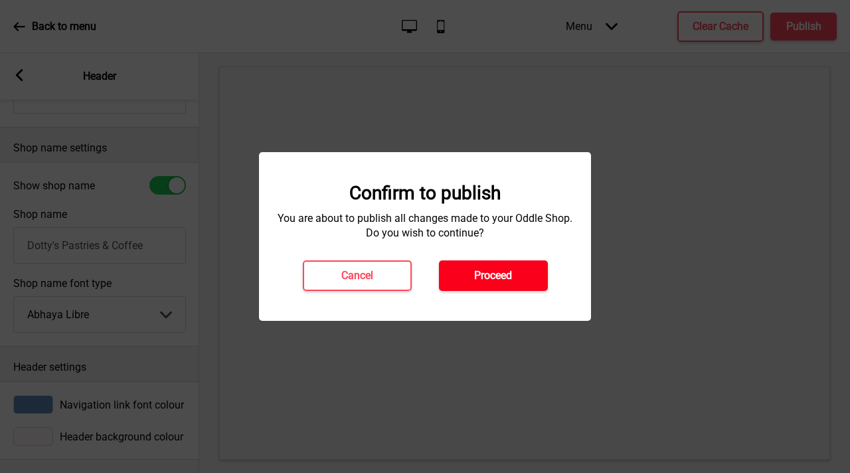
click at [529, 267] on button "Proceed" at bounding box center [493, 275] width 109 height 31
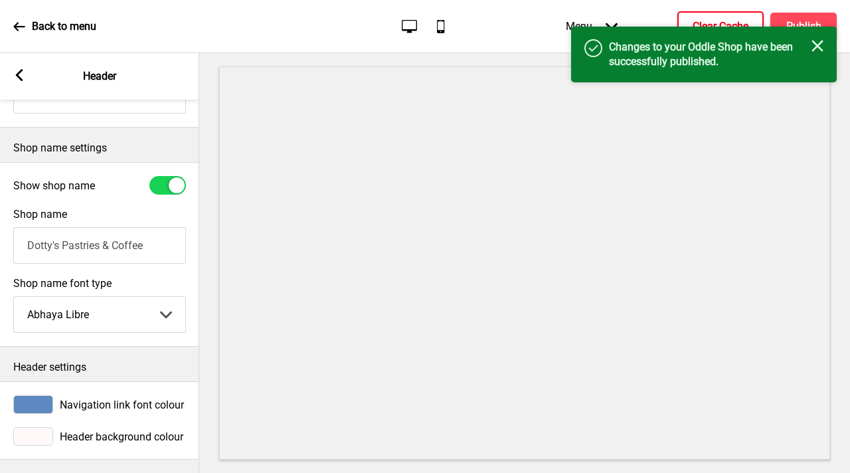
click at [731, 25] on h4 "Clear Cache" at bounding box center [720, 26] width 56 height 15
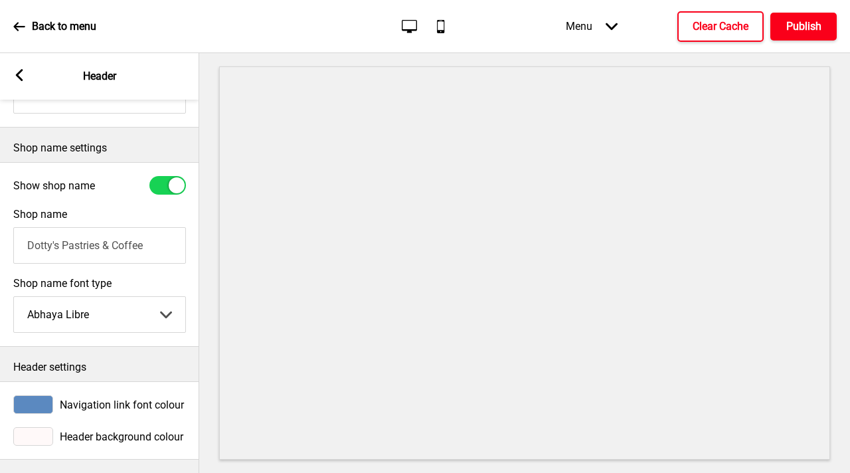
click at [803, 33] on button "Publish" at bounding box center [803, 27] width 66 height 28
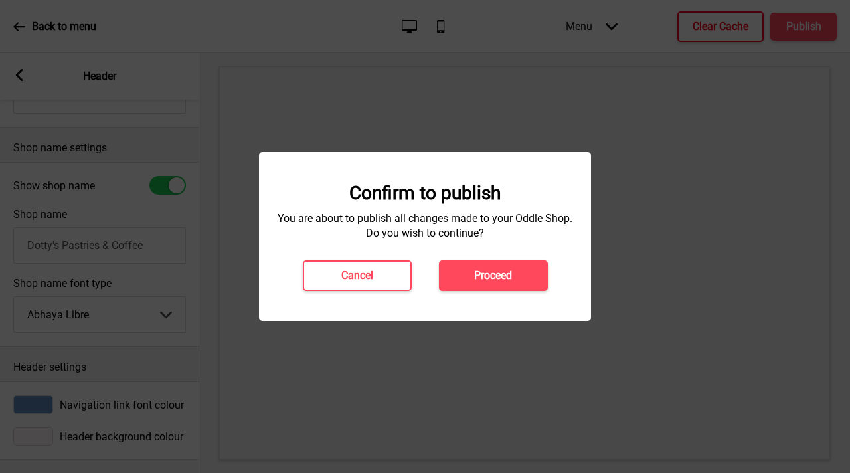
drag, startPoint x: 530, startPoint y: 274, endPoint x: 574, endPoint y: 291, distance: 46.8
click at [530, 273] on button "Proceed" at bounding box center [493, 275] width 109 height 31
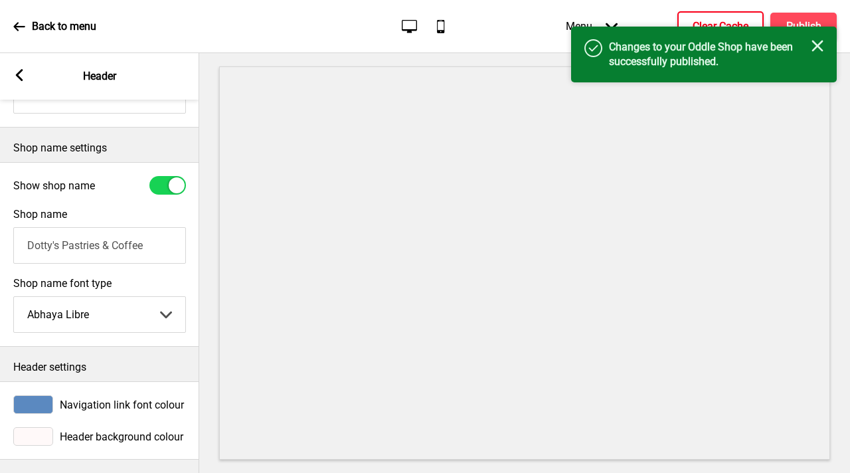
click at [19, 77] on icon at bounding box center [19, 75] width 7 height 12
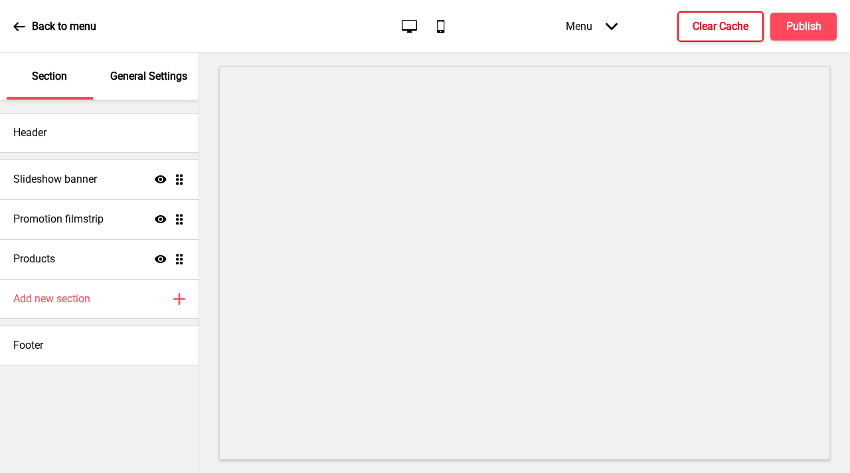
drag, startPoint x: 128, startPoint y: 71, endPoint x: 130, endPoint y: 85, distance: 14.1
click at [128, 71] on p "General Settings" at bounding box center [148, 76] width 77 height 15
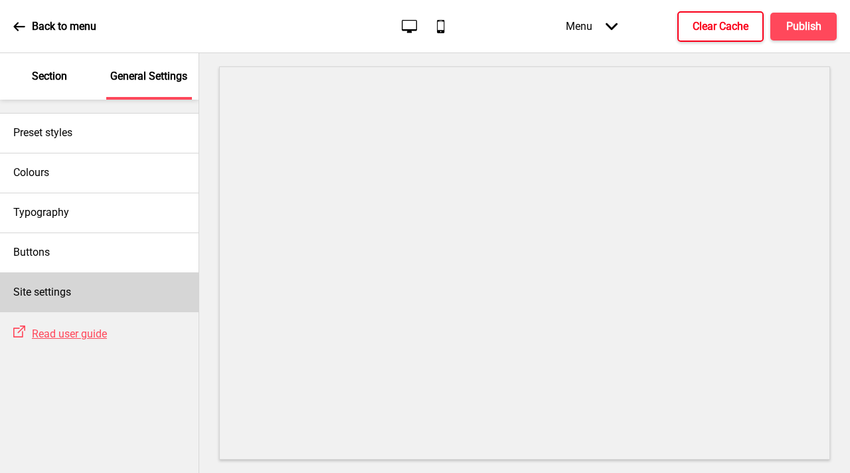
click at [109, 287] on div "Site settings" at bounding box center [99, 292] width 198 height 40
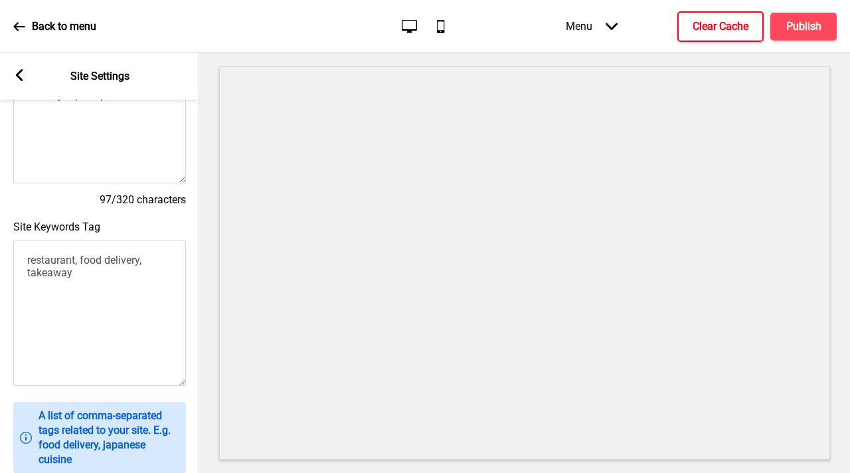
scroll to position [589, 0]
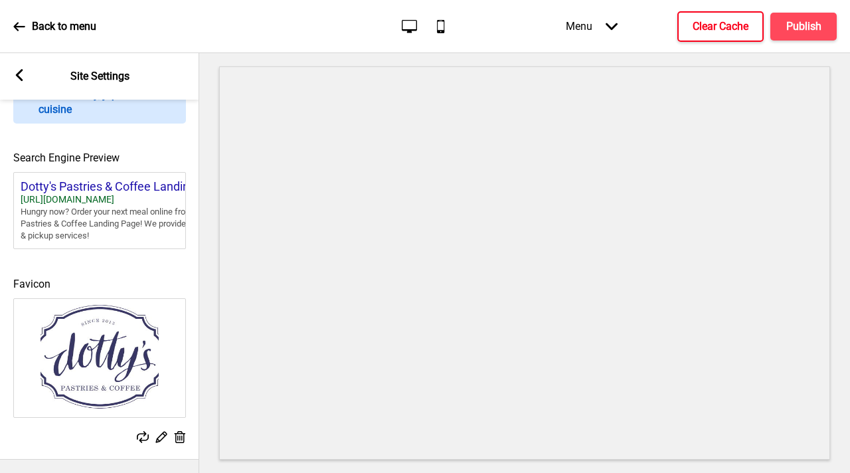
click at [54, 23] on p "Back to menu" at bounding box center [64, 26] width 64 height 15
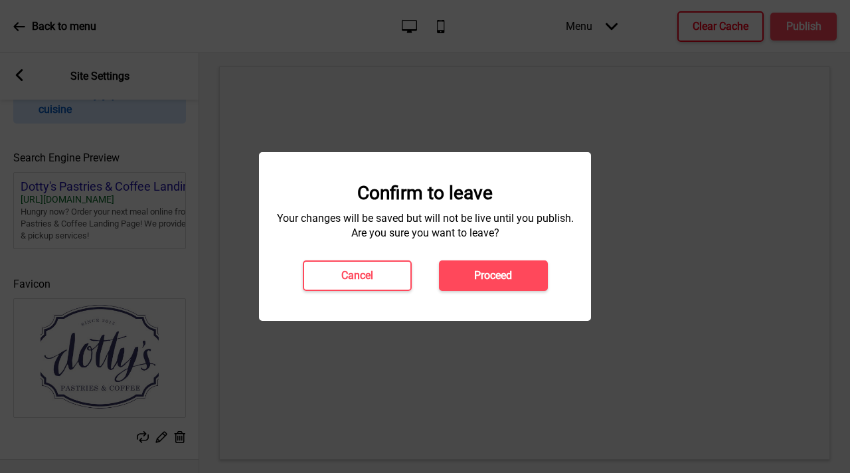
click at [512, 291] on div "Confirm to leave Your changes will be saved but will not be live until you publ…" at bounding box center [425, 236] width 332 height 169
click at [508, 281] on h4 "Proceed" at bounding box center [493, 275] width 38 height 15
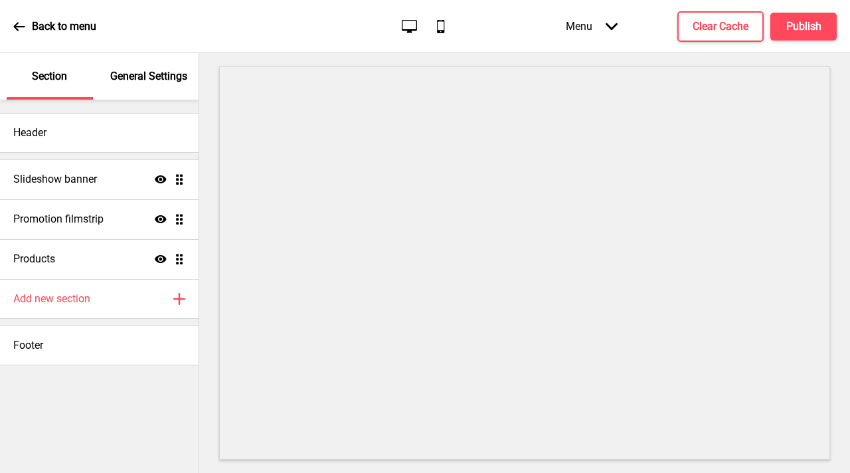
click at [133, 82] on p "General Settings" at bounding box center [148, 76] width 77 height 15
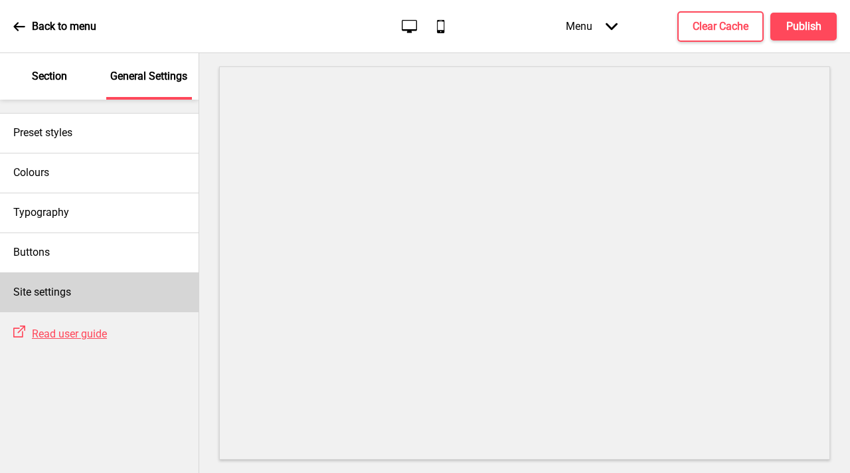
click at [124, 293] on div "Site settings" at bounding box center [99, 292] width 198 height 40
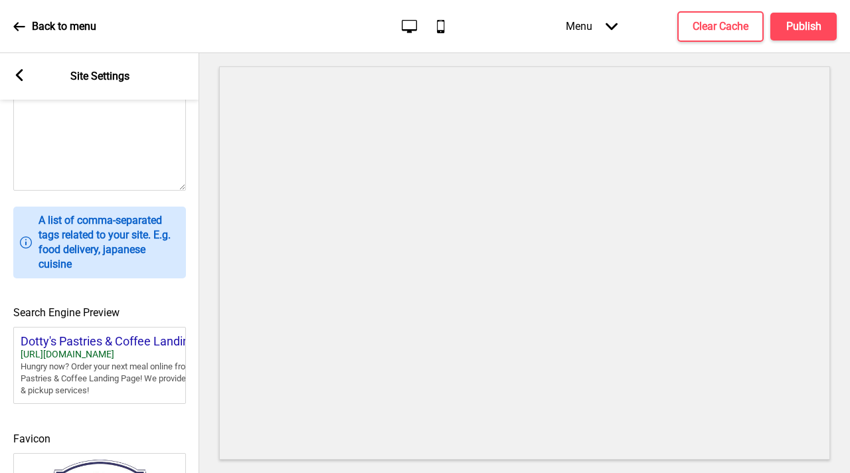
scroll to position [589, 0]
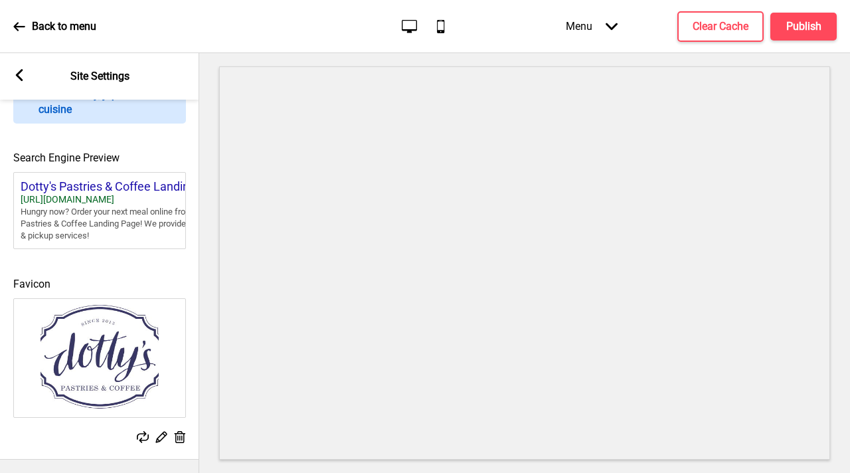
click at [20, 84] on div "Arrow left Site Settings" at bounding box center [99, 76] width 199 height 46
click at [19, 77] on icon at bounding box center [19, 75] width 7 height 12
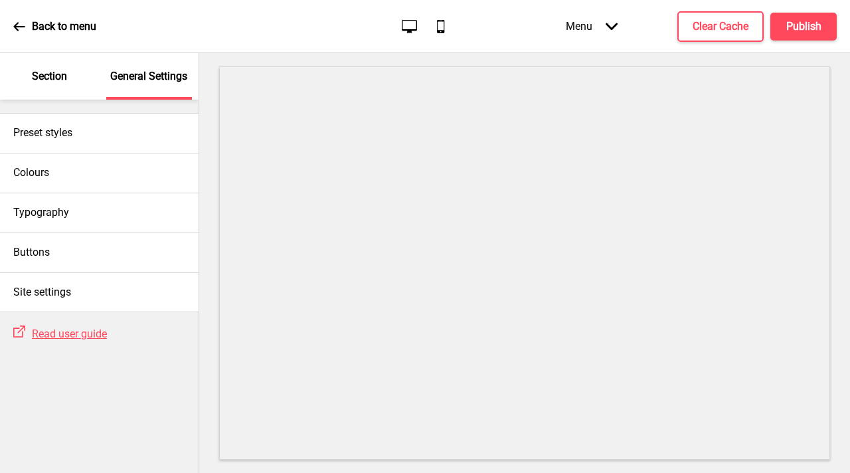
click at [66, 80] on p "Section" at bounding box center [49, 76] width 35 height 15
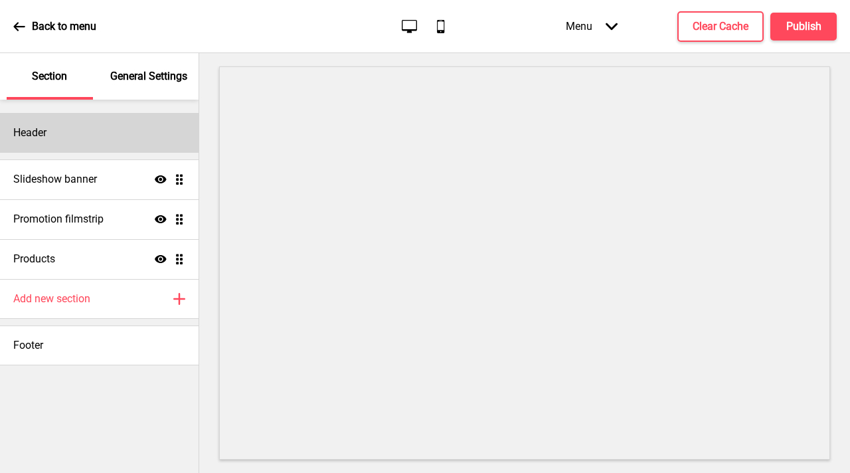
click at [92, 137] on div "Header" at bounding box center [99, 133] width 198 height 40
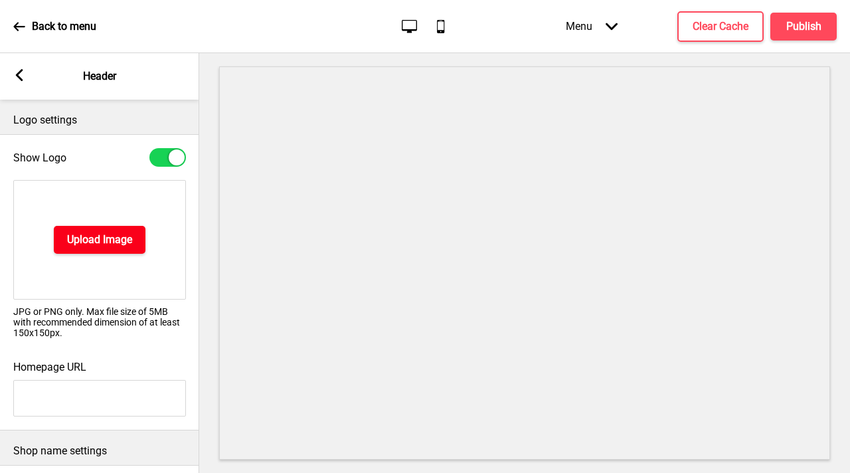
click at [112, 246] on h4 "Upload Image" at bounding box center [99, 239] width 65 height 15
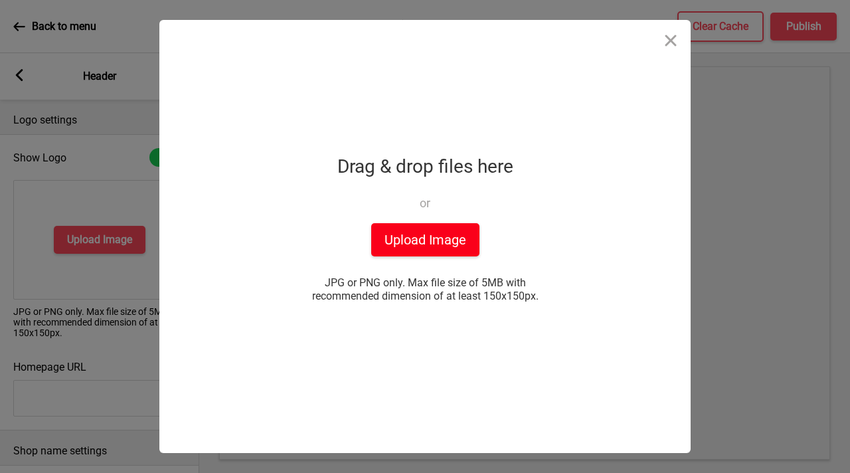
click at [467, 247] on button "Upload Image" at bounding box center [425, 239] width 108 height 33
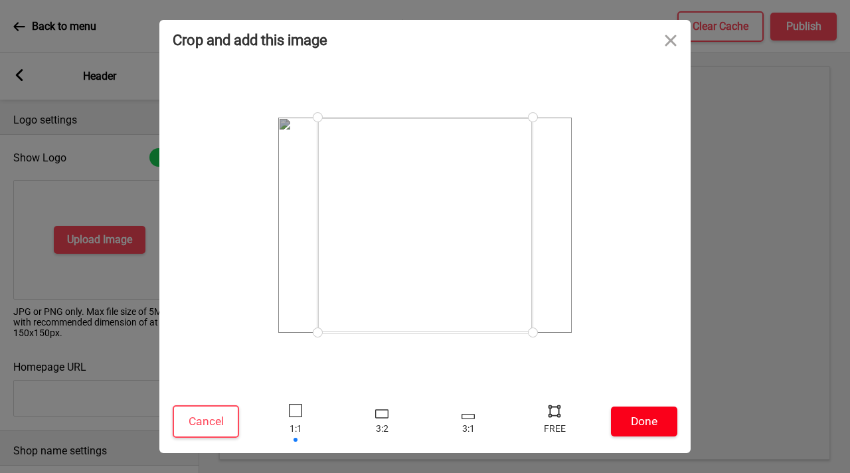
click at [659, 426] on button "Done" at bounding box center [644, 421] width 66 height 30
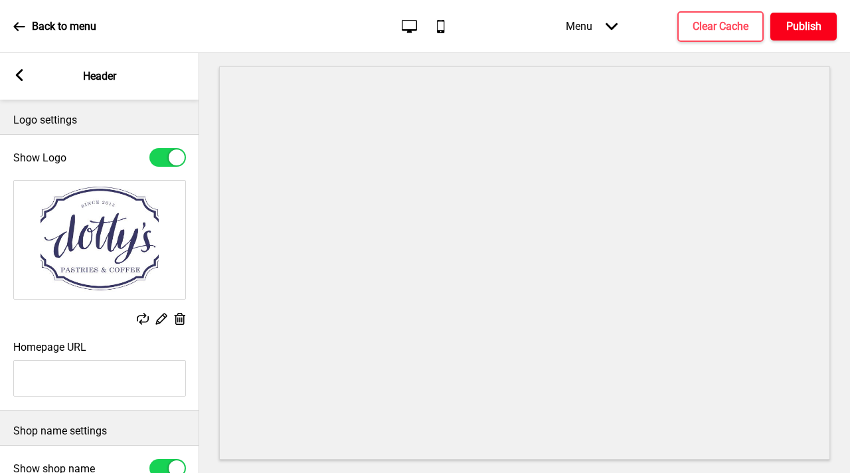
click at [809, 17] on button "Publish" at bounding box center [803, 27] width 66 height 28
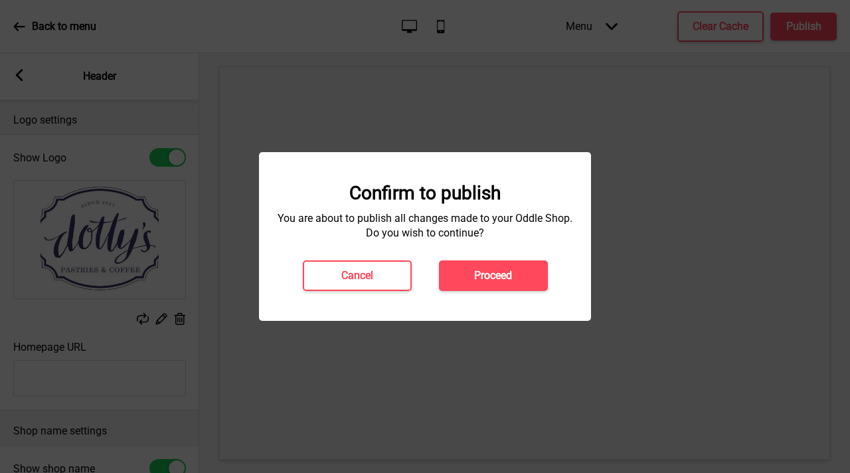
click at [477, 271] on h4 "Proceed" at bounding box center [493, 275] width 38 height 15
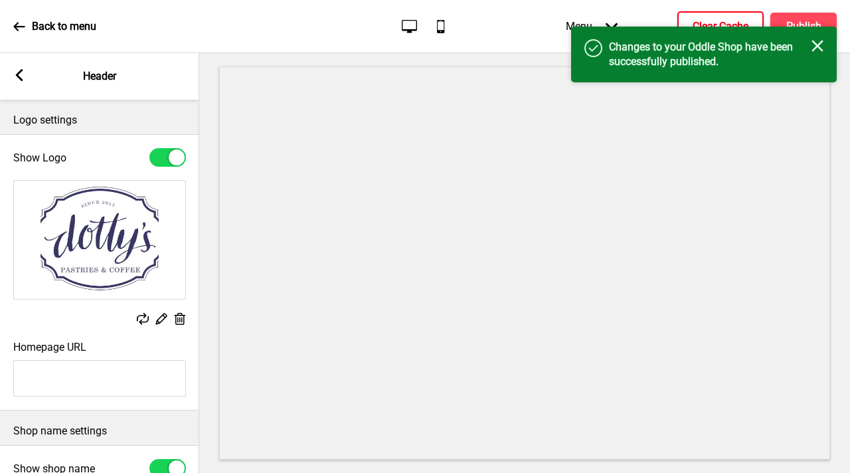
click at [688, 26] on div "Back to menu Desktop Mobile Menu Arrow down Product Page Store Information Chec…" at bounding box center [425, 236] width 850 height 473
click at [696, 16] on button "Clear Cache" at bounding box center [720, 26] width 86 height 31
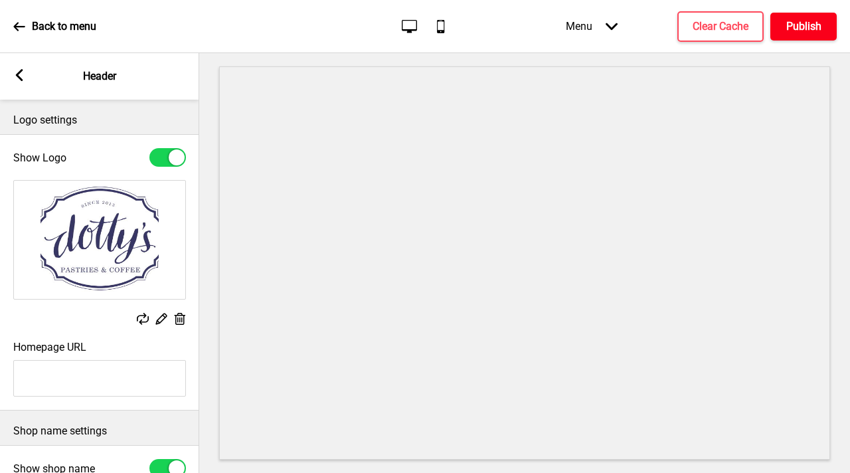
click at [792, 20] on h4 "Publish" at bounding box center [803, 26] width 35 height 15
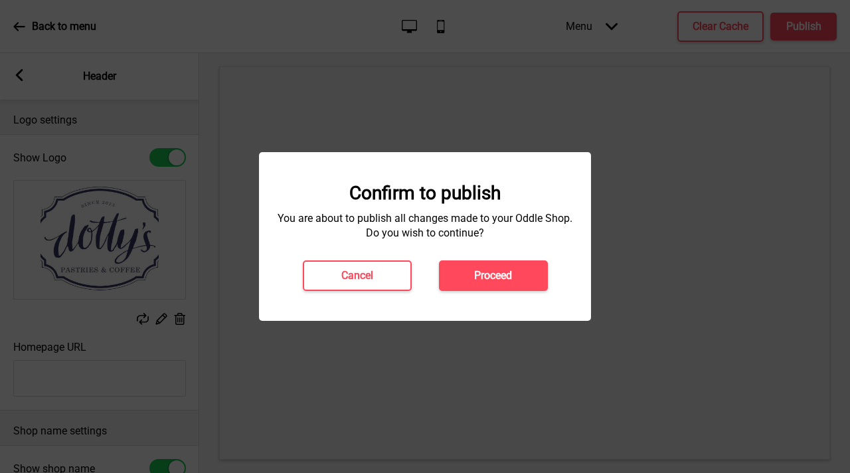
click at [487, 257] on div "Confirm to publish You are about to publish all changes made to your Oddle Shop…" at bounding box center [424, 236] width 305 height 109
click at [487, 271] on h4 "Proceed" at bounding box center [493, 275] width 38 height 15
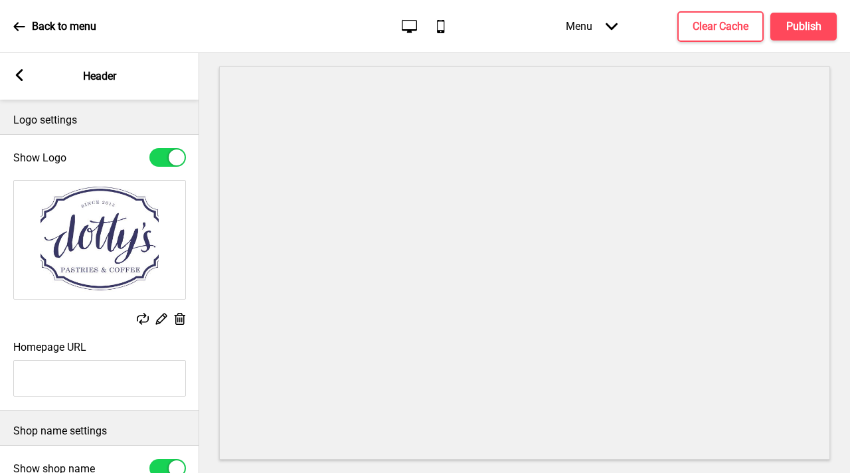
click at [22, 73] on rect at bounding box center [19, 75] width 12 height 12
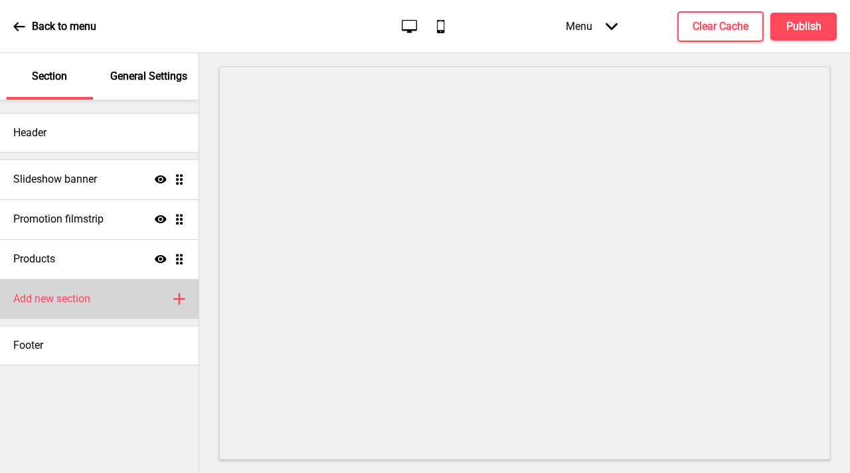
click at [102, 305] on div "Add new section Plus" at bounding box center [99, 299] width 198 height 40
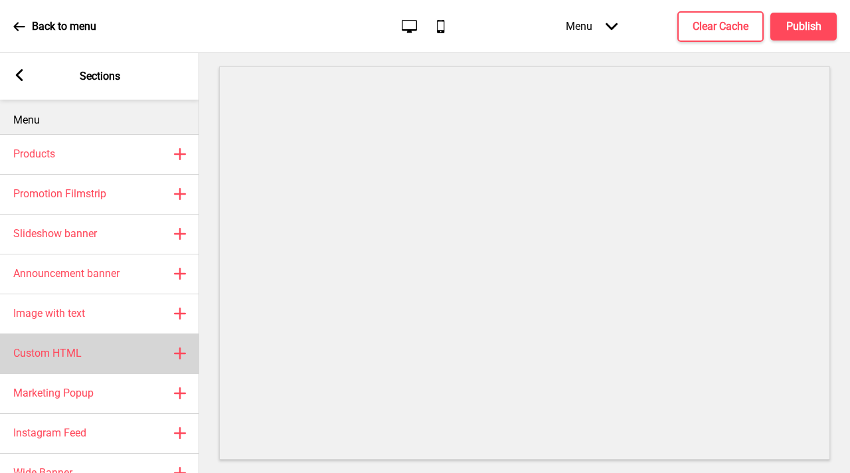
click at [106, 357] on div "Custom HTML Plus" at bounding box center [99, 353] width 199 height 40
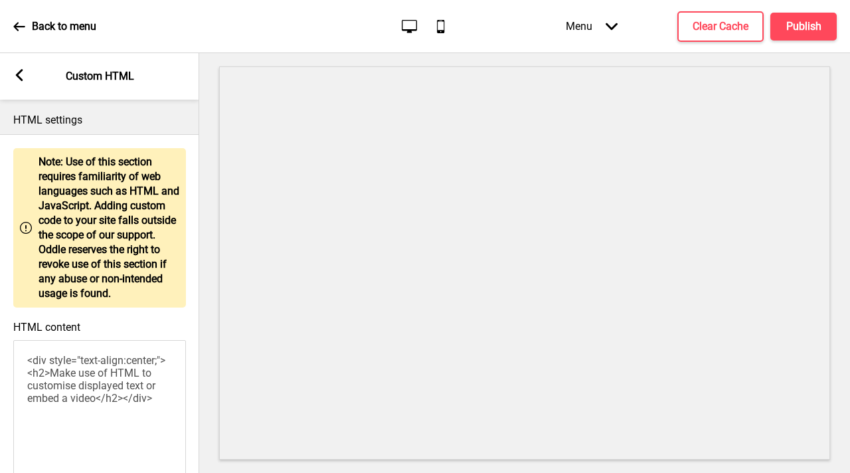
click at [19, 76] on icon at bounding box center [19, 75] width 7 height 12
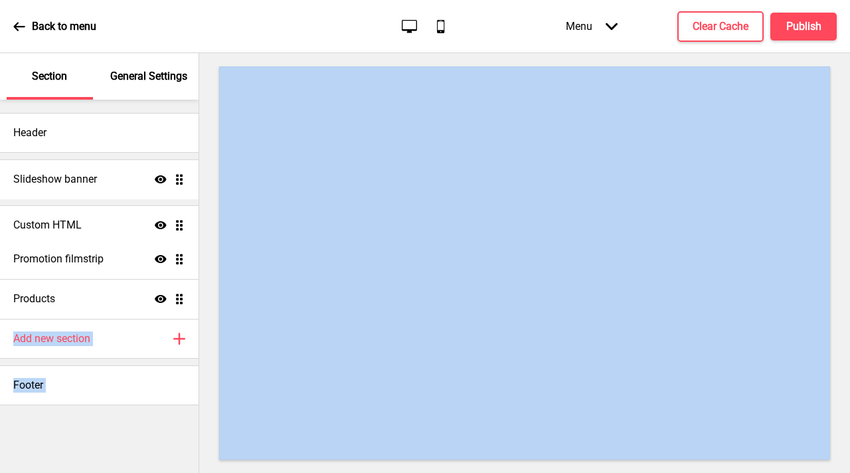
drag, startPoint x: 182, startPoint y: 301, endPoint x: 205, endPoint y: 228, distance: 77.3
click at [205, 228] on div "Section General Settings Header Slideshow banner Show Drag Promotion filmstrip …" at bounding box center [425, 263] width 850 height 420
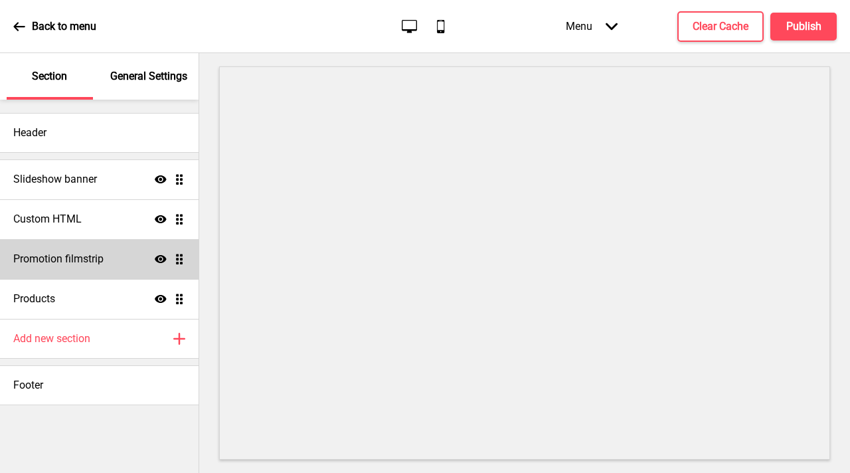
click at [159, 254] on icon "Show" at bounding box center [161, 259] width 12 height 12
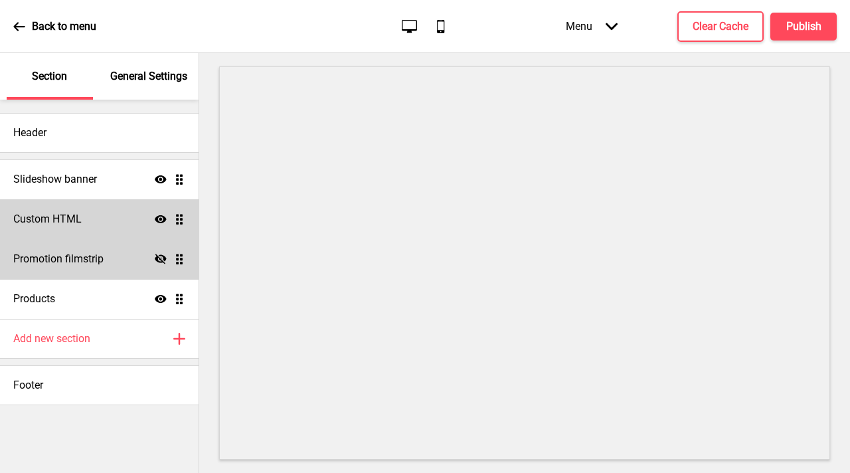
click at [127, 228] on div "Custom HTML Show Drag" at bounding box center [99, 219] width 198 height 40
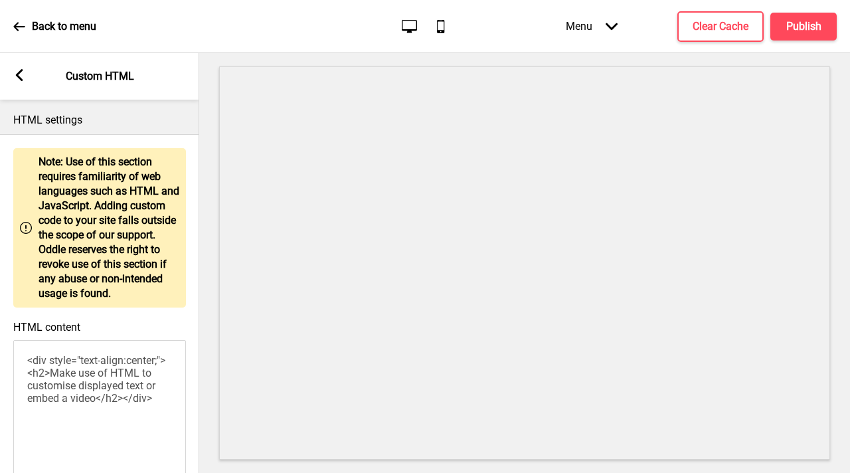
click at [84, 391] on textarea "<div style="text-align:center;"><h2>Make use of HTML to customise displayed tex…" at bounding box center [99, 413] width 173 height 146
paste textarea "style> .__container { max-width: 1200px; margin: 0 auto; text-align: center; } …"
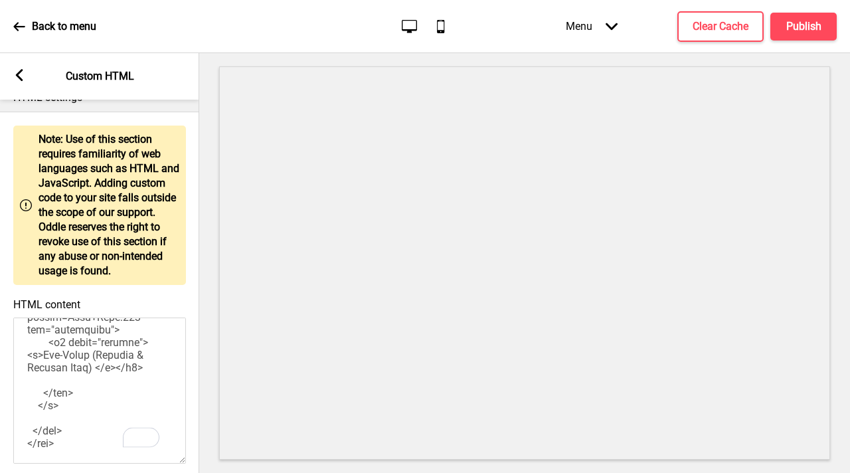
scroll to position [1521, 0]
type textarea "<style> .__container { max-width: 1200px; margin: 0 auto; text-align: center; }…"
click at [805, 27] on h4 "Publish" at bounding box center [803, 26] width 35 height 15
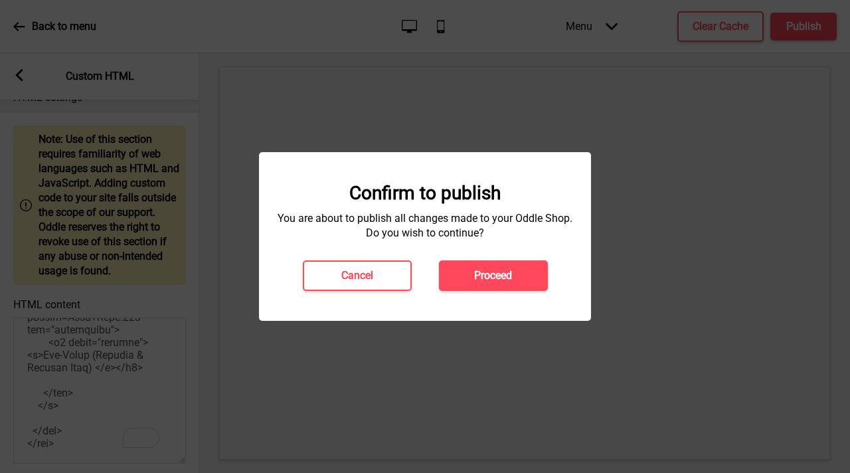
click at [506, 268] on h4 "Proceed" at bounding box center [493, 275] width 38 height 15
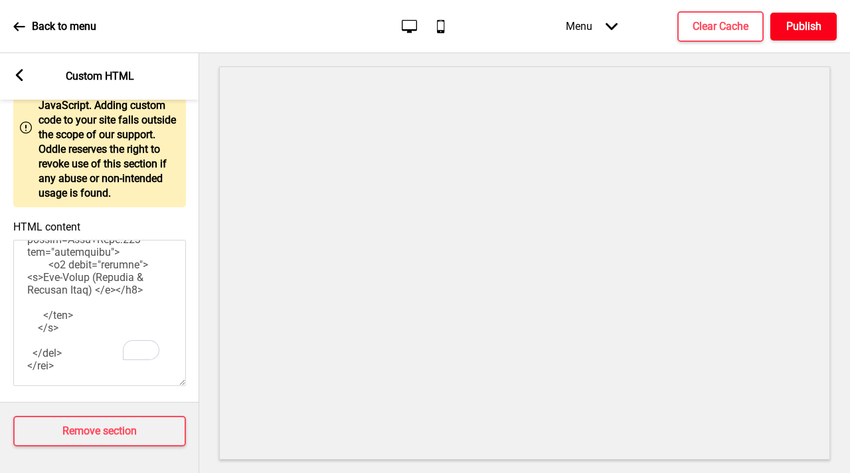
scroll to position [1449, 0]
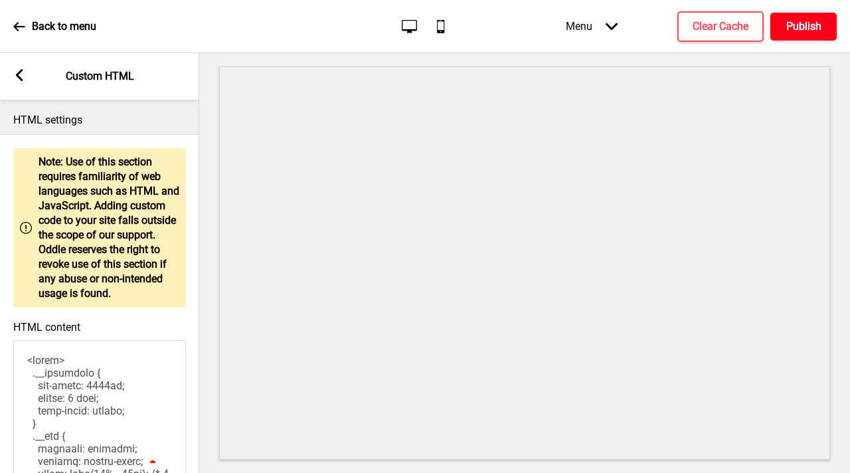
click at [786, 29] on button "Publish" at bounding box center [803, 27] width 66 height 28
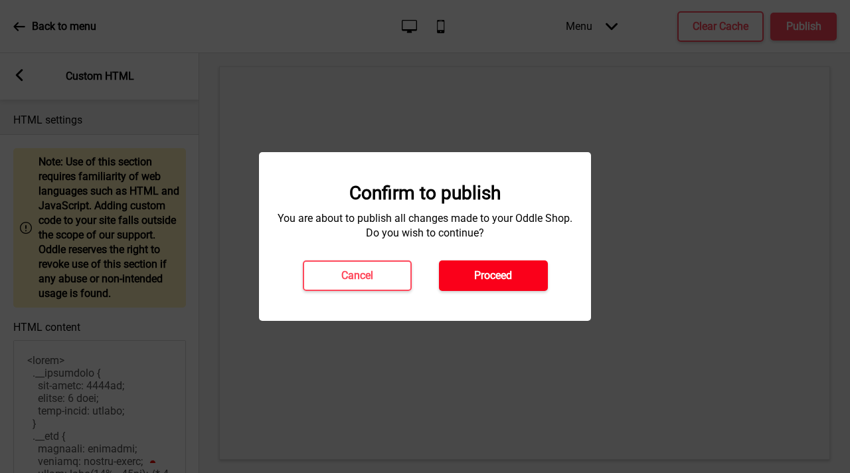
click at [462, 281] on button "Proceed" at bounding box center [493, 275] width 109 height 31
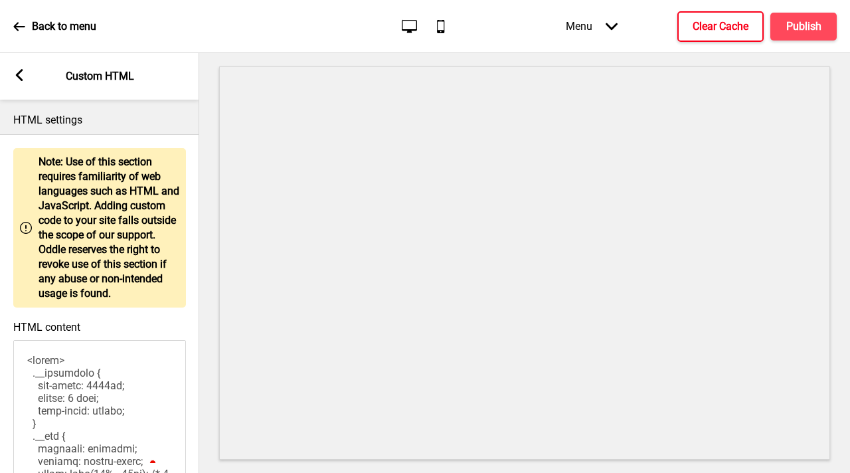
click at [716, 19] on h4 "Clear Cache" at bounding box center [720, 26] width 56 height 15
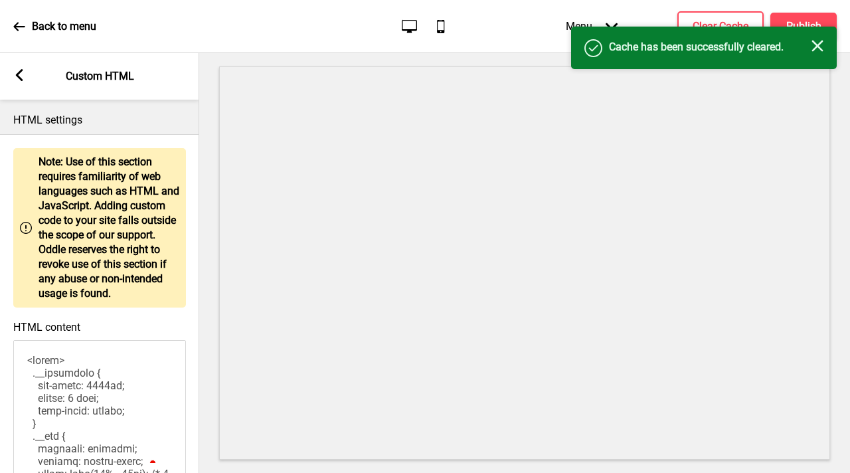
click at [15, 81] on div "Arrow left" at bounding box center [19, 76] width 12 height 15
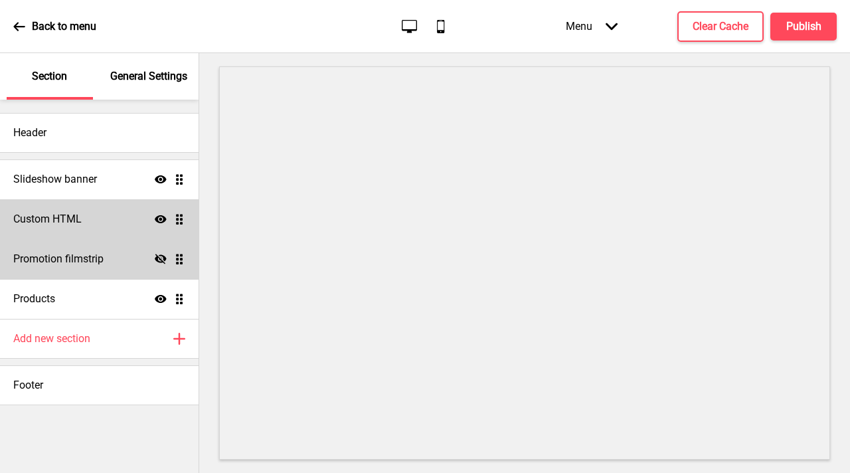
click at [153, 219] on div "Custom HTML Show Drag" at bounding box center [99, 219] width 198 height 40
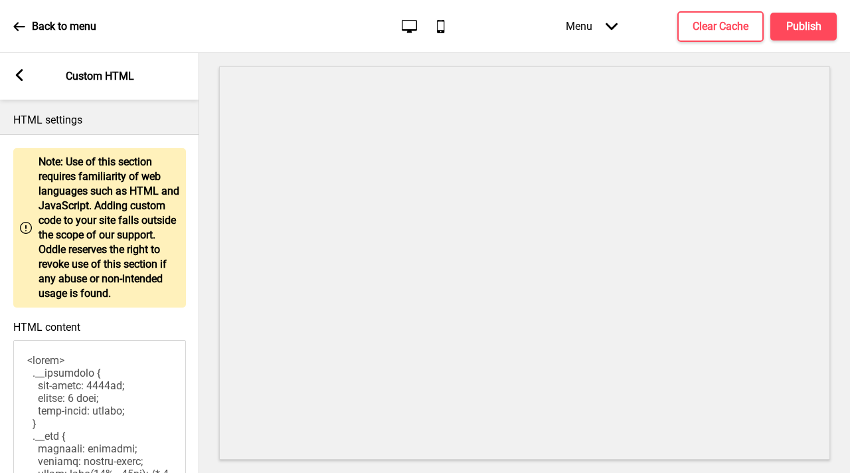
click at [19, 77] on icon at bounding box center [19, 75] width 7 height 12
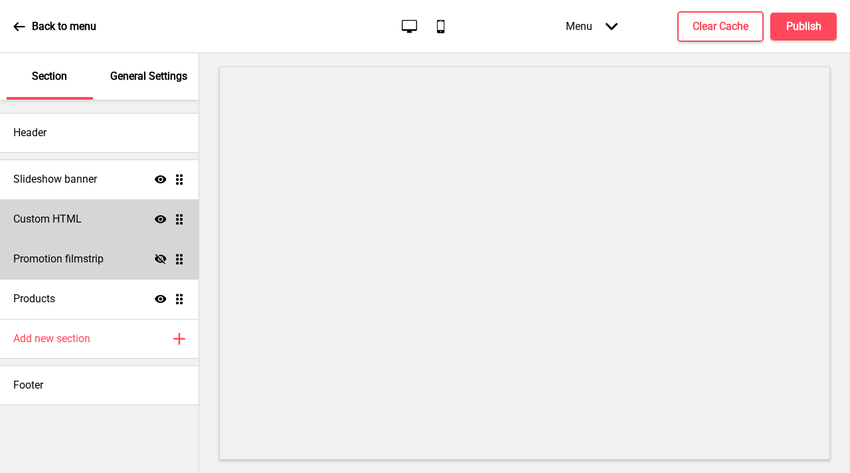
click at [157, 218] on icon at bounding box center [161, 219] width 12 height 8
click at [157, 218] on icon at bounding box center [161, 219] width 12 height 10
click at [95, 232] on div "Custom HTML Show Drag" at bounding box center [99, 219] width 198 height 40
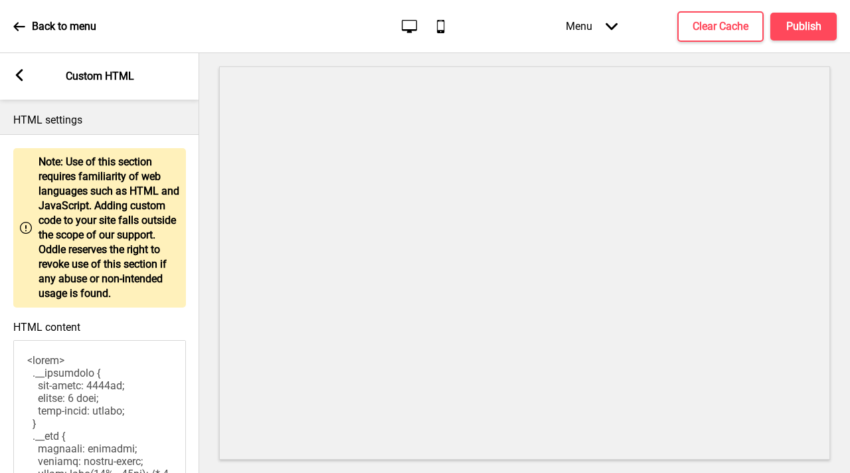
click at [90, 373] on textarea "HTML content" at bounding box center [99, 413] width 173 height 146
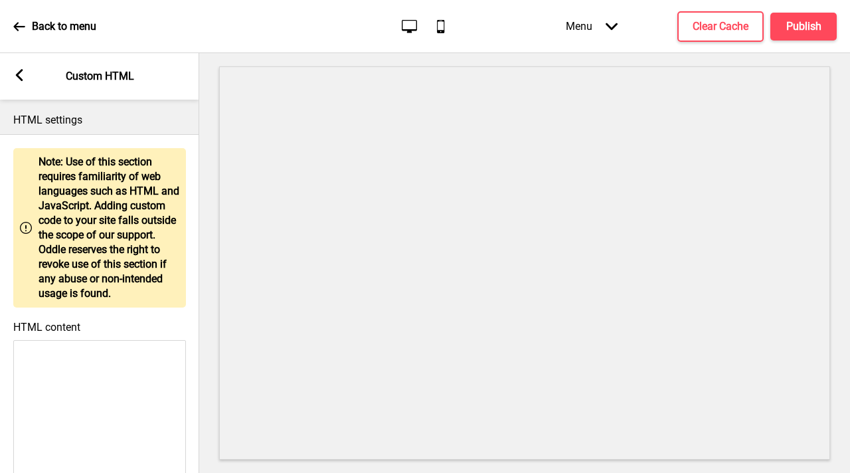
paste textarea "<style> .__container { max-width: 1200px; margin: 0 auto; text-align: center; }…"
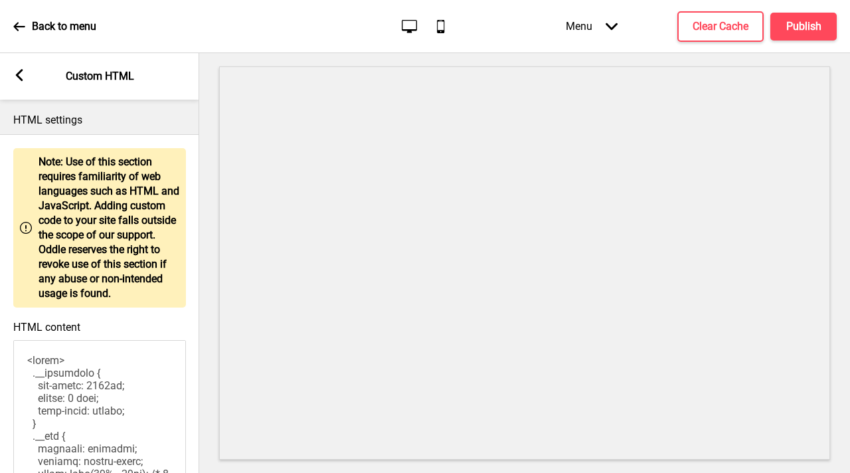
scroll to position [23, 0]
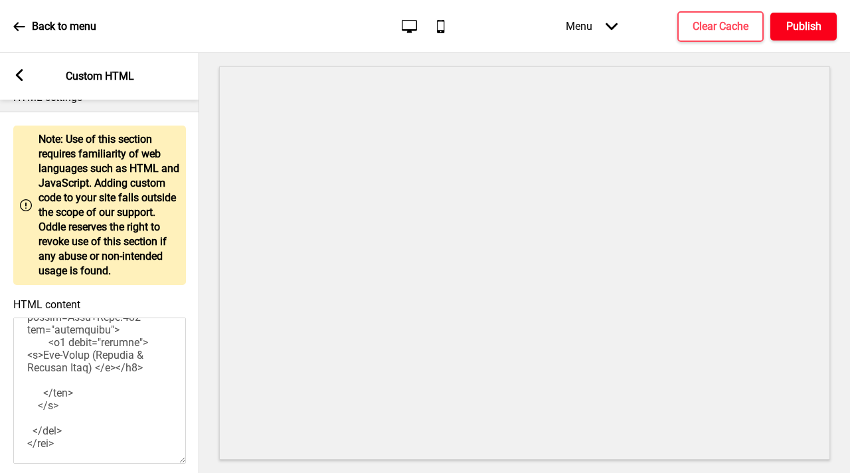
type textarea "<style> .__container { max-width: 1200px; margin: 0 auto; text-align: center; }…"
click at [820, 22] on button "Publish" at bounding box center [803, 27] width 66 height 28
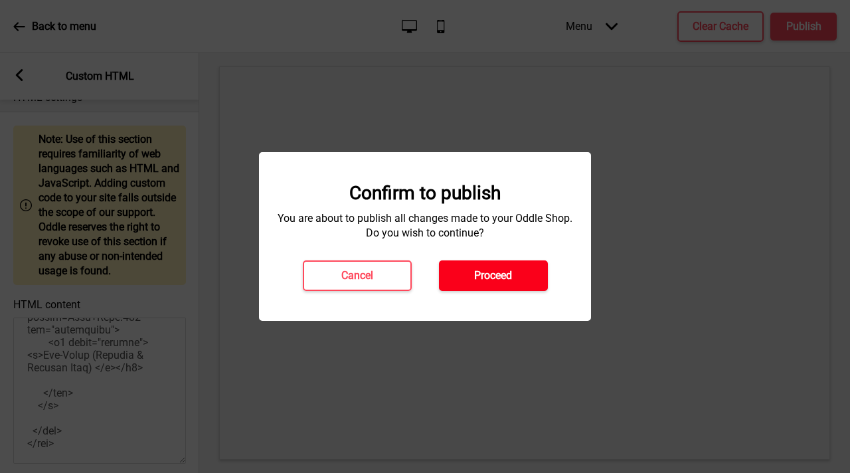
click at [495, 272] on h4 "Proceed" at bounding box center [493, 275] width 38 height 15
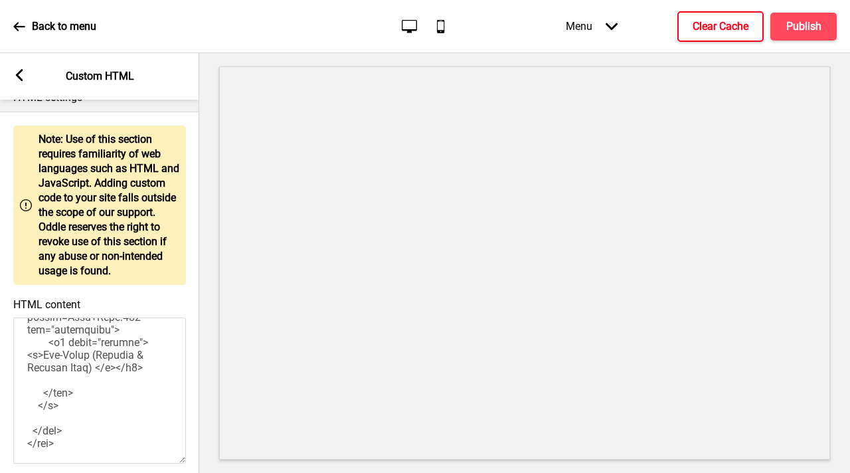
click at [716, 33] on button "Clear Cache" at bounding box center [720, 26] width 86 height 31
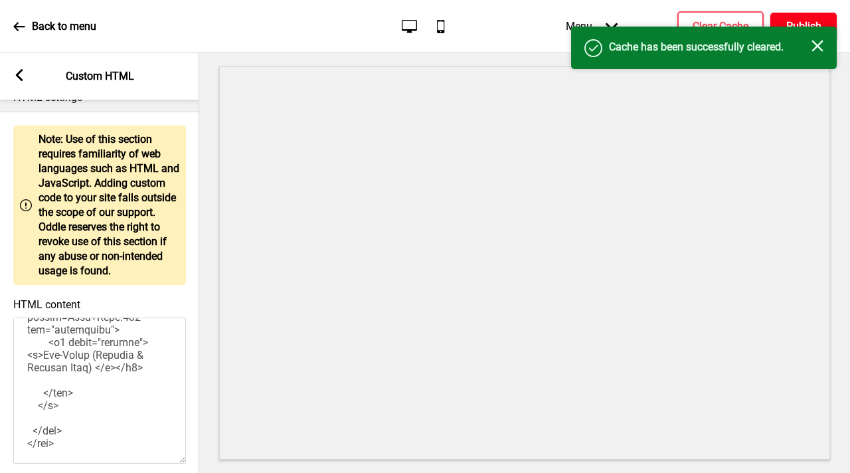
click at [801, 17] on button "Publish" at bounding box center [803, 27] width 66 height 28
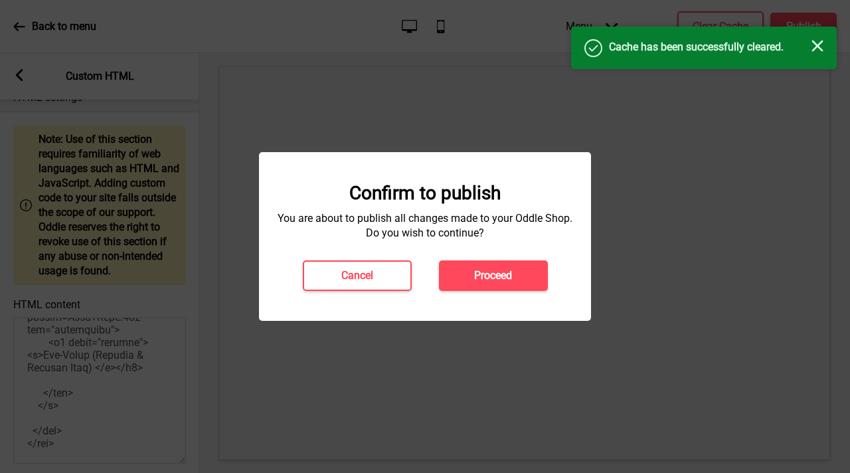
click at [507, 277] on h4 "Proceed" at bounding box center [493, 275] width 38 height 15
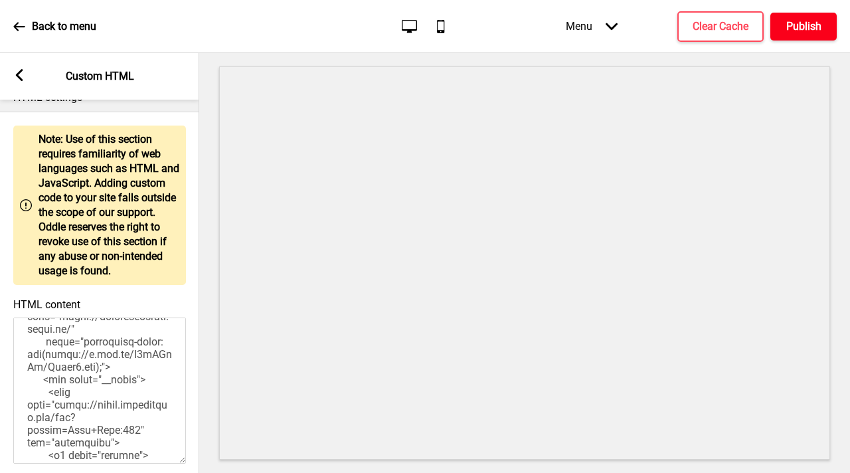
scroll to position [1382, 0]
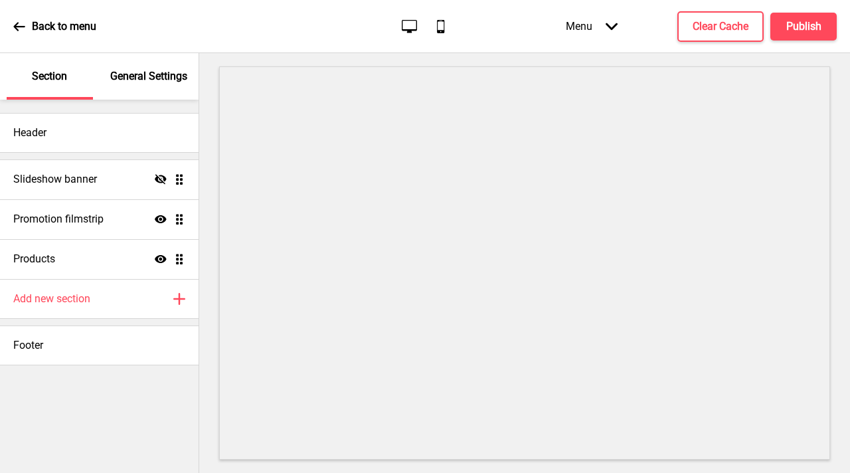
click at [157, 78] on p "General Settings" at bounding box center [148, 76] width 77 height 15
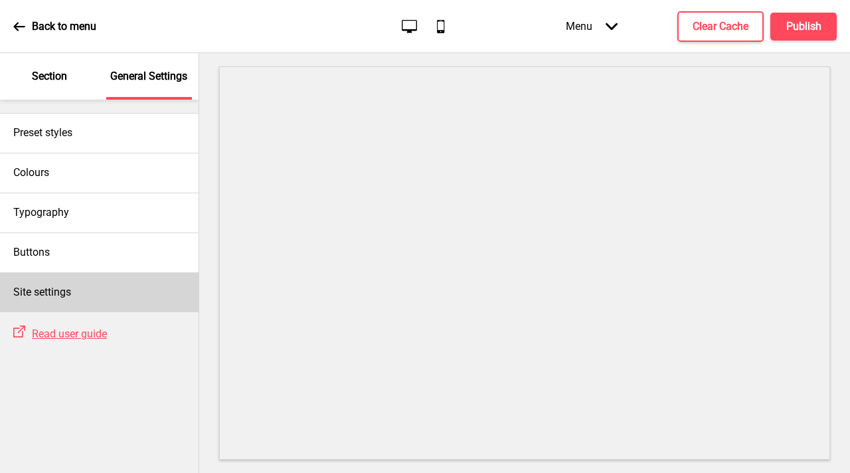
click at [64, 309] on div "Site settings" at bounding box center [99, 292] width 198 height 40
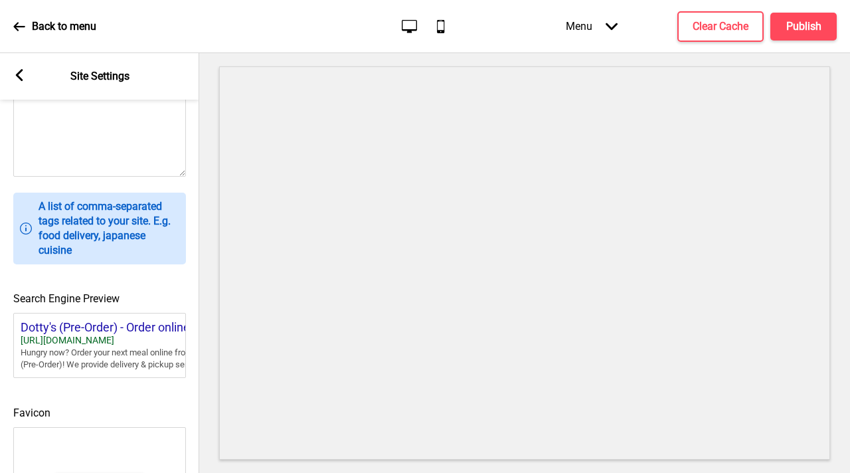
scroll to position [551, 0]
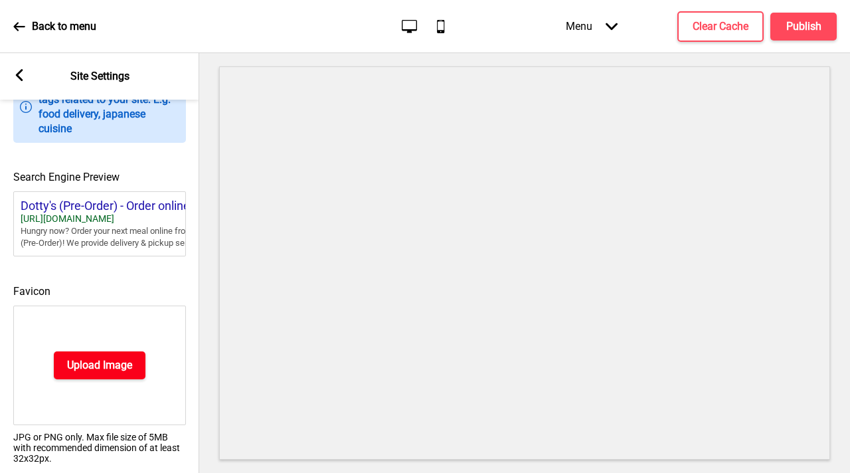
click at [92, 372] on h4 "Upload Image" at bounding box center [99, 365] width 65 height 15
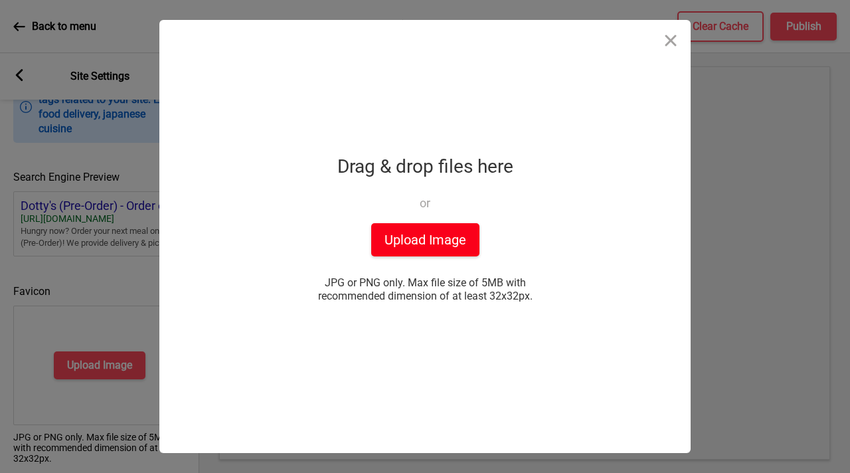
click at [464, 242] on button "Upload Image" at bounding box center [425, 239] width 108 height 33
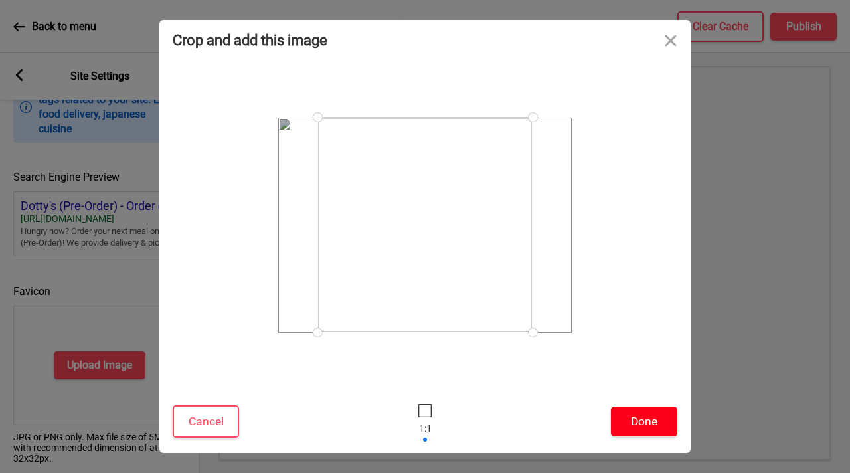
click at [653, 416] on button "Done" at bounding box center [644, 421] width 66 height 30
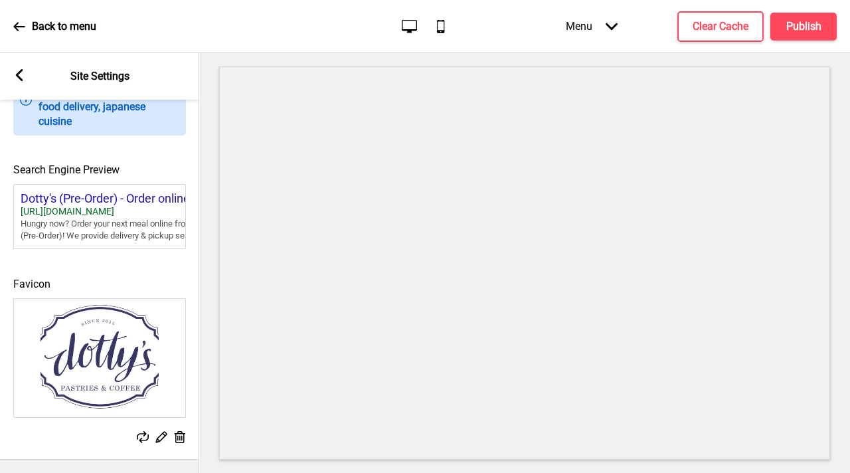
scroll to position [589, 0]
click at [808, 33] on button "Publish" at bounding box center [803, 27] width 66 height 28
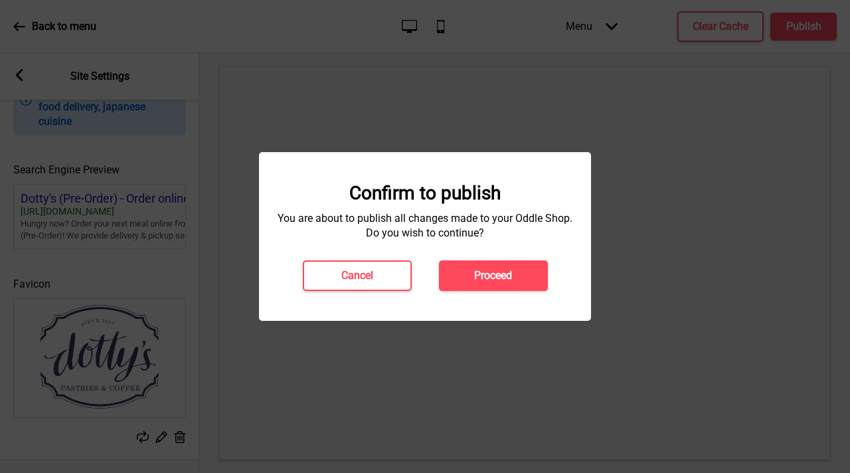
click at [495, 276] on h4 "Proceed" at bounding box center [493, 275] width 38 height 15
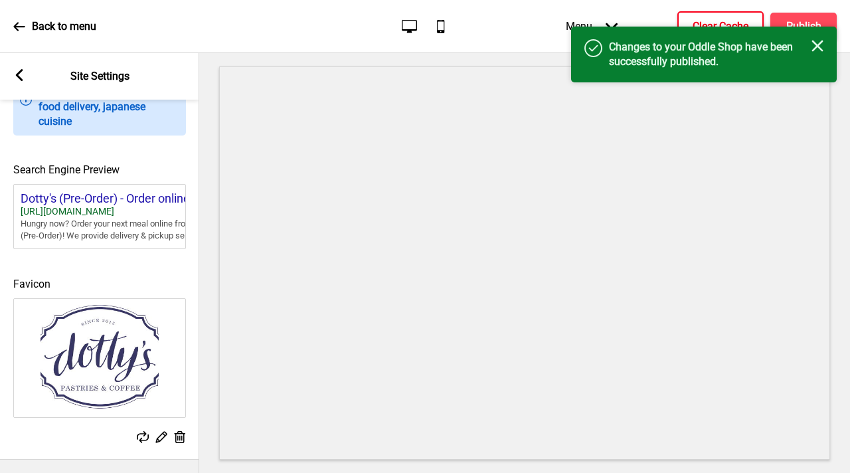
drag, startPoint x: 706, startPoint y: 21, endPoint x: 717, endPoint y: 23, distance: 11.6
click at [706, 20] on h4 "Clear Cache" at bounding box center [720, 26] width 56 height 15
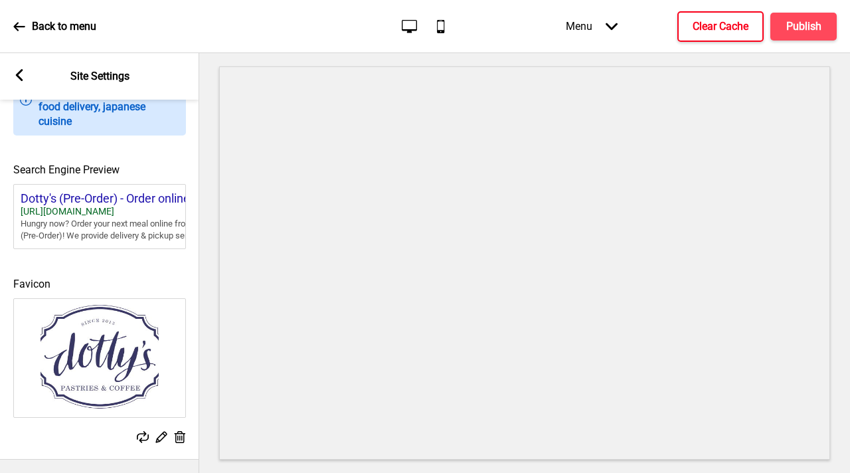
click at [728, 23] on h4 "Clear Cache" at bounding box center [720, 26] width 56 height 15
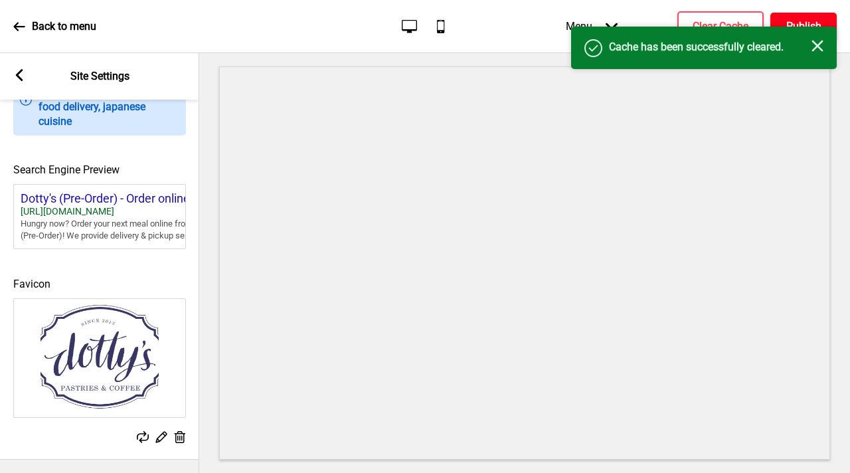
click at [781, 21] on button "Publish" at bounding box center [803, 27] width 66 height 28
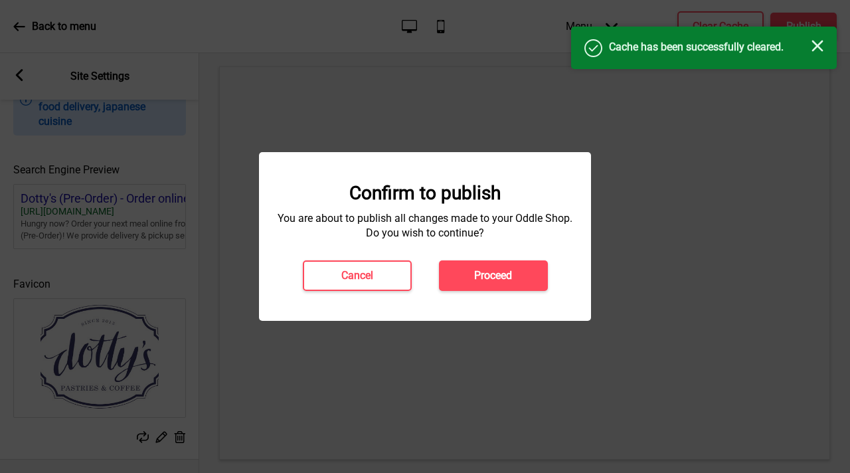
click at [459, 269] on button "Proceed" at bounding box center [493, 275] width 109 height 31
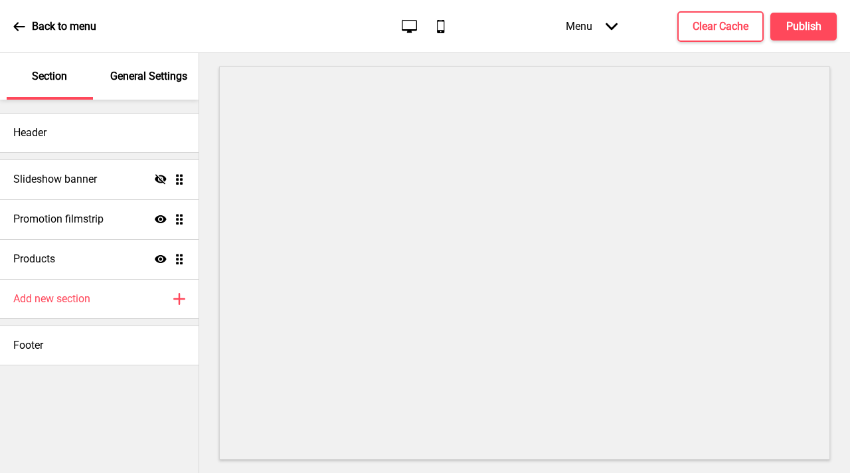
click at [126, 75] on p "General Settings" at bounding box center [148, 76] width 77 height 15
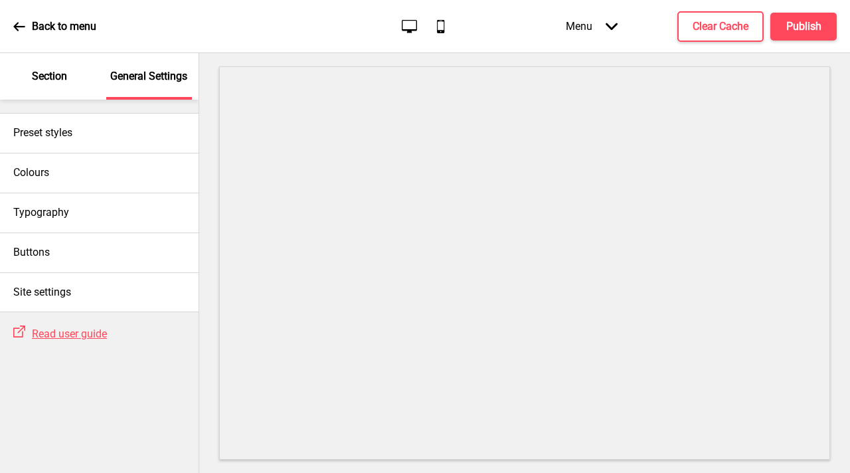
click at [136, 315] on div "External Link Read user guide" at bounding box center [99, 332] width 198 height 41
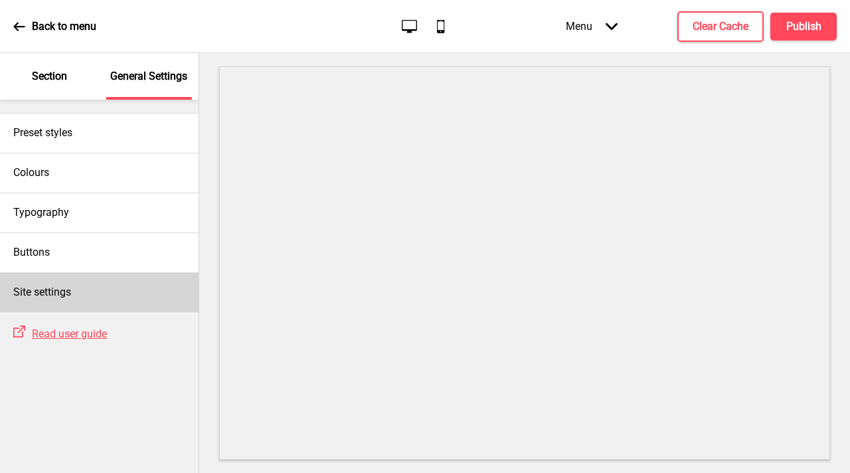
click at [135, 287] on div "Site settings" at bounding box center [99, 292] width 198 height 40
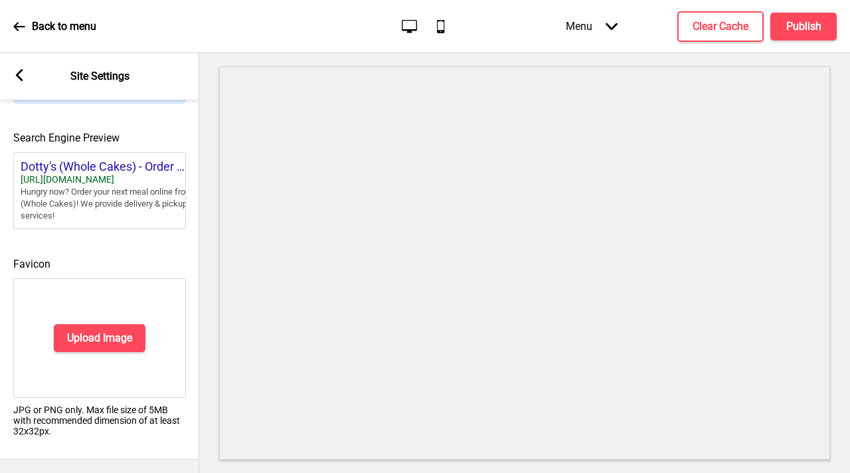
scroll to position [610, 0]
click at [136, 324] on button "Upload Image" at bounding box center [100, 338] width 92 height 28
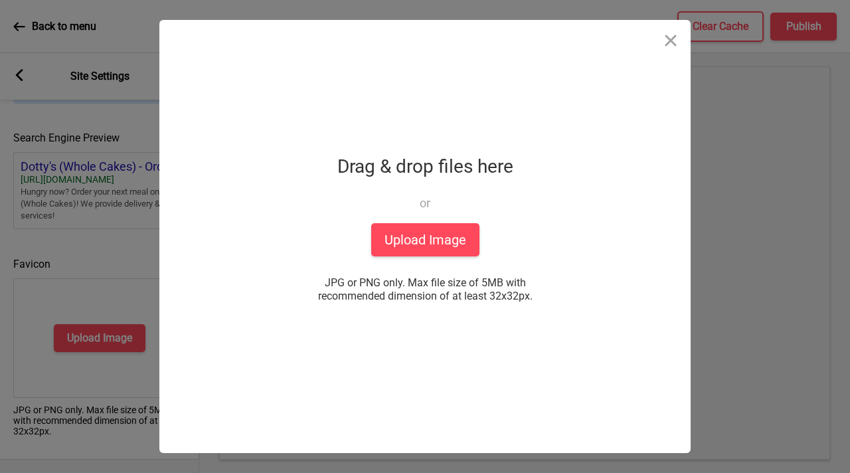
click at [352, 236] on div "Drop a file here Drag & drop files here or Upload files from your computer Uplo…" at bounding box center [425, 236] width 332 height 433
click at [392, 238] on button "Upload Image" at bounding box center [425, 239] width 108 height 33
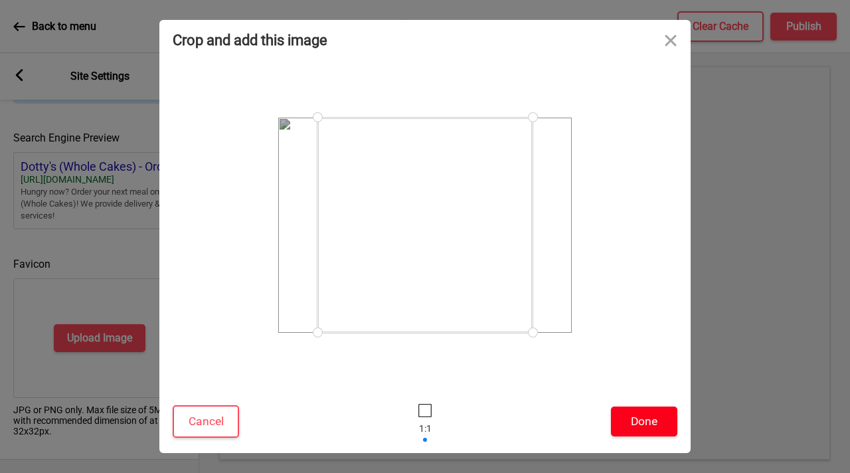
click at [636, 420] on button "Done" at bounding box center [644, 421] width 66 height 30
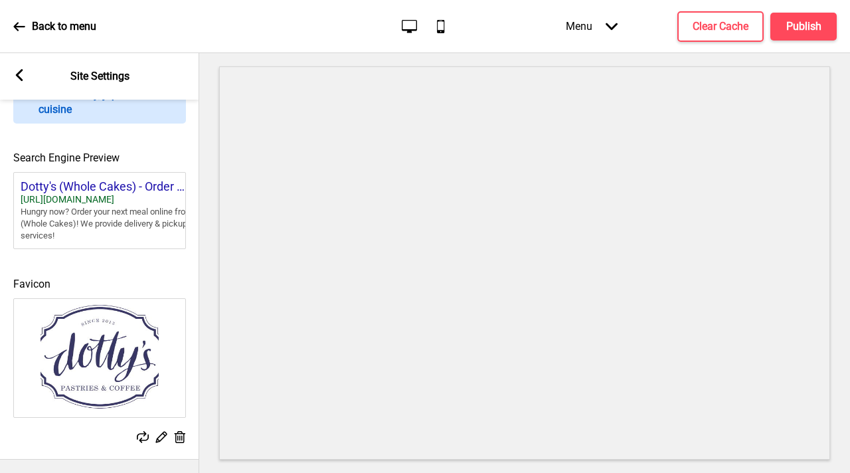
scroll to position [589, 0]
click at [794, 13] on button "Publish" at bounding box center [803, 27] width 66 height 28
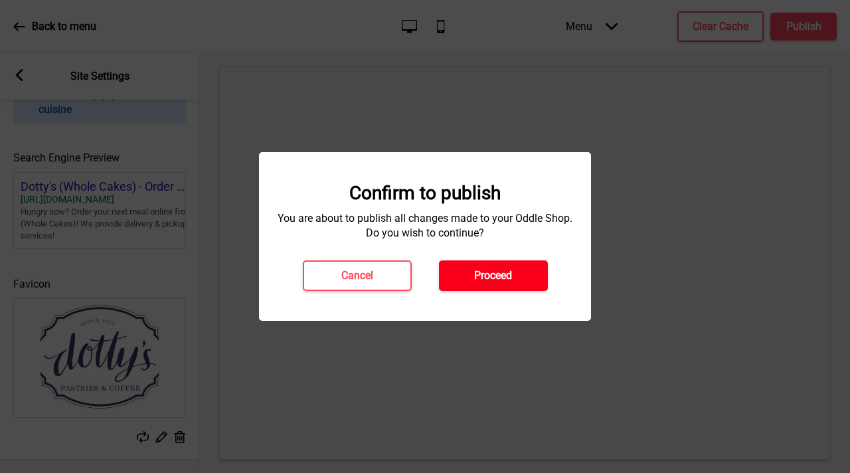
click at [526, 272] on button "Proceed" at bounding box center [493, 275] width 109 height 31
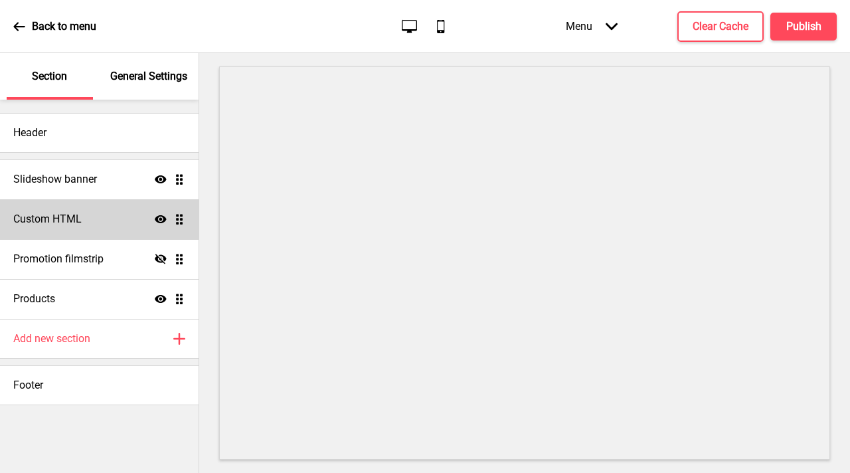
click at [53, 210] on div "Custom HTML Show Drag" at bounding box center [99, 219] width 198 height 40
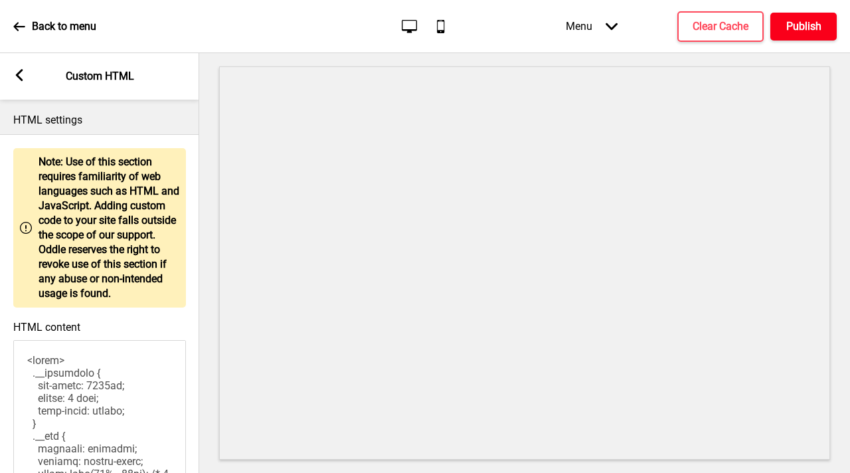
click at [807, 31] on h4 "Publish" at bounding box center [803, 26] width 35 height 15
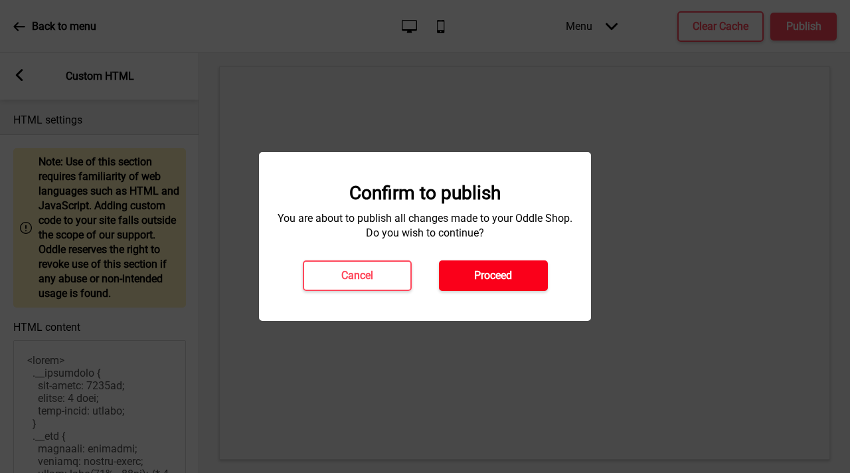
click at [495, 276] on h4 "Proceed" at bounding box center [493, 275] width 38 height 15
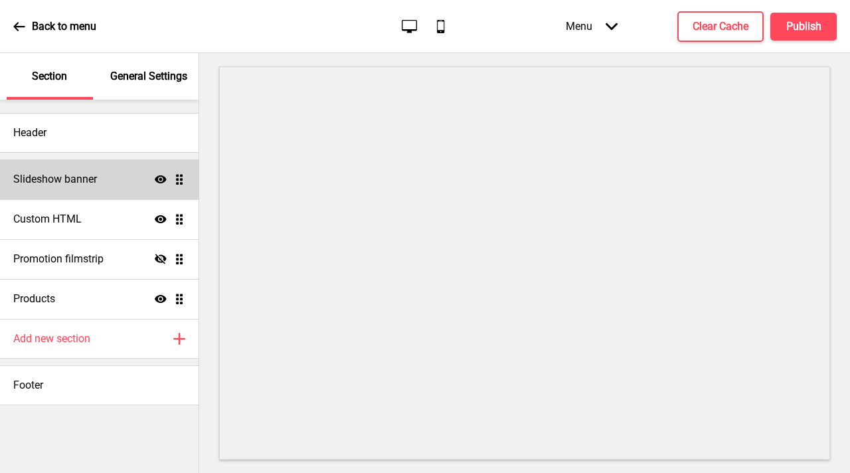
click at [122, 188] on div "Slideshow banner Show Drag" at bounding box center [99, 179] width 198 height 40
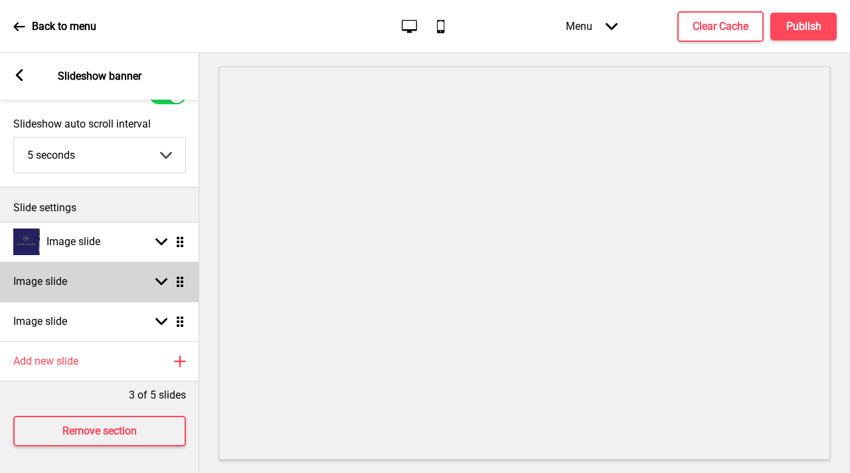
scroll to position [72, 0]
click at [155, 275] on rect at bounding box center [161, 281] width 12 height 12
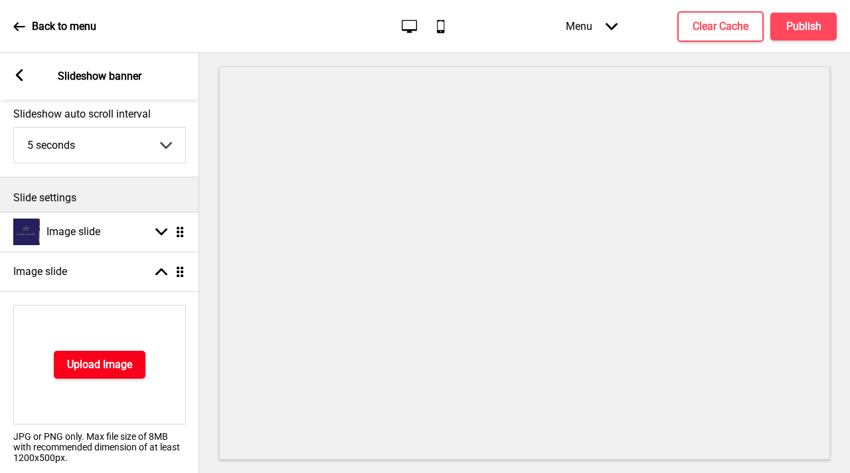
click at [88, 356] on button "Upload Image" at bounding box center [100, 364] width 92 height 28
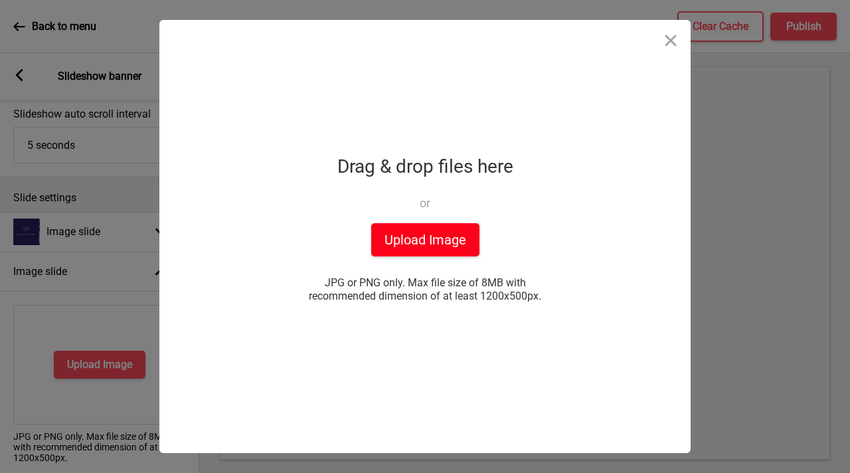
click at [411, 244] on button "Upload Image" at bounding box center [425, 239] width 108 height 33
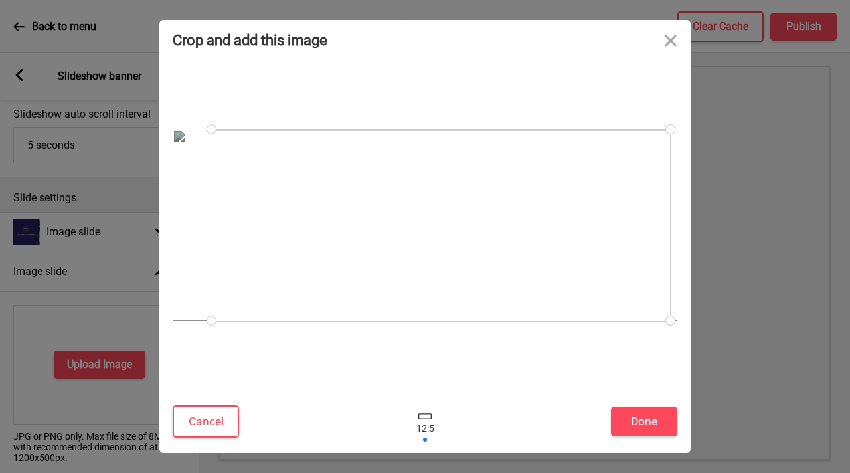
drag, startPoint x: 542, startPoint y: 284, endPoint x: 566, endPoint y: 282, distance: 24.0
click at [566, 282] on div at bounding box center [440, 224] width 459 height 191
click at [644, 426] on button "Done" at bounding box center [644, 421] width 66 height 30
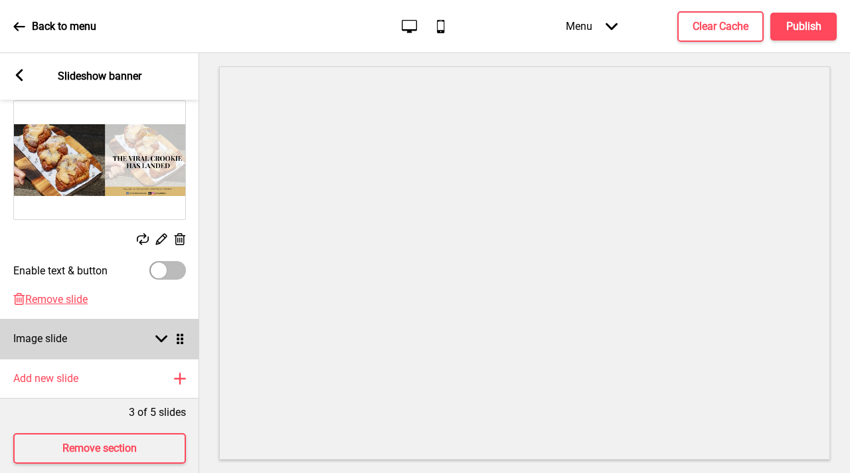
scroll to position [278, 0]
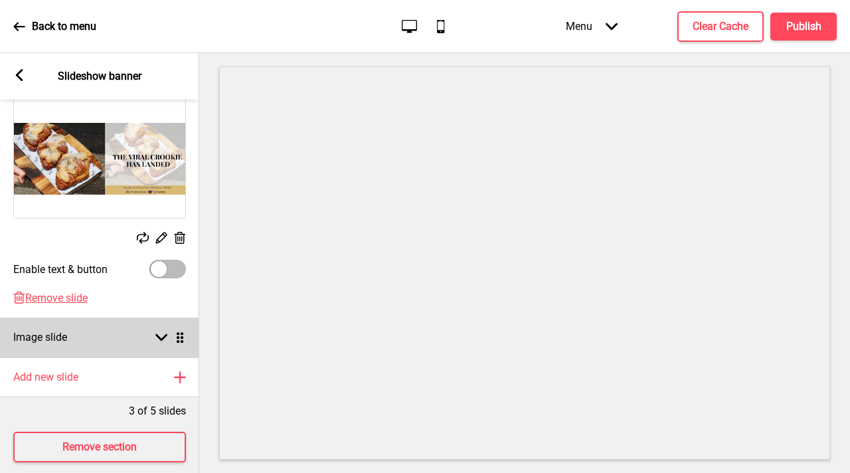
click at [68, 340] on div "Image slide Arrow down Drag" at bounding box center [99, 337] width 199 height 40
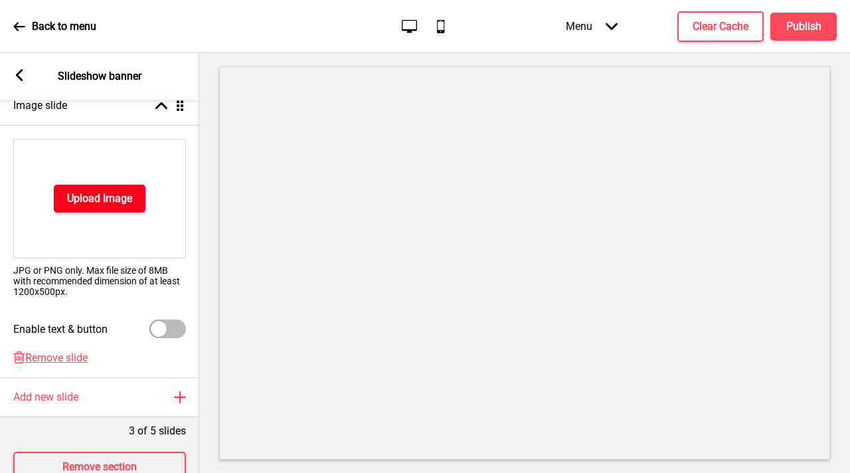
click at [108, 196] on h4 "Upload Image" at bounding box center [99, 198] width 65 height 15
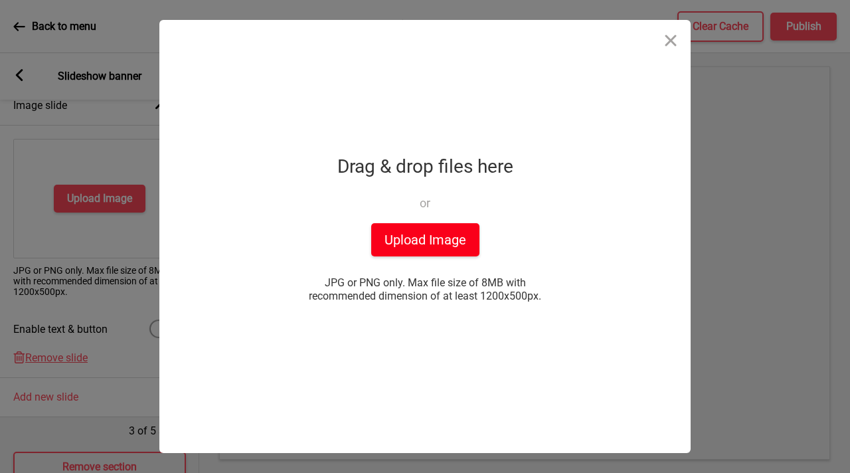
click at [414, 242] on button "Upload Image" at bounding box center [425, 239] width 108 height 33
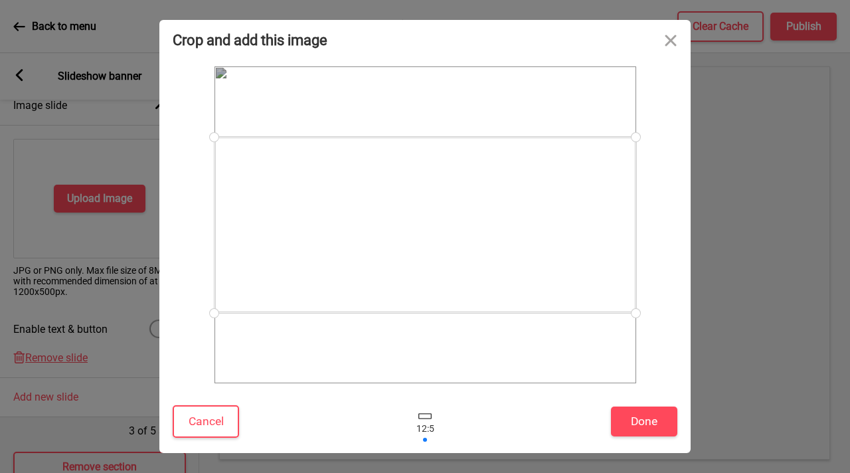
drag, startPoint x: 579, startPoint y: 360, endPoint x: 579, endPoint y: 344, distance: 16.6
click at [578, 338] on div at bounding box center [425, 224] width 424 height 319
drag, startPoint x: 548, startPoint y: 261, endPoint x: 553, endPoint y: 302, distance: 41.4
click at [553, 302] on div at bounding box center [425, 265] width 422 height 176
drag, startPoint x: 451, startPoint y: 270, endPoint x: 453, endPoint y: 283, distance: 13.4
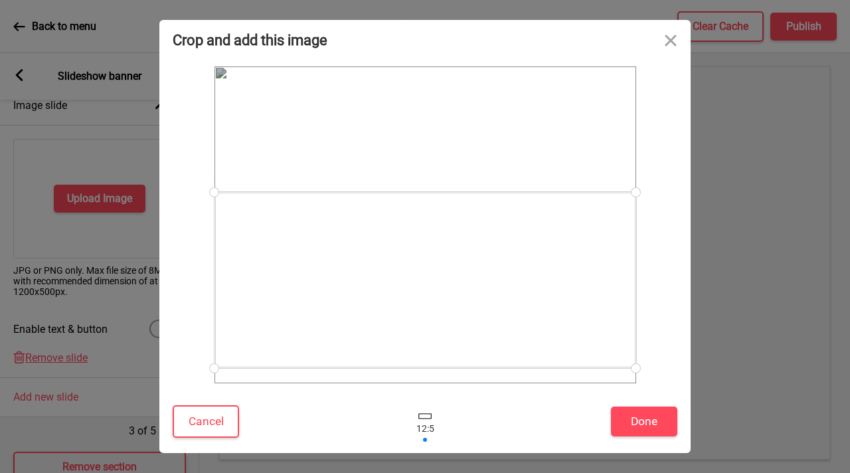
click at [453, 283] on div at bounding box center [425, 280] width 422 height 176
click at [641, 421] on button "Done" at bounding box center [644, 421] width 66 height 30
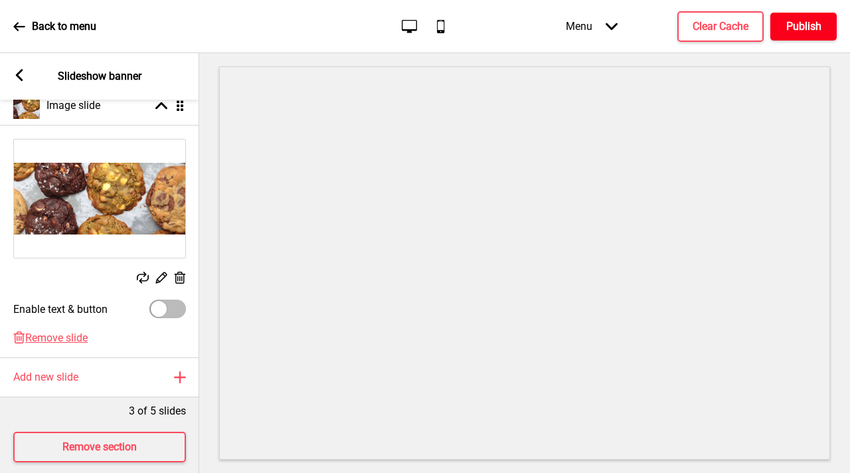
click at [785, 24] on button "Publish" at bounding box center [803, 27] width 66 height 28
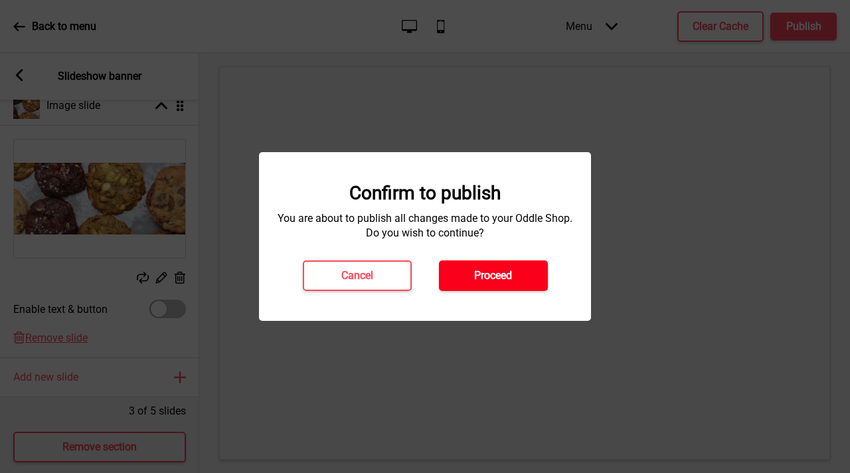
click at [483, 276] on h4 "Proceed" at bounding box center [493, 275] width 38 height 15
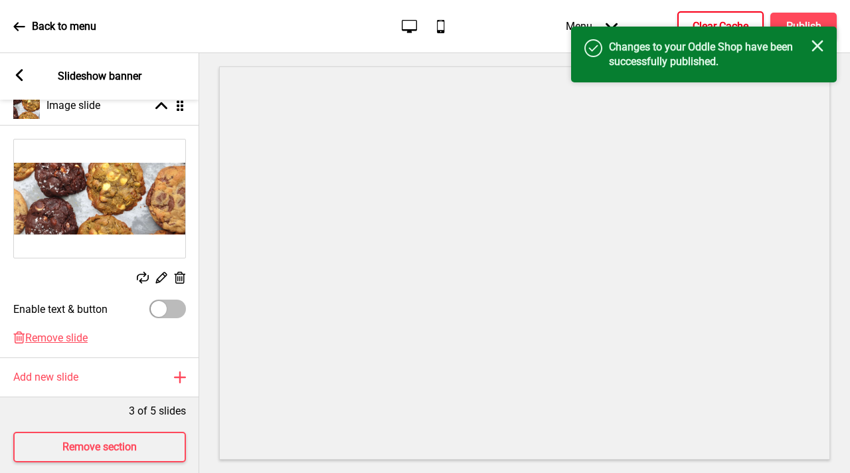
click at [722, 23] on h4 "Clear Cache" at bounding box center [720, 26] width 56 height 15
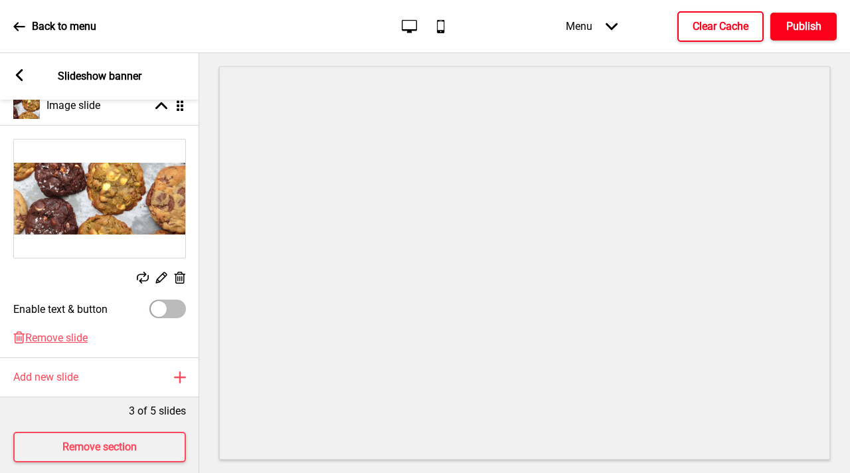
click at [791, 20] on h4 "Publish" at bounding box center [803, 26] width 35 height 15
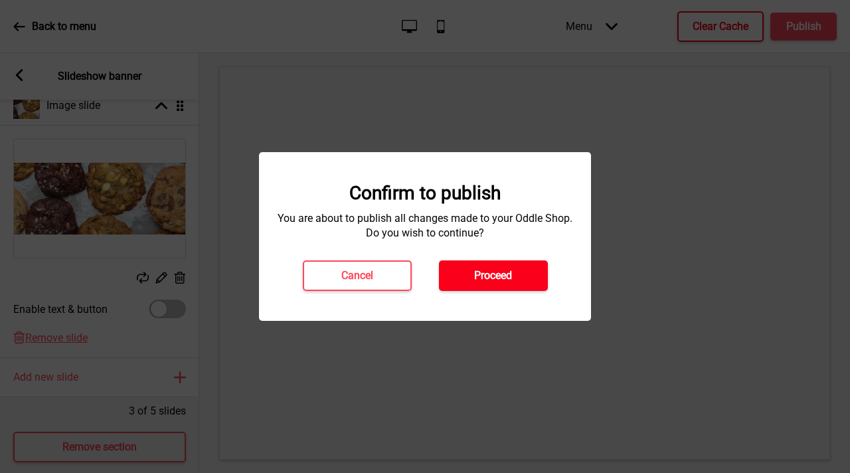
click at [486, 281] on h4 "Proceed" at bounding box center [493, 275] width 38 height 15
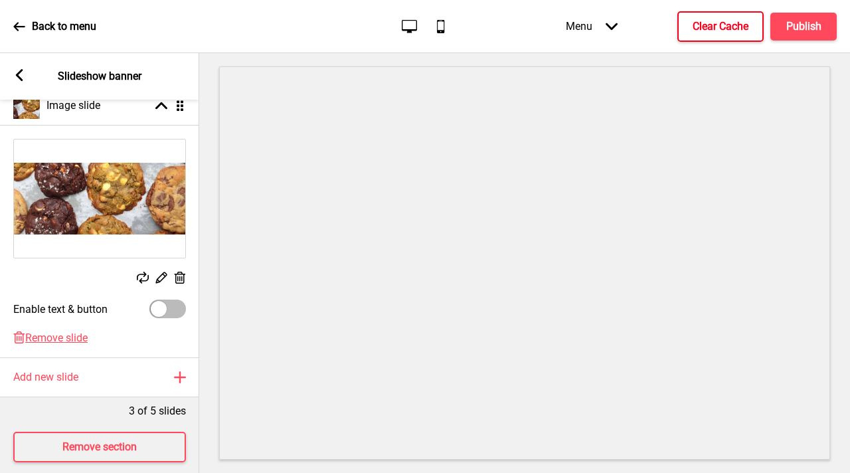
click at [21, 80] on icon at bounding box center [19, 75] width 7 height 12
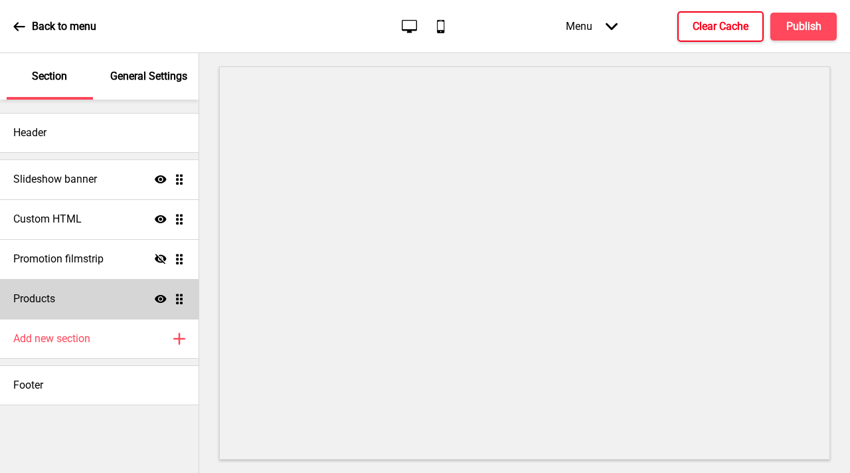
click at [159, 295] on icon at bounding box center [161, 299] width 12 height 8
click at [815, 25] on h4 "Publish" at bounding box center [803, 26] width 35 height 15
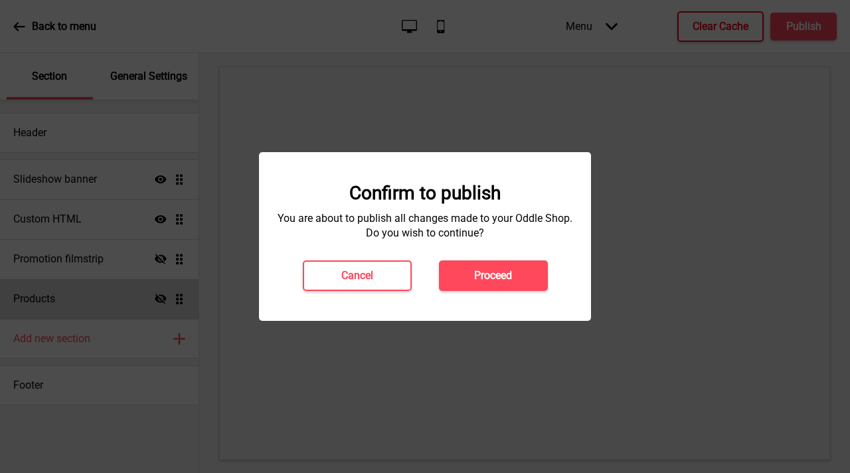
click at [491, 277] on h4 "Proceed" at bounding box center [493, 275] width 38 height 15
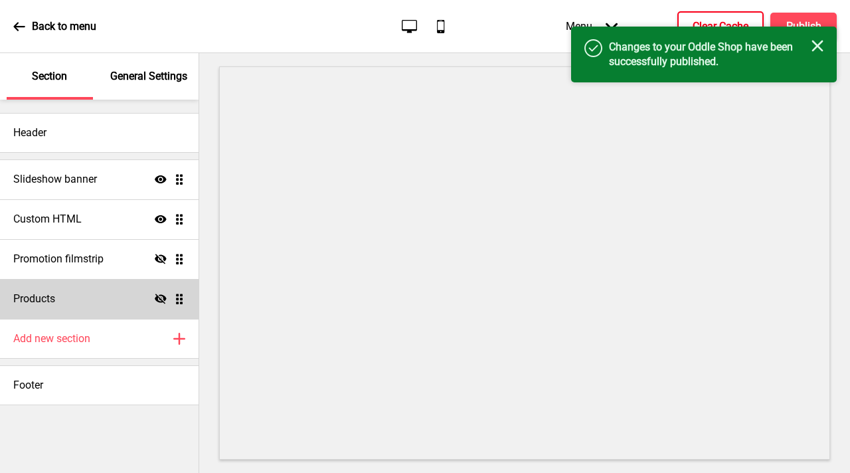
click at [692, 17] on button "Clear Cache" at bounding box center [720, 26] width 86 height 31
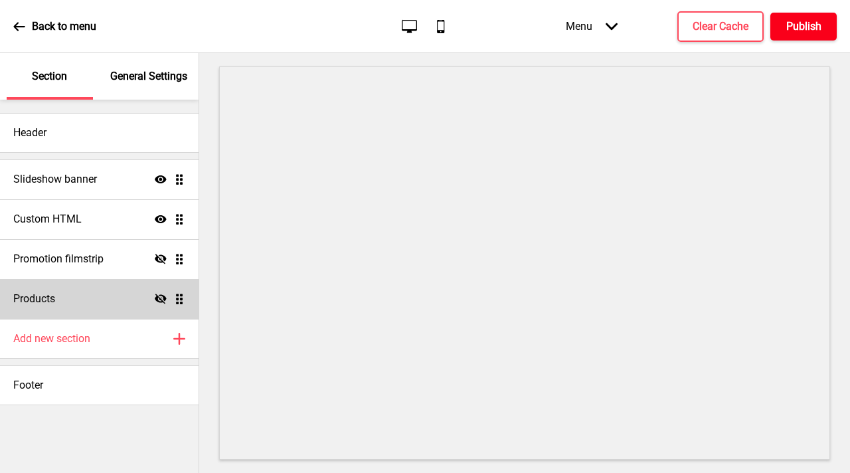
click at [781, 31] on button "Publish" at bounding box center [803, 27] width 66 height 28
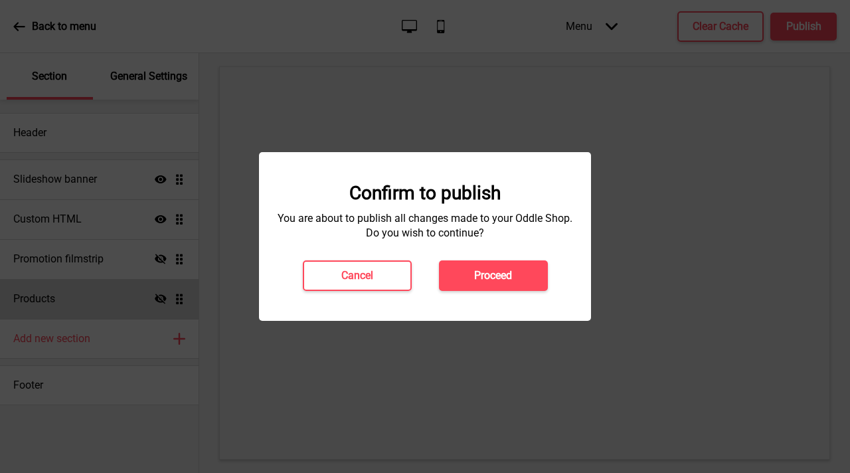
click at [514, 281] on button "Proceed" at bounding box center [493, 275] width 109 height 31
